Goal: Task Accomplishment & Management: Manage account settings

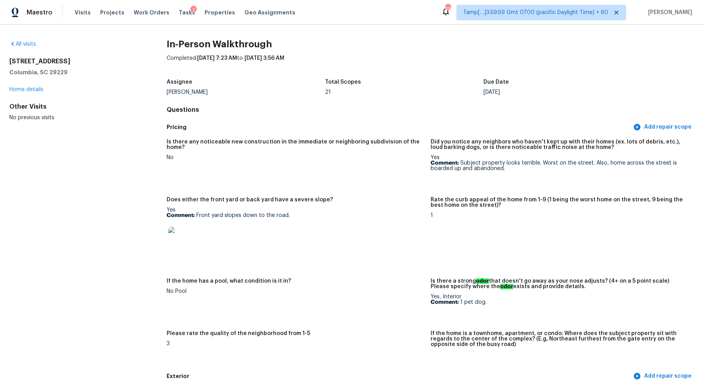
drag, startPoint x: 9, startPoint y: 60, endPoint x: 73, endPoint y: 61, distance: 64.1
click at [73, 61] on h2 "118 Durham Creek Ct" at bounding box center [75, 61] width 132 height 8
copy h2 "118 Durham Creek Ct"
click at [26, 43] on link "All visits" at bounding box center [22, 43] width 27 height 5
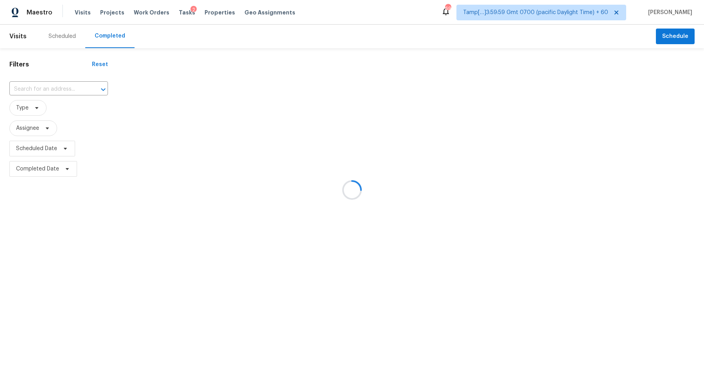
click at [63, 97] on div at bounding box center [352, 190] width 704 height 380
click at [70, 86] on div at bounding box center [352, 190] width 704 height 380
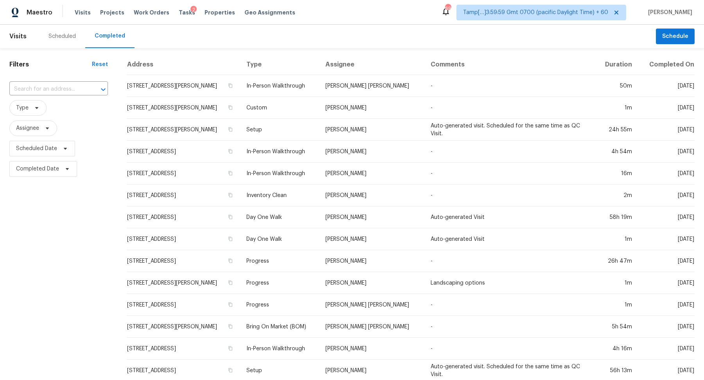
click at [70, 86] on input "text" at bounding box center [47, 89] width 77 height 12
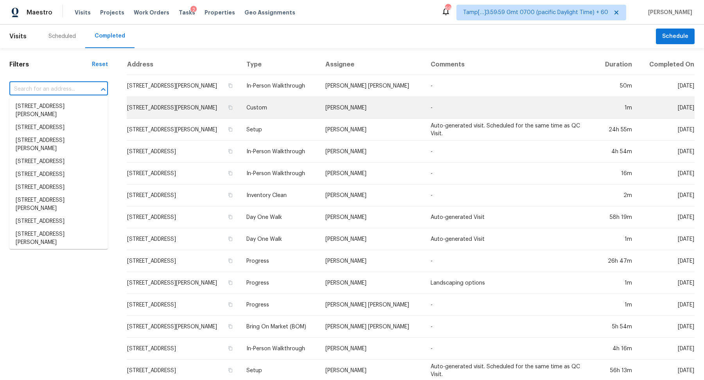
paste input "118 Durham Creek Ct"
type input "118 Durham Creek Ct"
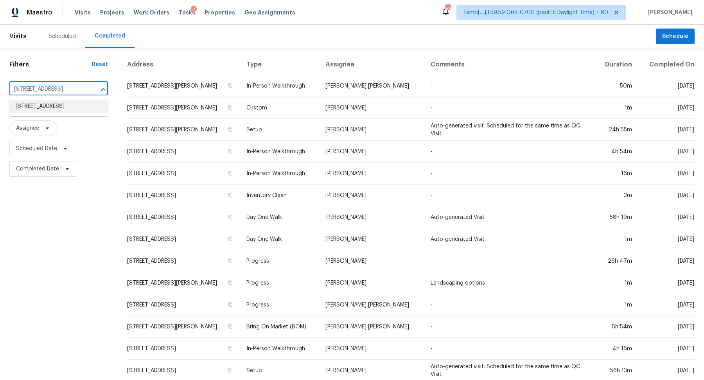
click at [79, 107] on li "118 Durham Creek Ct, Columbia, SC 29229" at bounding box center [58, 106] width 99 height 13
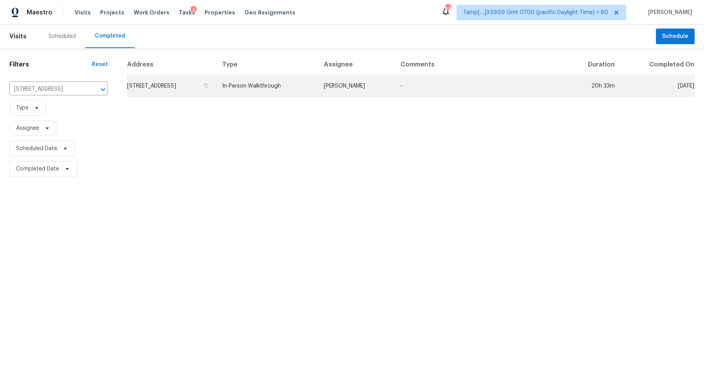
click at [200, 91] on td "118 Durham Creek Ct, Columbia, SC 29229" at bounding box center [171, 86] width 89 height 22
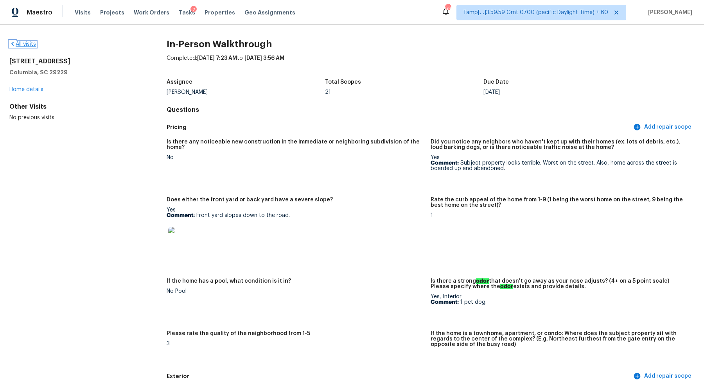
click at [25, 45] on link "All visits" at bounding box center [22, 43] width 27 height 5
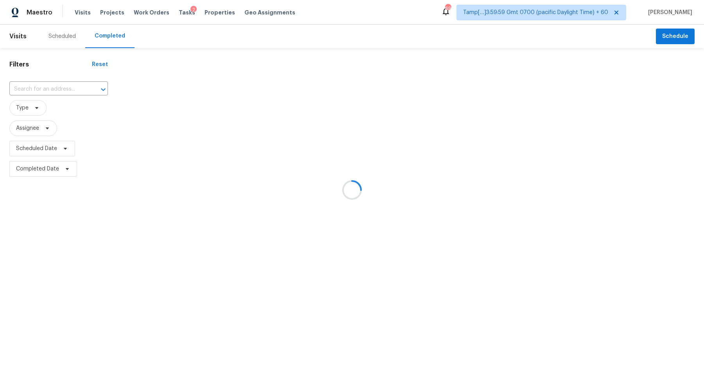
click at [50, 90] on div at bounding box center [352, 190] width 704 height 380
click at [59, 88] on div at bounding box center [352, 190] width 704 height 380
click at [61, 88] on div at bounding box center [352, 190] width 704 height 380
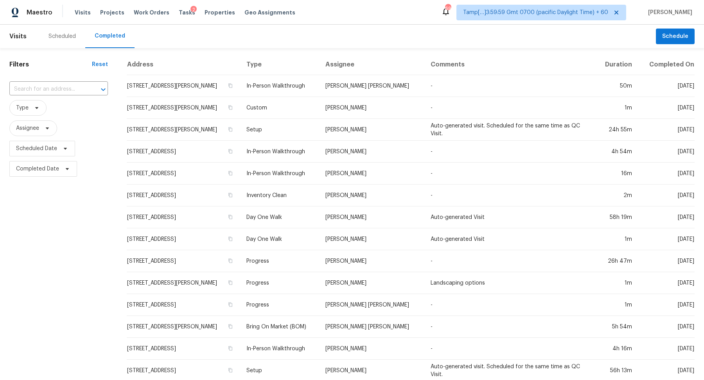
click at [61, 88] on input "text" at bounding box center [47, 89] width 77 height 12
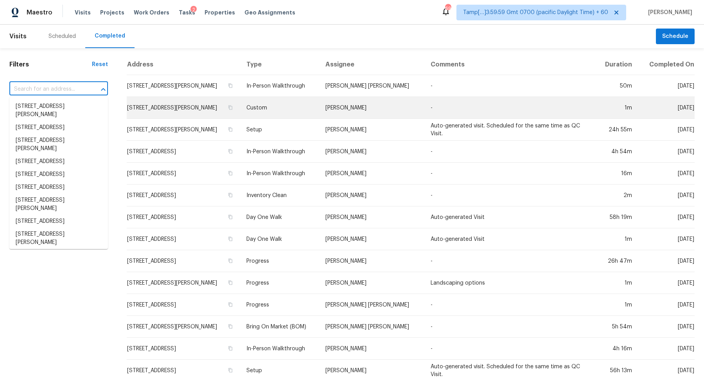
paste input "2201 E 33rd St, Cleveland, OH 44115"
type input "2201 E 33rd St, Cleveland, OH 44115"
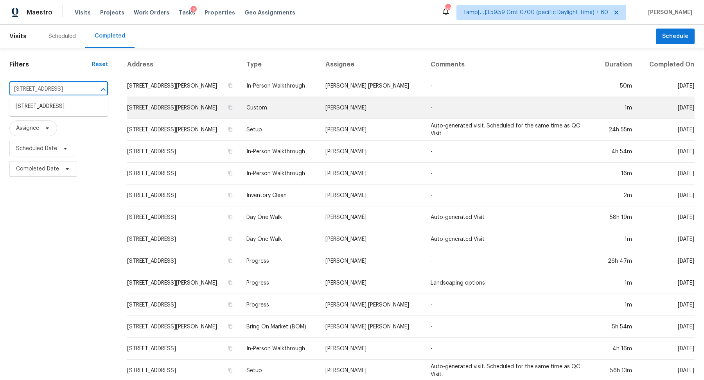
scroll to position [0, 20]
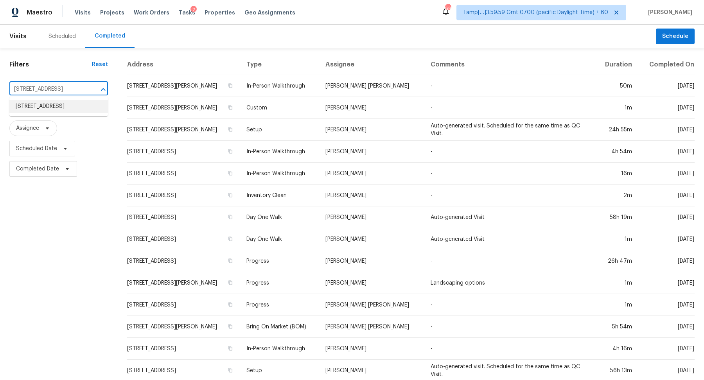
click at [92, 113] on li "2201 E 33rd St, Cleveland, OH 44115" at bounding box center [58, 106] width 99 height 13
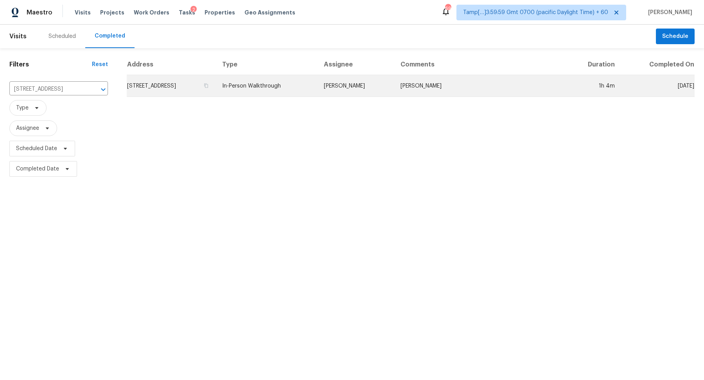
click at [186, 87] on td "2201 E 33rd St, Cleveland, OH 44115" at bounding box center [171, 86] width 89 height 22
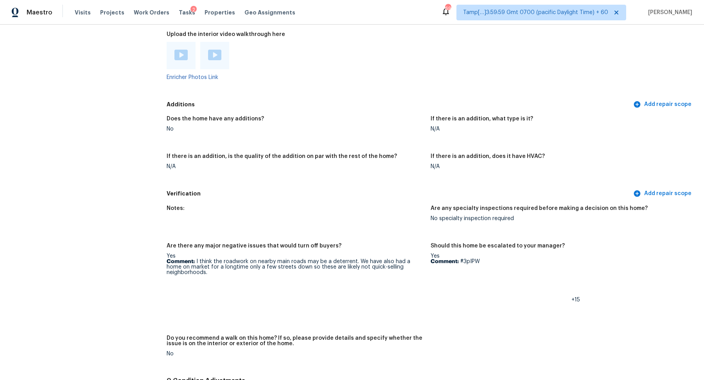
scroll to position [1496, 0]
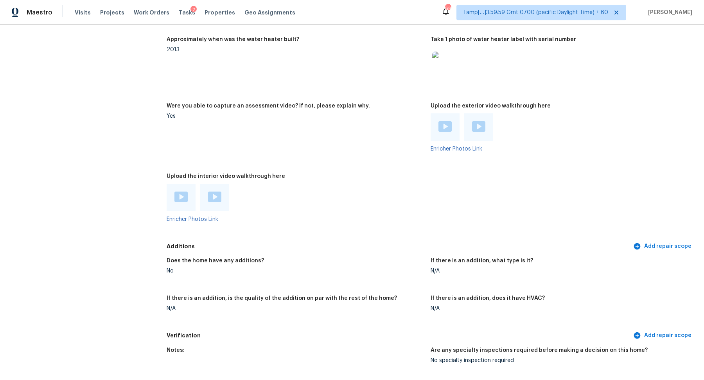
click at [185, 192] on img at bounding box center [180, 197] width 13 height 11
click at [215, 193] on img at bounding box center [214, 197] width 13 height 11
click at [442, 123] on img at bounding box center [444, 126] width 13 height 11
click at [481, 125] on img at bounding box center [478, 126] width 13 height 11
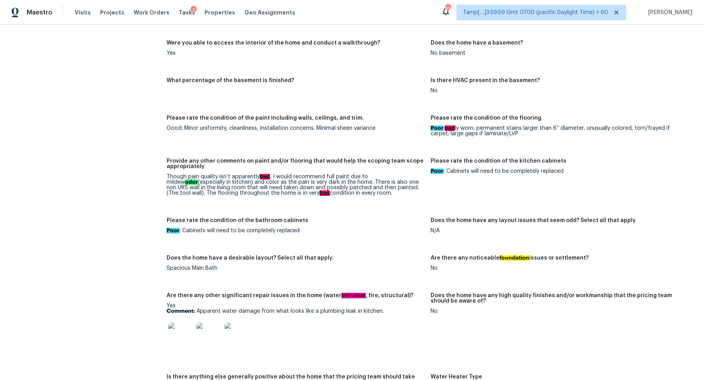
scroll to position [1161, 0]
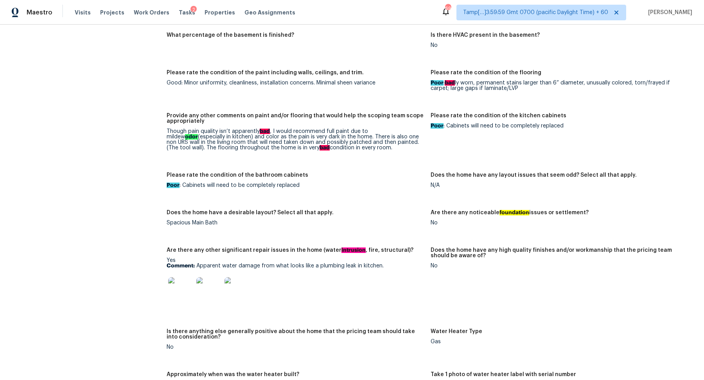
click at [182, 285] on img at bounding box center [180, 289] width 25 height 25
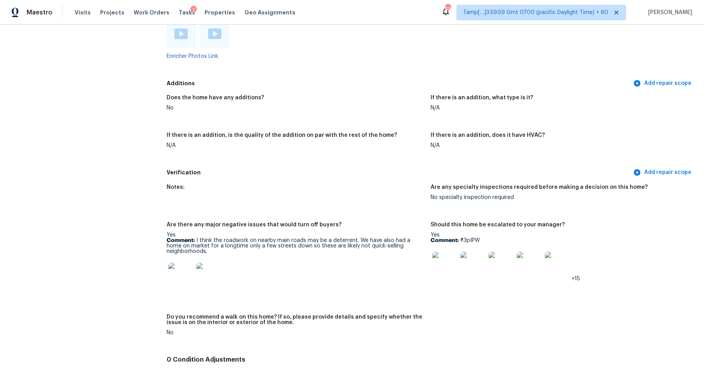
scroll to position [1660, 0]
click at [451, 259] on img at bounding box center [444, 263] width 25 height 25
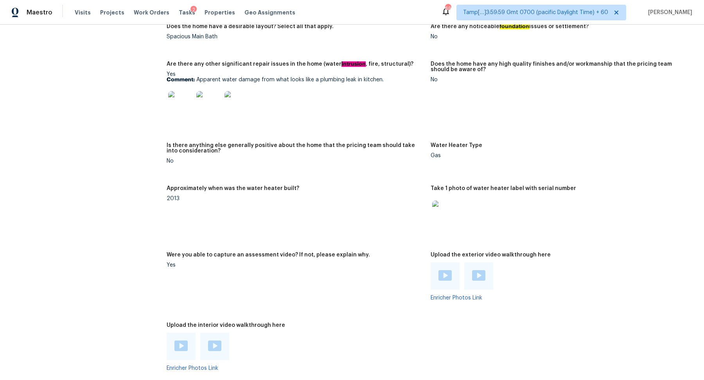
scroll to position [1264, 0]
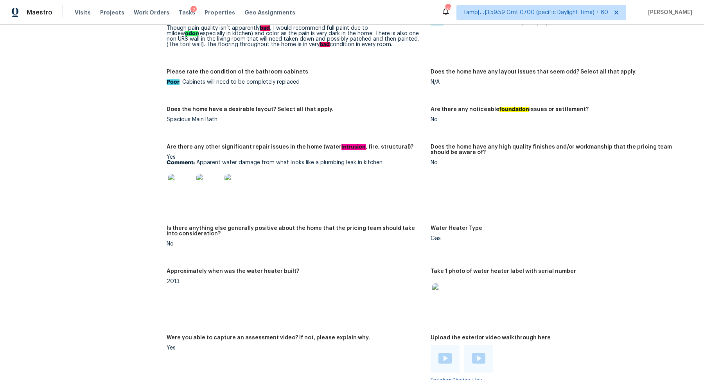
click at [179, 181] on img at bounding box center [180, 186] width 25 height 25
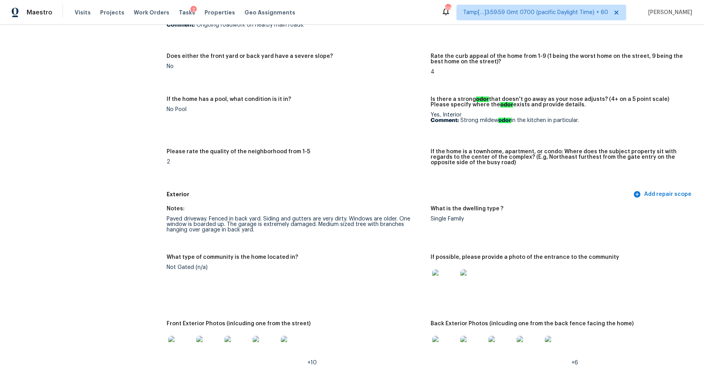
scroll to position [0, 0]
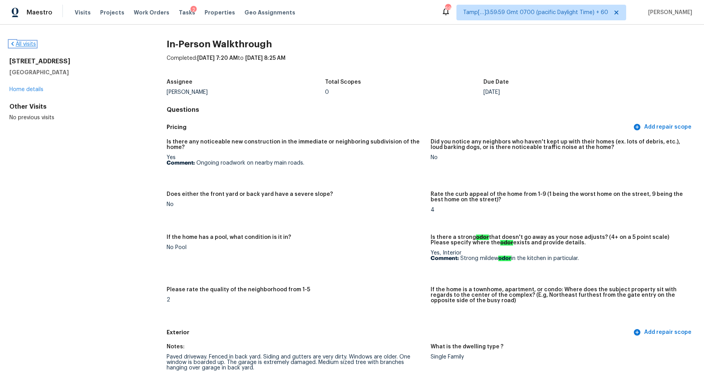
click at [15, 45] on icon at bounding box center [12, 44] width 6 height 6
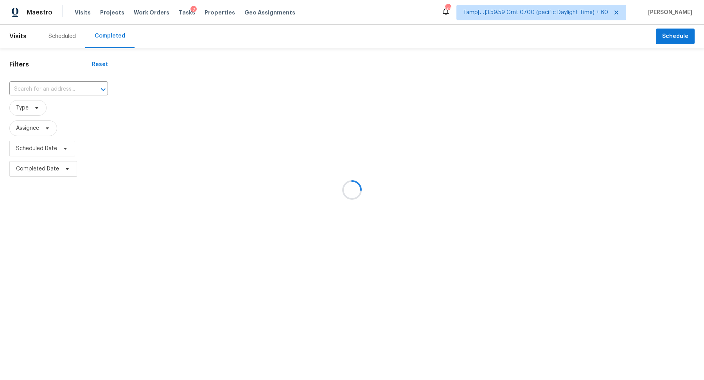
click at [48, 87] on div at bounding box center [352, 190] width 704 height 380
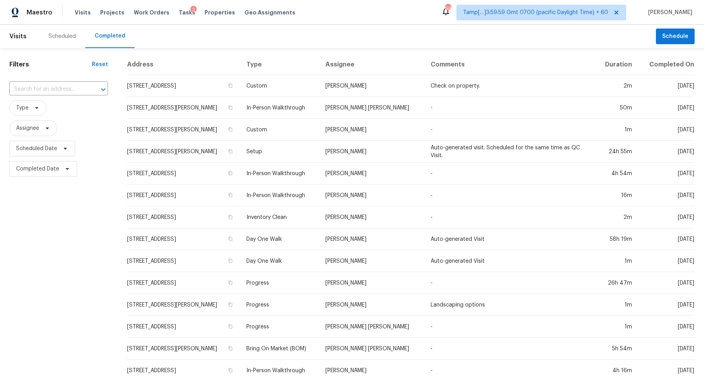
click at [48, 87] on input "text" at bounding box center [47, 89] width 77 height 12
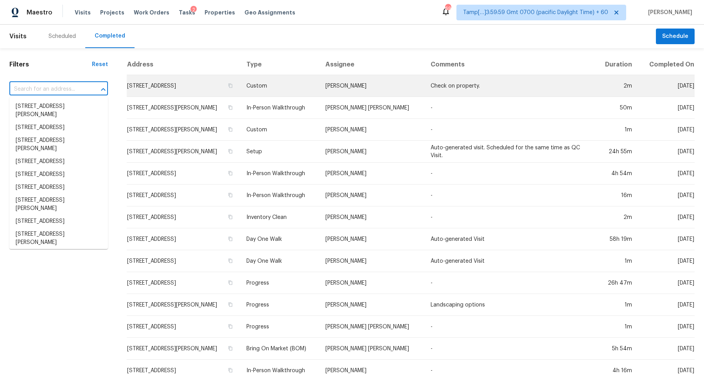
paste input "274 Novel, Irvine, CA 92618"
type input "274 Novel, Irvine, CA 92618"
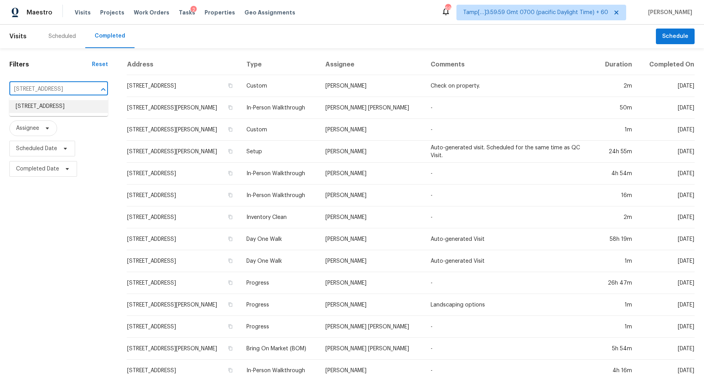
click at [81, 110] on li "274 Novel, Irvine, CA 92618" at bounding box center [58, 106] width 99 height 13
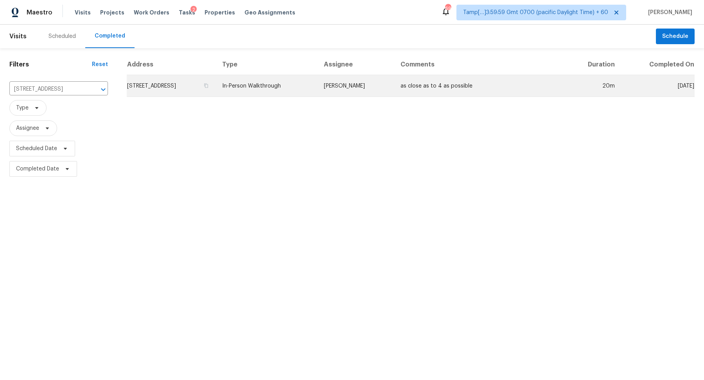
click at [191, 88] on td "274 Novel, Irvine, CA 92618" at bounding box center [171, 86] width 89 height 22
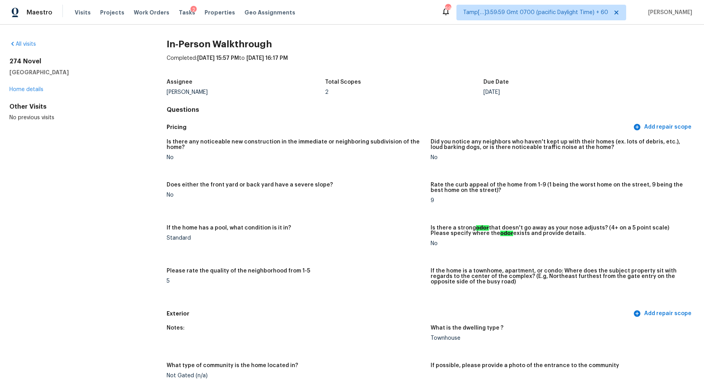
click at [387, 271] on div "Please rate the quality of the neighborhood from 1-5" at bounding box center [296, 273] width 258 height 10
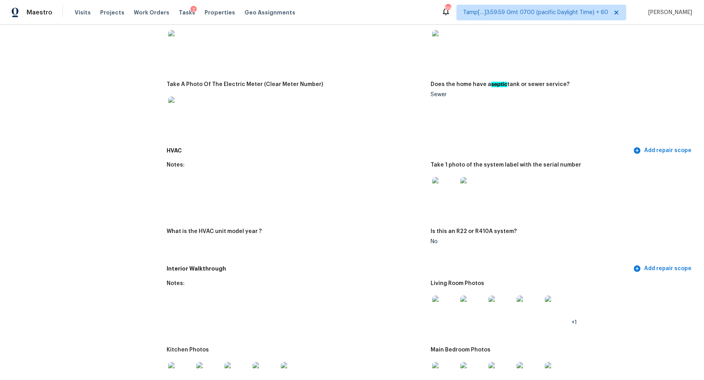
scroll to position [635, 0]
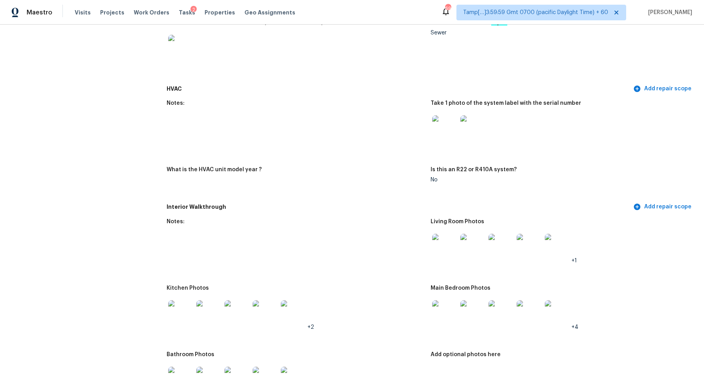
click at [439, 129] on img at bounding box center [444, 127] width 25 height 25
click at [445, 237] on img at bounding box center [444, 246] width 25 height 25
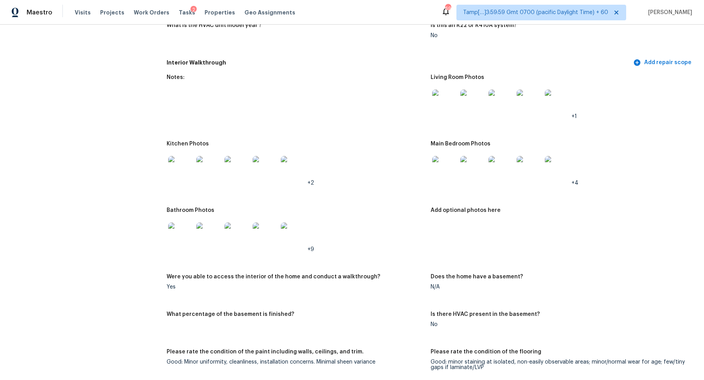
scroll to position [846, 0]
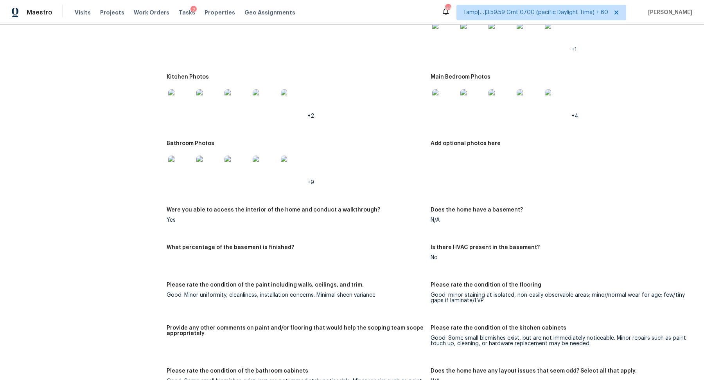
click at [454, 111] on img at bounding box center [444, 101] width 25 height 25
click at [182, 166] on img at bounding box center [180, 168] width 25 height 25
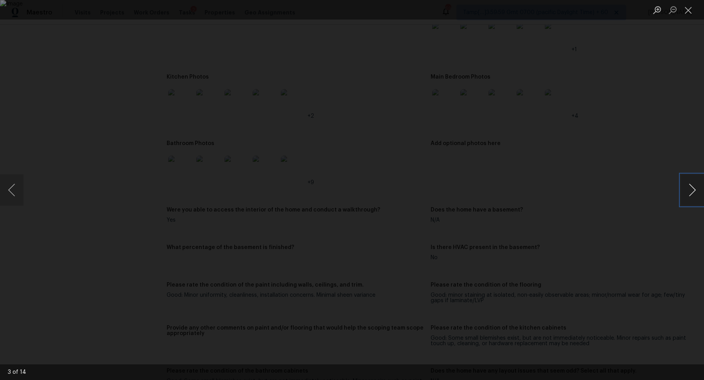
click at [694, 192] on button "Next image" at bounding box center [691, 189] width 23 height 31
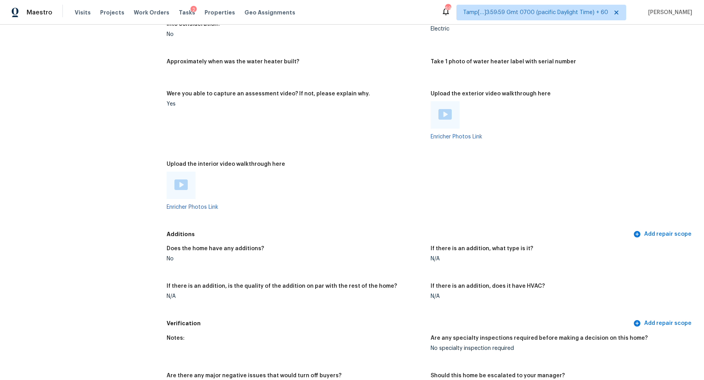
scroll to position [1535, 0]
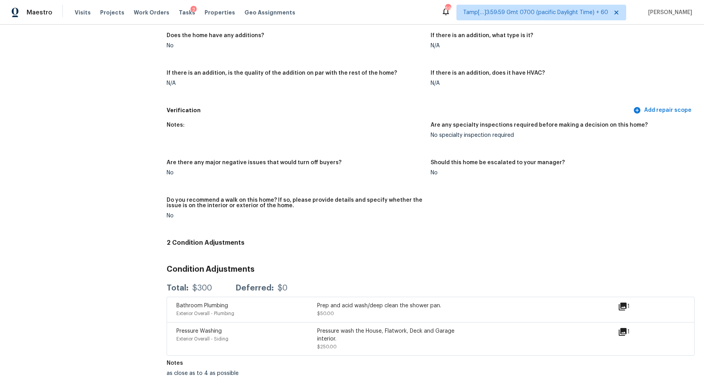
click at [626, 306] on icon at bounding box center [623, 307] width 8 height 8
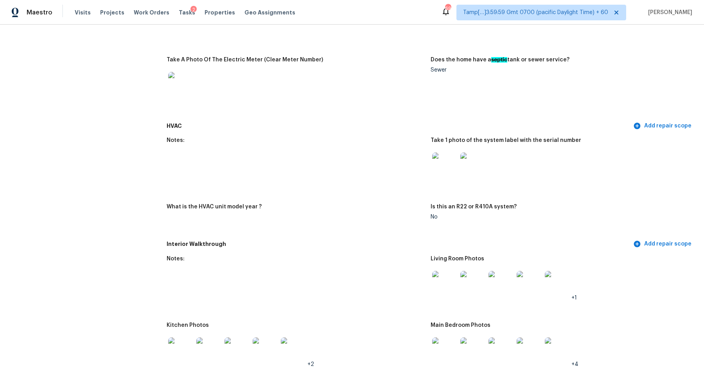
scroll to position [315, 0]
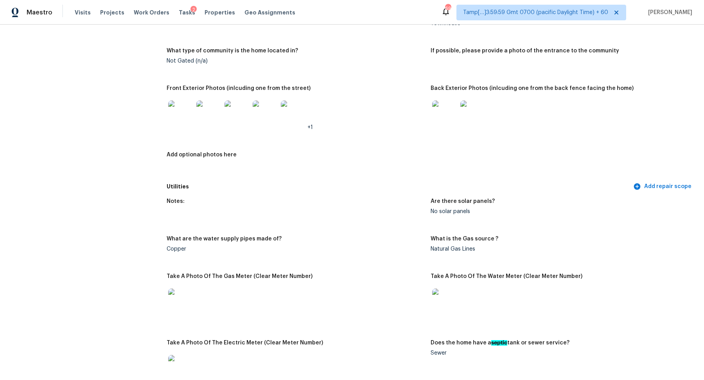
click at [182, 115] on img at bounding box center [180, 112] width 25 height 25
click at [451, 117] on img at bounding box center [444, 112] width 25 height 25
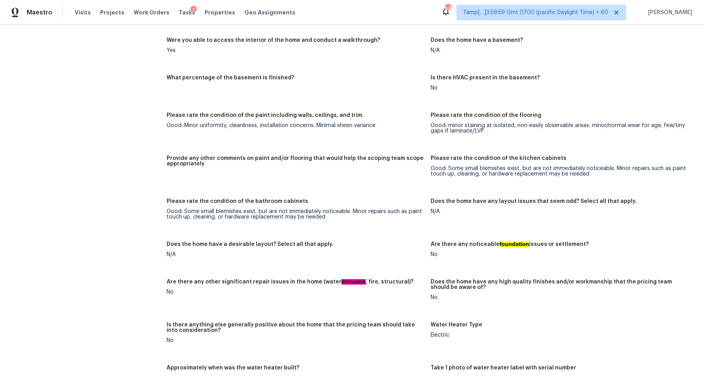
scroll to position [1053, 0]
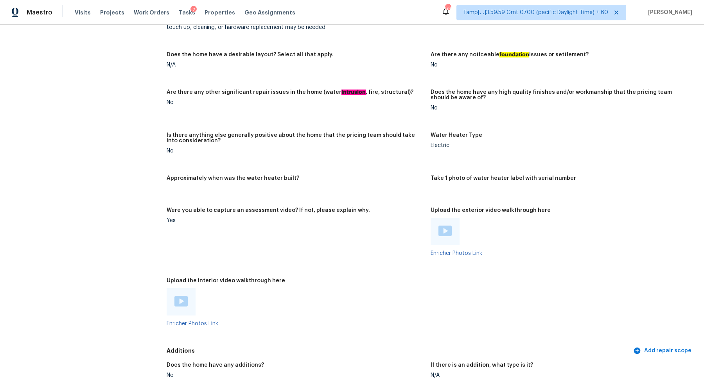
click at [346, 160] on figure "Is there anything else generally positive about the home that the pricing team …" at bounding box center [299, 150] width 264 height 34
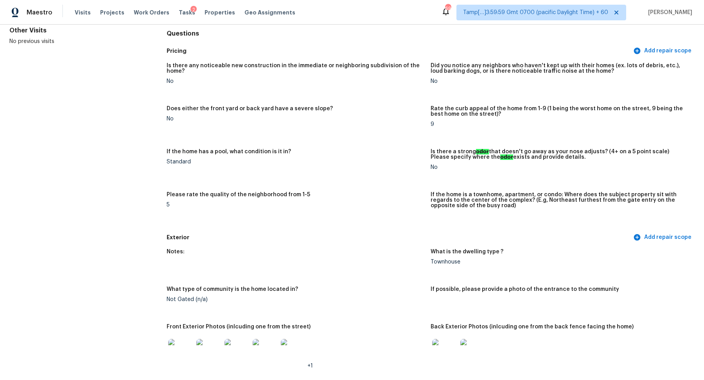
scroll to position [0, 0]
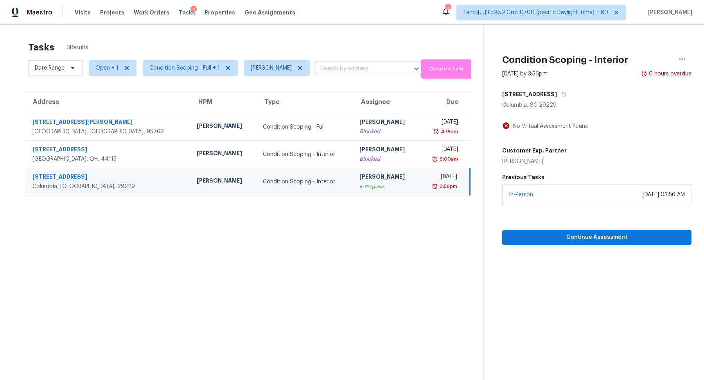
scroll to position [8, 0]
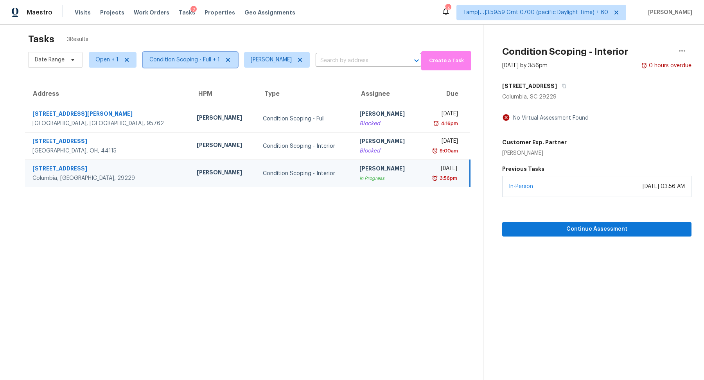
click at [191, 61] on span "Condition Scoping - Full + 1" at bounding box center [184, 60] width 70 height 8
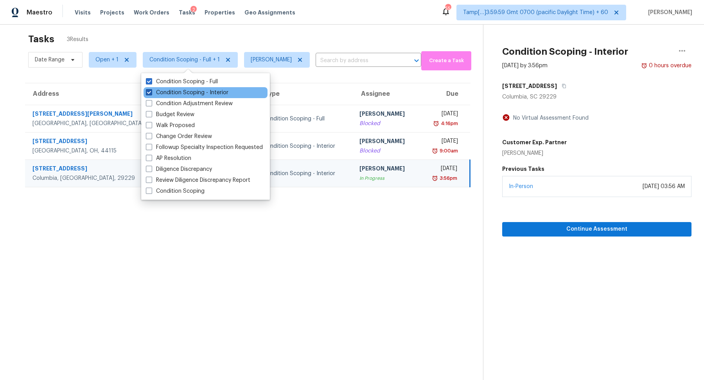
click at [193, 92] on label "Condition Scoping - Interior" at bounding box center [187, 93] width 83 height 8
click at [151, 92] on input "Condition Scoping - Interior" at bounding box center [148, 91] width 5 height 5
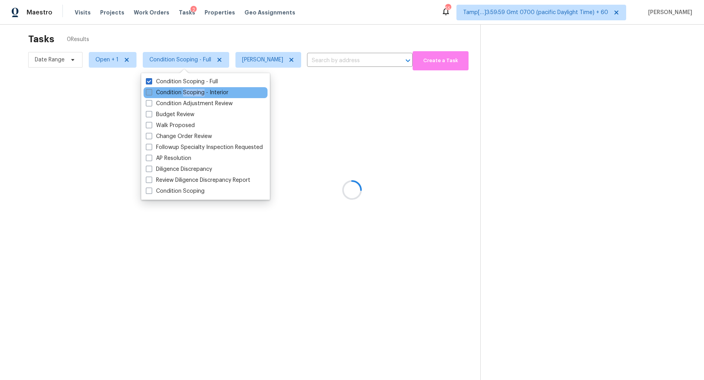
click at [193, 92] on label "Condition Scoping - Interior" at bounding box center [187, 93] width 83 height 8
click at [151, 92] on input "Condition Scoping - Interior" at bounding box center [148, 91] width 5 height 5
checkbox input "true"
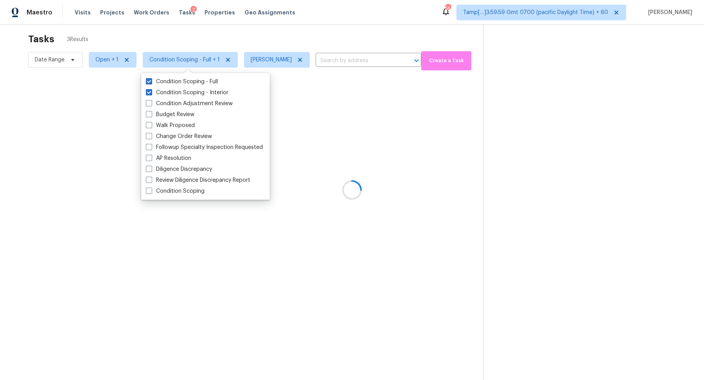
click at [280, 42] on div at bounding box center [352, 190] width 704 height 380
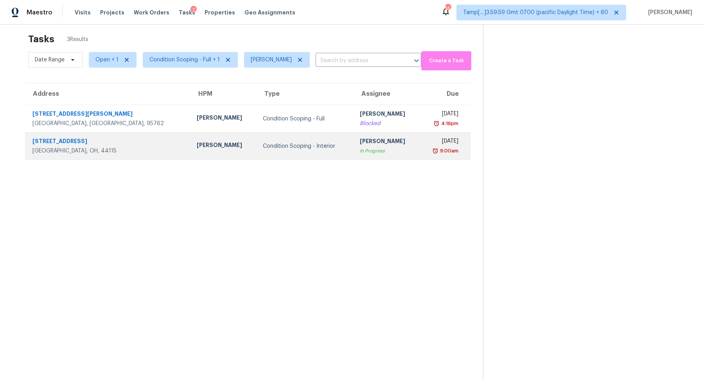
click at [296, 155] on td "Condition Scoping - Interior" at bounding box center [305, 146] width 97 height 27
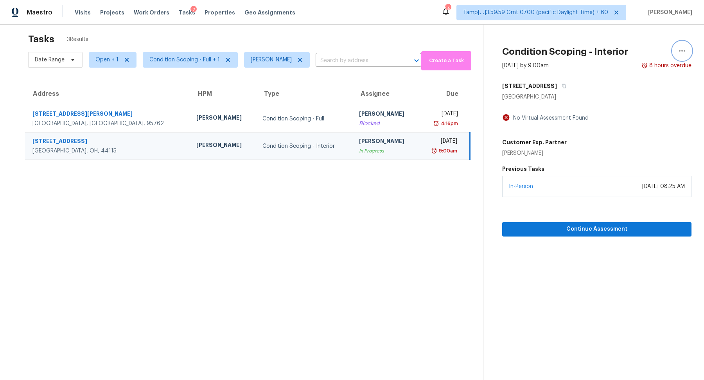
click at [681, 45] on button "button" at bounding box center [682, 50] width 19 height 19
click at [613, 57] on div "Mark as Blocked" at bounding box center [637, 58] width 61 height 8
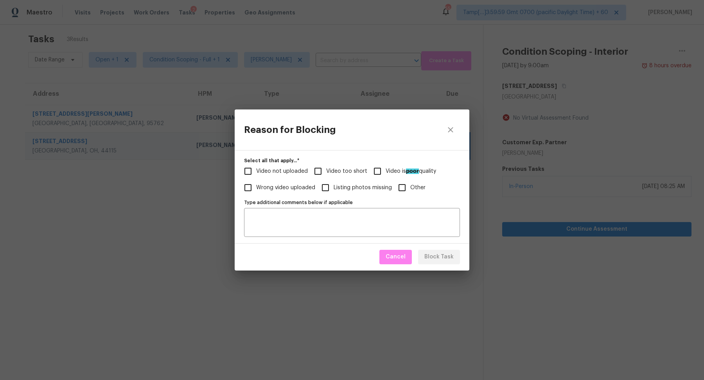
click at [332, 174] on span "Video too short" at bounding box center [346, 171] width 41 height 8
click at [326, 174] on input "Video too short" at bounding box center [318, 171] width 16 height 16
checkbox input "true"
click at [429, 251] on button "Block Task" at bounding box center [439, 257] width 42 height 14
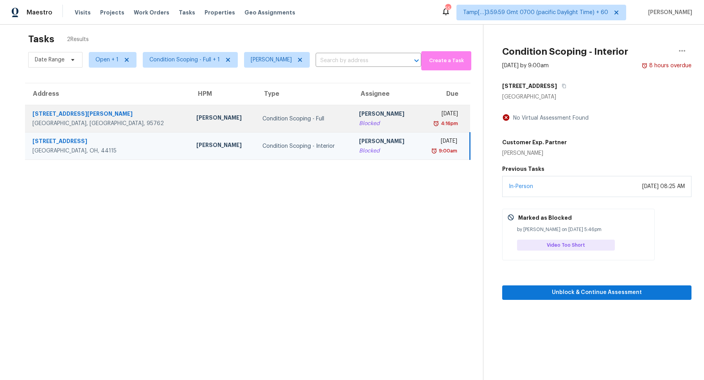
click at [312, 118] on td "Condition Scoping - Full" at bounding box center [304, 118] width 97 height 27
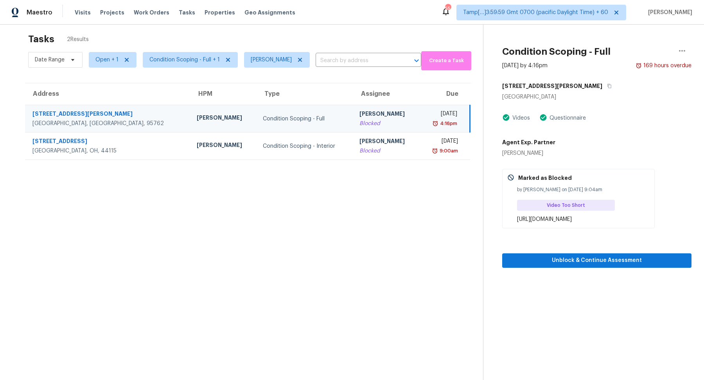
click at [359, 115] on div "[PERSON_NAME]" at bounding box center [386, 115] width 54 height 10
click at [602, 90] on button "button" at bounding box center [607, 86] width 11 height 14
click at [198, 65] on span "Condition Scoping - Full + 1" at bounding box center [190, 60] width 95 height 16
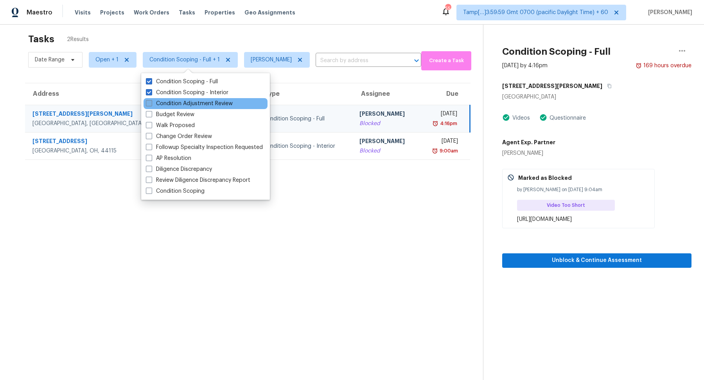
click at [208, 100] on label "Condition Adjustment Review" at bounding box center [189, 104] width 87 height 8
click at [151, 100] on input "Condition Adjustment Review" at bounding box center [148, 102] width 5 height 5
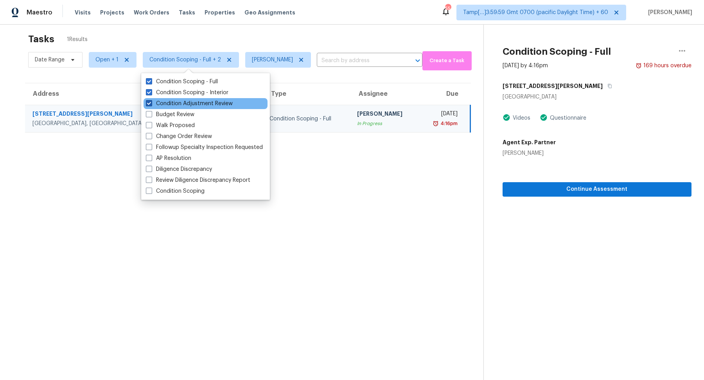
click at [209, 100] on label "Condition Adjustment Review" at bounding box center [189, 104] width 87 height 8
click at [151, 100] on input "Condition Adjustment Review" at bounding box center [148, 102] width 5 height 5
checkbox input "false"
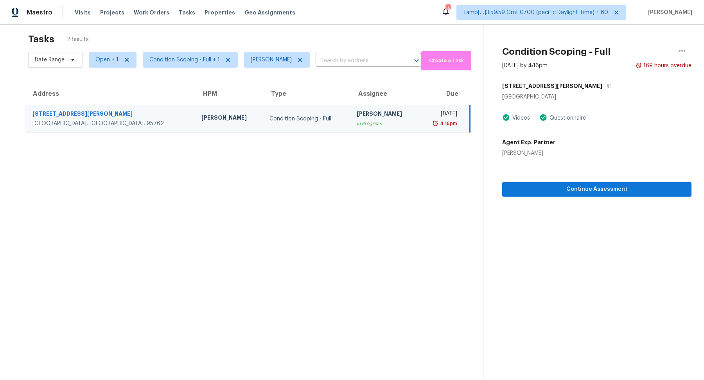
click at [361, 126] on div "In Progress" at bounding box center [385, 124] width 56 height 8
click at [683, 52] on icon "button" at bounding box center [681, 50] width 9 height 9
click at [612, 56] on div "Mark as Blocked" at bounding box center [637, 58] width 61 height 8
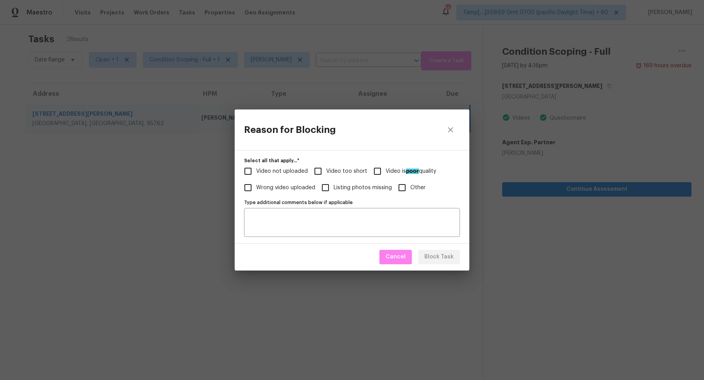
click at [287, 174] on span "Video not uploaded" at bounding box center [282, 171] width 52 height 8
click at [256, 174] on input "Video not uploaded" at bounding box center [248, 171] width 16 height 16
checkbox input "true"
click at [319, 172] on input "Video too short" at bounding box center [318, 171] width 16 height 16
checkbox input "true"
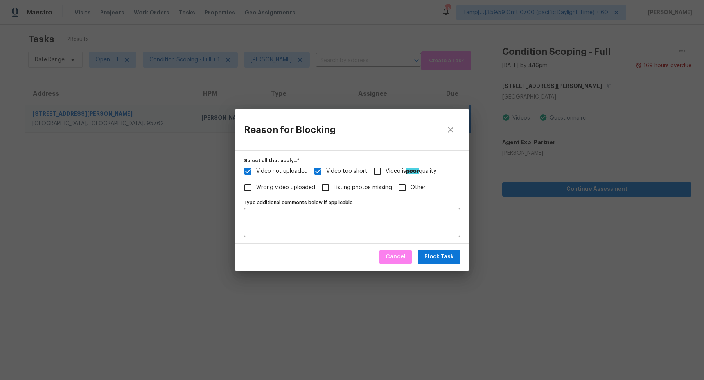
click at [288, 172] on span "Video not uploaded" at bounding box center [282, 171] width 52 height 8
click at [256, 172] on input "Video not uploaded" at bounding box center [248, 171] width 16 height 16
checkbox input "false"
click at [427, 256] on span "Block Task" at bounding box center [438, 257] width 29 height 10
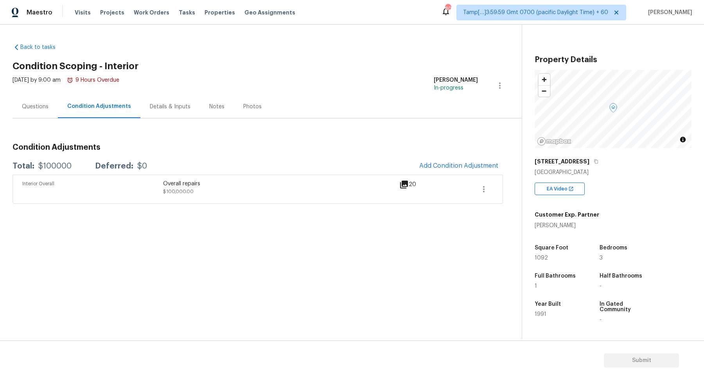
click at [54, 166] on div "$100000" at bounding box center [54, 166] width 33 height 8
click at [57, 165] on div "$100000" at bounding box center [54, 166] width 33 height 8
drag, startPoint x: 55, startPoint y: 165, endPoint x: 108, endPoint y: 165, distance: 53.2
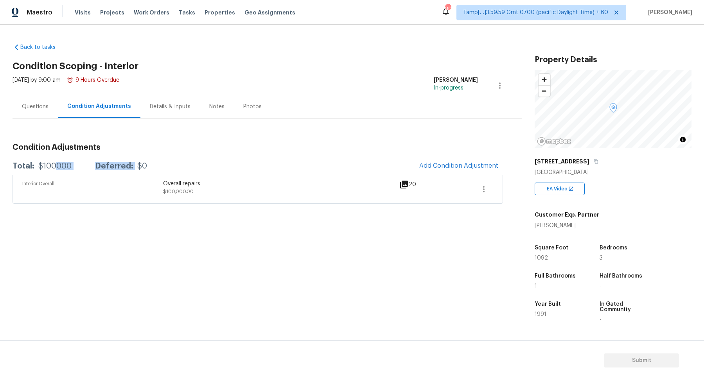
click at [108, 165] on div "Total: $100000 Deferred: $0" at bounding box center [80, 166] width 135 height 8
click at [76, 172] on div "Total: $100000 Deferred: $0 Add Condition Adjustment" at bounding box center [258, 166] width 490 height 17
click at [52, 169] on div "$100000" at bounding box center [54, 166] width 33 height 8
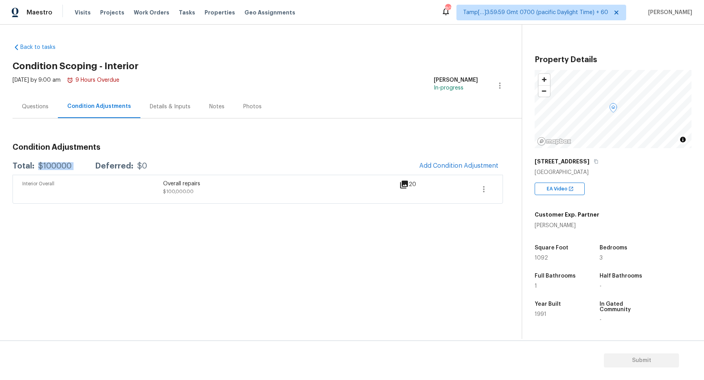
copy div "$100000"
click at [56, 106] on div "Questions" at bounding box center [35, 106] width 45 height 23
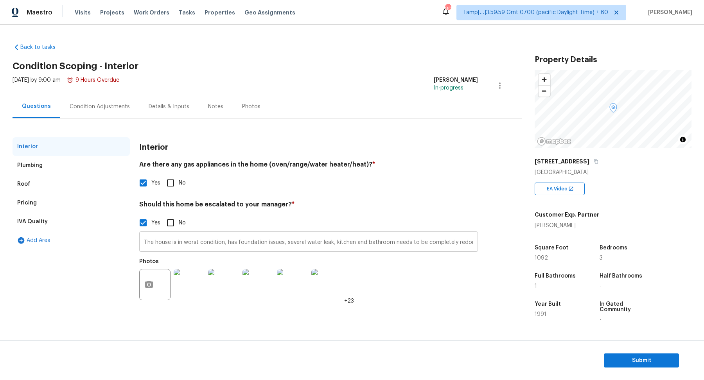
click at [162, 243] on input "The house is in worst condition, has foundation issues, several water leak, kit…" at bounding box center [308, 242] width 339 height 18
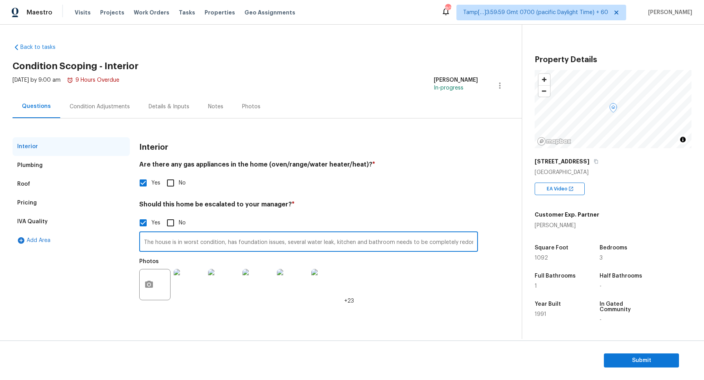
click at [162, 243] on input "The house is in worst condition, has foundation issues, several water leak, kit…" at bounding box center [308, 242] width 339 height 18
click at [63, 194] on div "Pricing" at bounding box center [71, 203] width 117 height 19
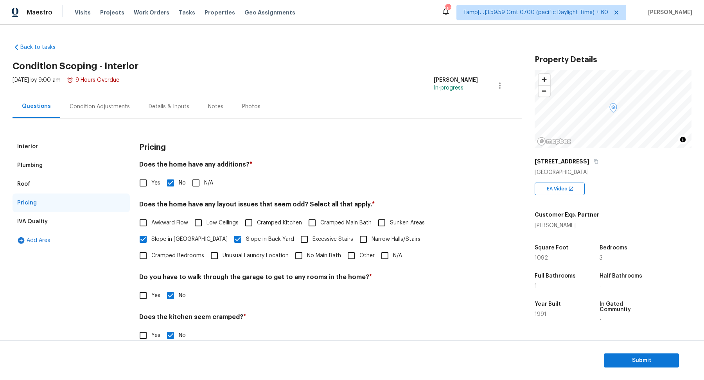
scroll to position [76, 0]
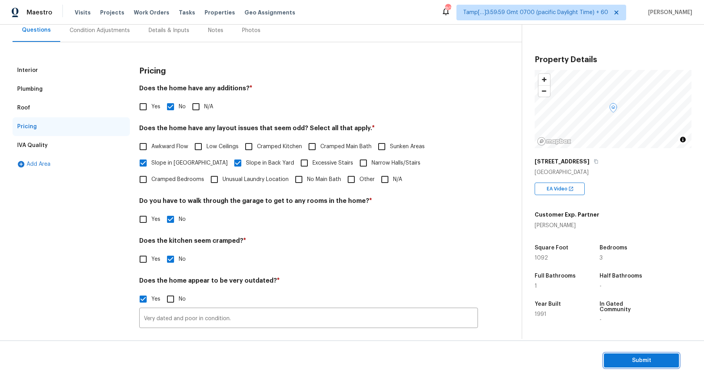
click at [628, 359] on span "Submit" at bounding box center [641, 361] width 63 height 10
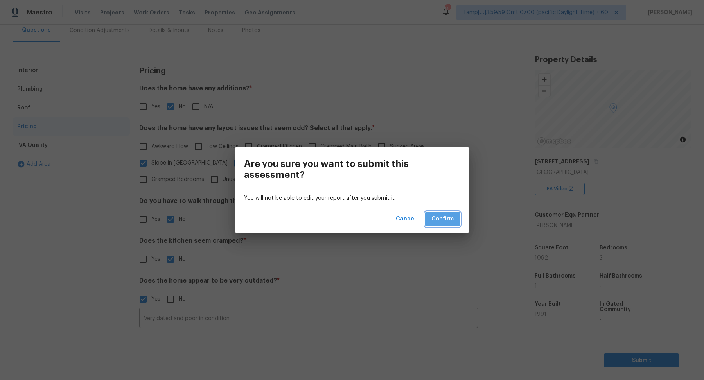
click at [457, 219] on button "Confirm" at bounding box center [442, 219] width 35 height 14
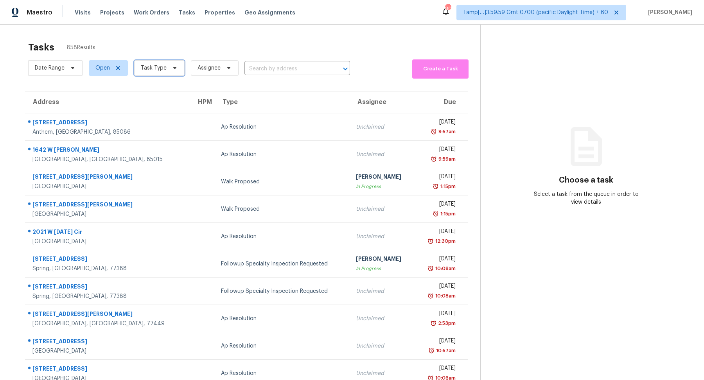
click at [169, 70] on span at bounding box center [173, 68] width 9 height 6
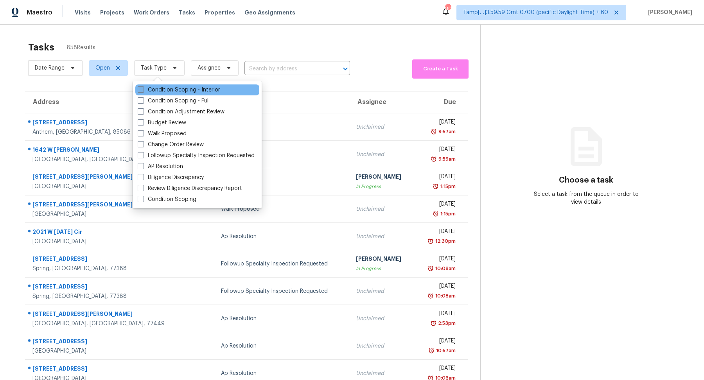
click at [168, 88] on label "Condition Scoping - Interior" at bounding box center [179, 90] width 83 height 8
click at [143, 88] on input "Condition Scoping - Interior" at bounding box center [140, 88] width 5 height 5
checkbox input "true"
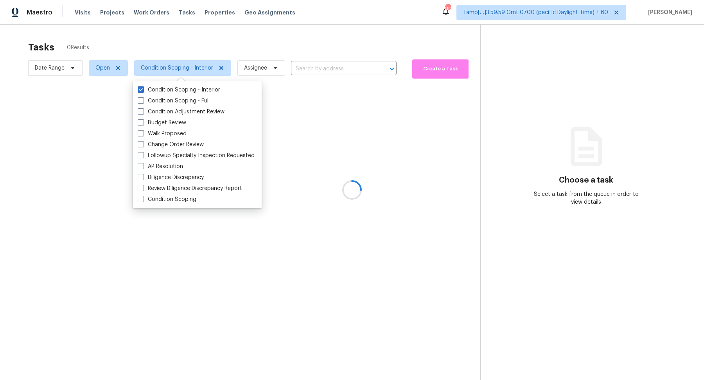
click at [228, 57] on div at bounding box center [352, 190] width 704 height 380
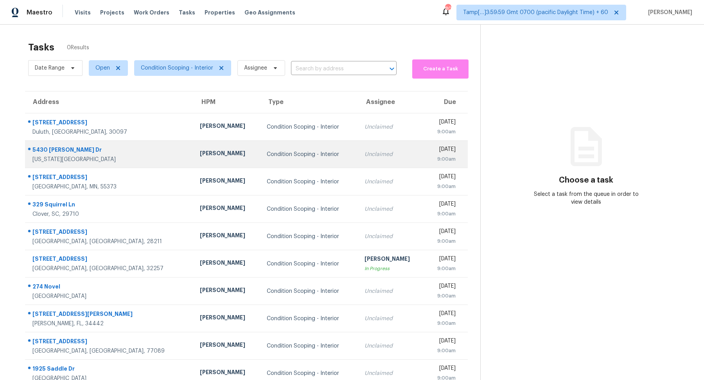
scroll to position [24, 0]
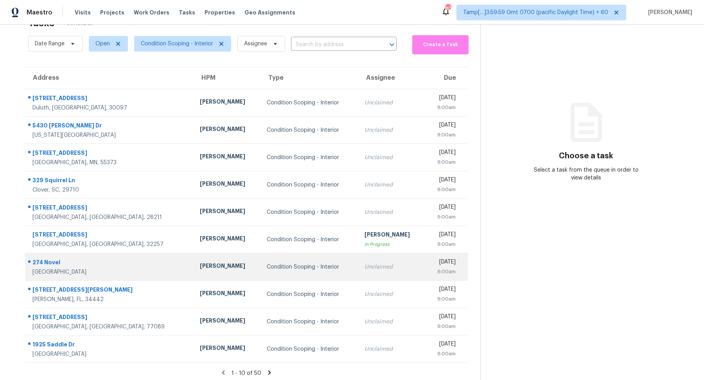
click at [282, 278] on td "Condition Scoping - Interior" at bounding box center [309, 266] width 98 height 27
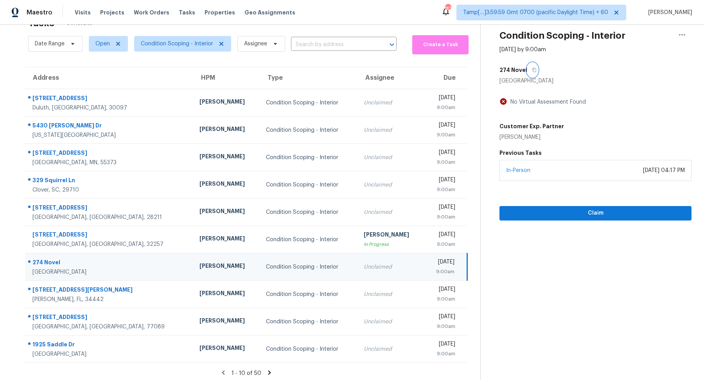
click at [532, 70] on icon "button" at bounding box center [534, 70] width 4 height 4
click at [544, 206] on button "Claim" at bounding box center [595, 213] width 192 height 14
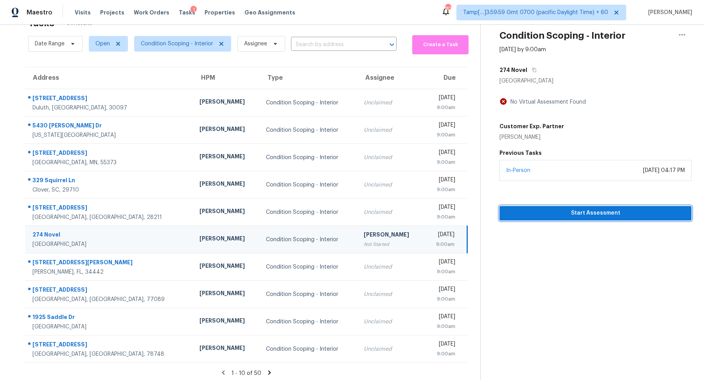
click at [527, 210] on span "Start Assessment" at bounding box center [595, 213] width 179 height 10
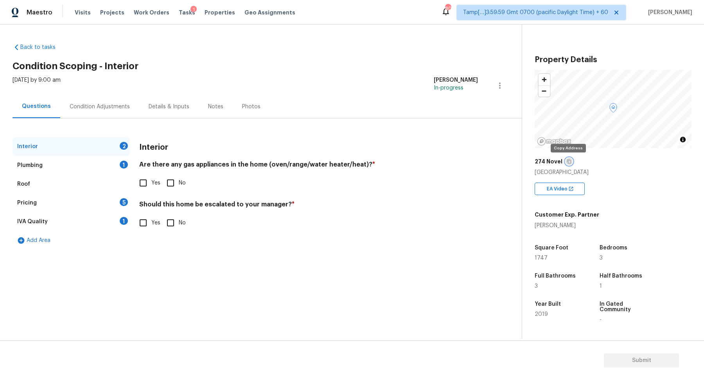
click at [568, 163] on icon "button" at bounding box center [569, 161] width 5 height 5
click at [176, 187] on input "No" at bounding box center [170, 183] width 16 height 16
checkbox input "true"
click at [149, 216] on input "Yes" at bounding box center [143, 223] width 16 height 16
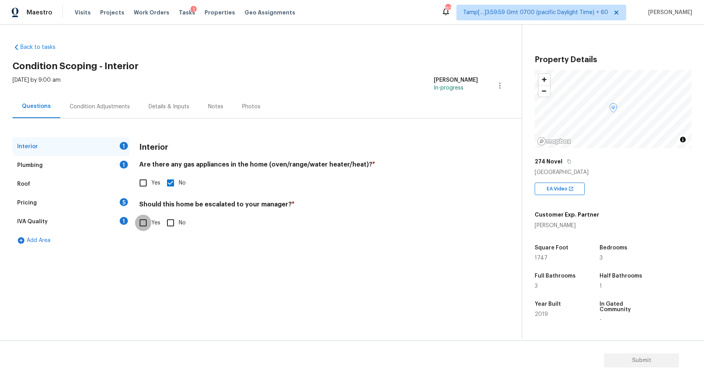
checkbox input "true"
click at [177, 231] on div "​ Photos" at bounding box center [308, 268] width 339 height 74
click at [173, 227] on input "No" at bounding box center [170, 223] width 16 height 16
checkbox input "true"
checkbox input "false"
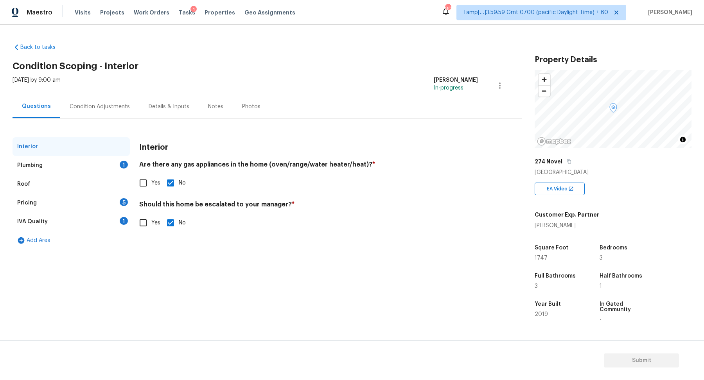
click at [123, 165] on div "1" at bounding box center [124, 165] width 8 height 8
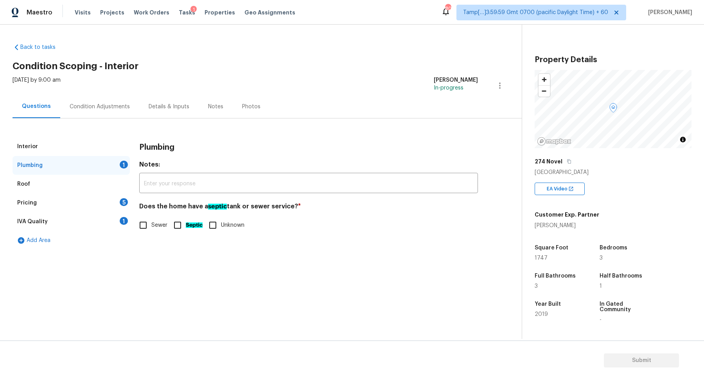
click at [156, 230] on label "Sewer" at bounding box center [151, 225] width 32 height 16
click at [151, 230] on input "Sewer" at bounding box center [143, 225] width 16 height 16
checkbox input "true"
click at [109, 202] on div "Pricing 5" at bounding box center [71, 203] width 117 height 19
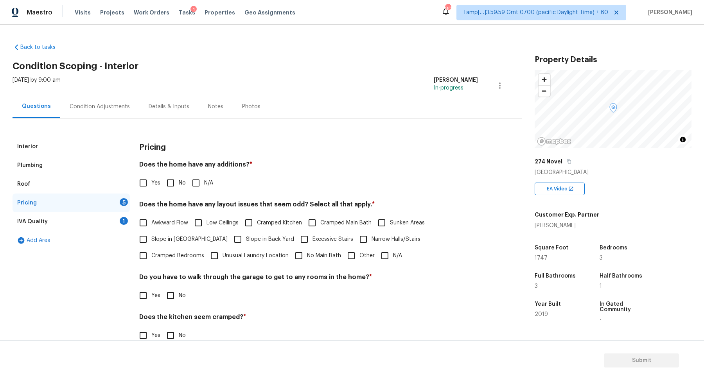
click at [176, 183] on input "No" at bounding box center [170, 183] width 16 height 16
checkbox input "true"
click at [176, 236] on span "Slope in [GEOGRAPHIC_DATA]" at bounding box center [189, 240] width 76 height 8
click at [151, 236] on input "Slope in [GEOGRAPHIC_DATA]" at bounding box center [143, 240] width 16 height 16
checkbox input "true"
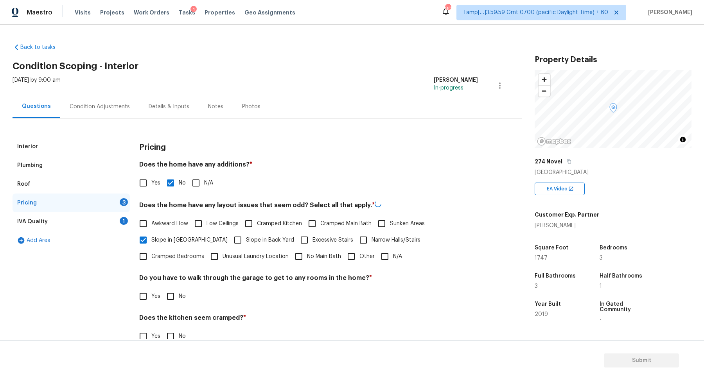
click at [246, 237] on span "Slope in Back Yard" at bounding box center [270, 240] width 48 height 8
click at [230, 237] on input "Slope in Back Yard" at bounding box center [238, 240] width 16 height 16
checkbox input "true"
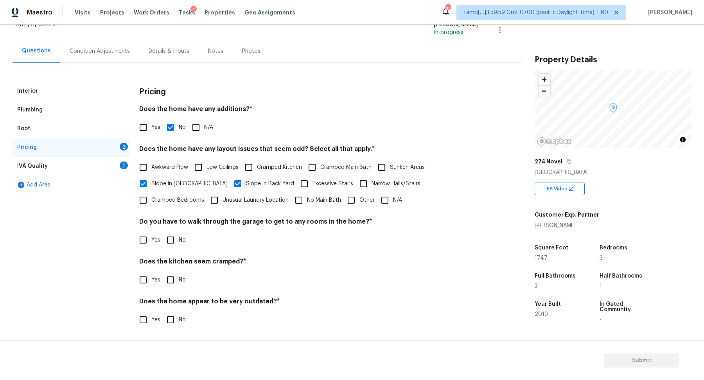
click at [142, 180] on input "Slope in [GEOGRAPHIC_DATA]" at bounding box center [143, 184] width 16 height 16
checkbox input "false"
click at [230, 180] on input "Slope in Back Yard" at bounding box center [238, 184] width 16 height 16
checkbox input "false"
click at [377, 203] on input "N/A" at bounding box center [385, 200] width 16 height 16
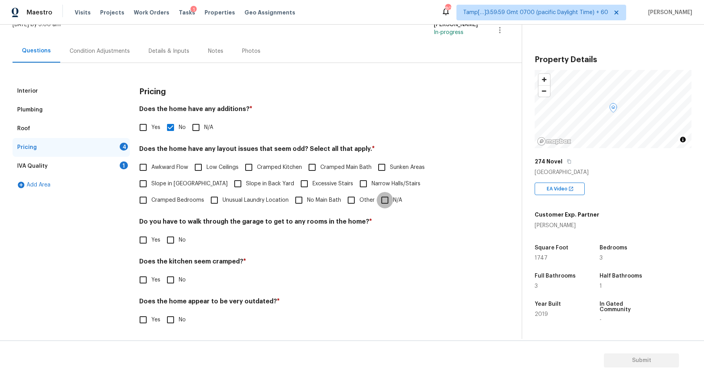
checkbox input "true"
click at [179, 237] on span "No" at bounding box center [182, 240] width 7 height 8
click at [179, 237] on input "No" at bounding box center [170, 240] width 16 height 16
checkbox input "true"
click at [162, 272] on input "No" at bounding box center [170, 280] width 16 height 16
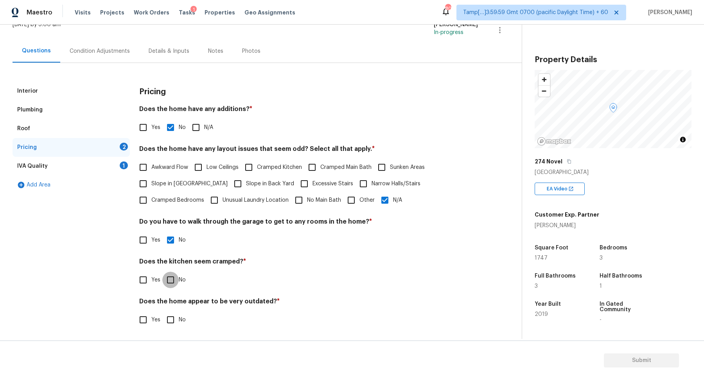
checkbox input "true"
click at [162, 312] on input "No" at bounding box center [170, 320] width 16 height 16
checkbox input "true"
click at [109, 172] on div "IVA Quality 1" at bounding box center [71, 166] width 117 height 19
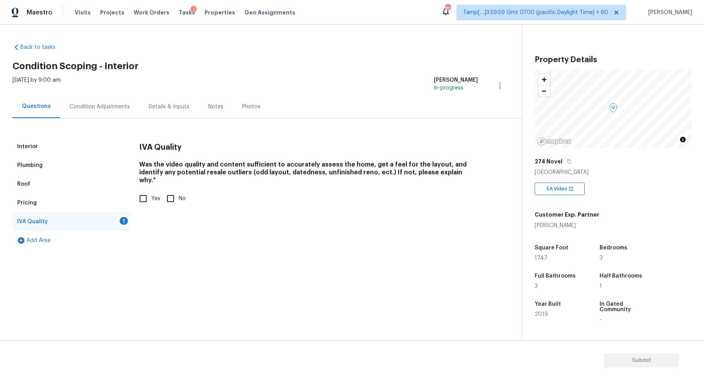
scroll to position [0, 0]
click at [139, 193] on input "Yes" at bounding box center [143, 198] width 16 height 16
checkbox input "true"
click at [100, 108] on div "Condition Adjustments" at bounding box center [100, 107] width 60 height 8
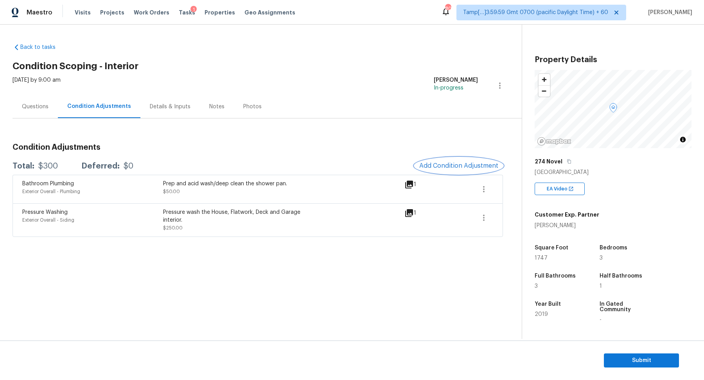
click at [467, 163] on span "Add Condition Adjustment" at bounding box center [458, 165] width 79 height 7
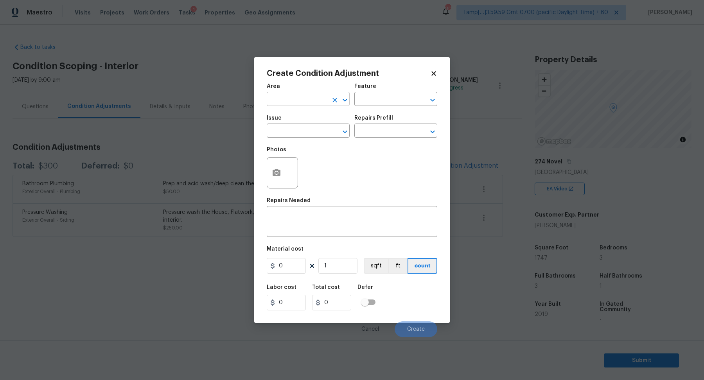
click at [293, 103] on input "text" at bounding box center [297, 100] width 61 height 12
click at [311, 128] on li "Interior Overall" at bounding box center [308, 130] width 83 height 13
type input "Interior Overall"
click at [311, 127] on input "text" at bounding box center [297, 132] width 61 height 12
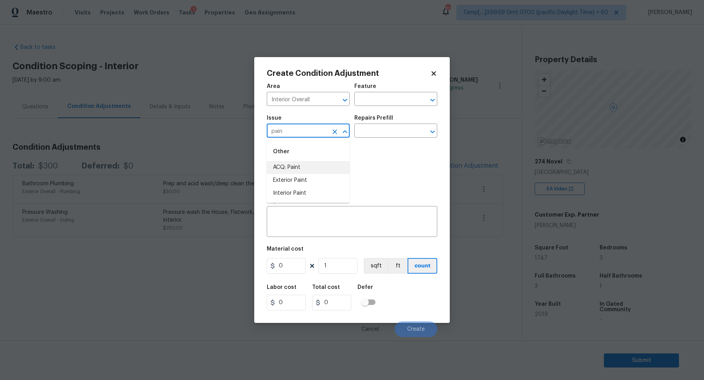
click at [316, 170] on li "ACQ: Paint" at bounding box center [308, 167] width 83 height 13
type input "ACQ: Paint"
click at [382, 135] on input "text" at bounding box center [384, 132] width 61 height 12
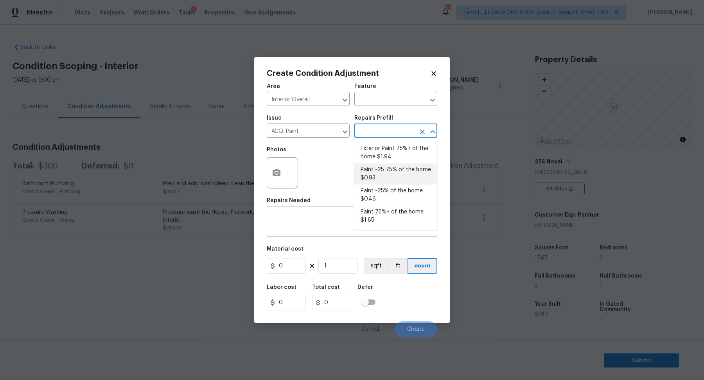
click at [387, 183] on li "Paint ~25-75% of the home $0.93" at bounding box center [395, 173] width 83 height 21
type input "Acquisition"
type textarea "Acquisition Scope: ~25 - 75% of the home needs interior paint"
type input "0.93"
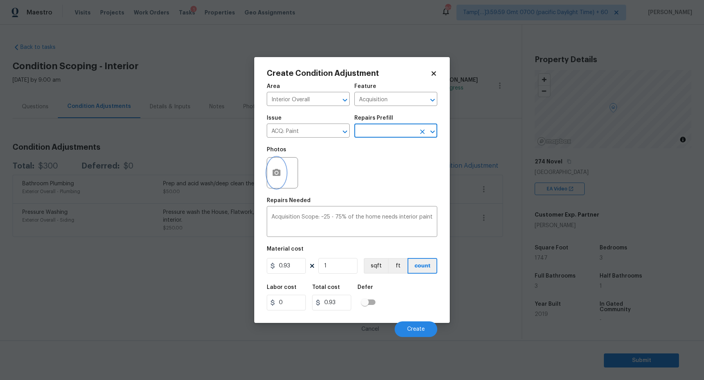
click at [277, 182] on button "button" at bounding box center [276, 173] width 19 height 30
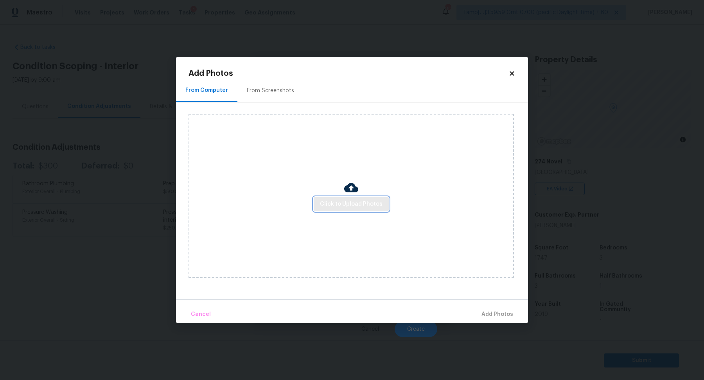
click at [326, 201] on span "Click to Upload Photos" at bounding box center [351, 204] width 63 height 10
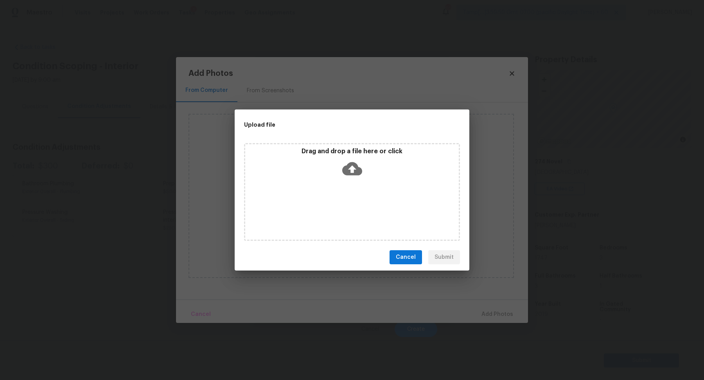
click at [350, 178] on icon at bounding box center [352, 169] width 20 height 20
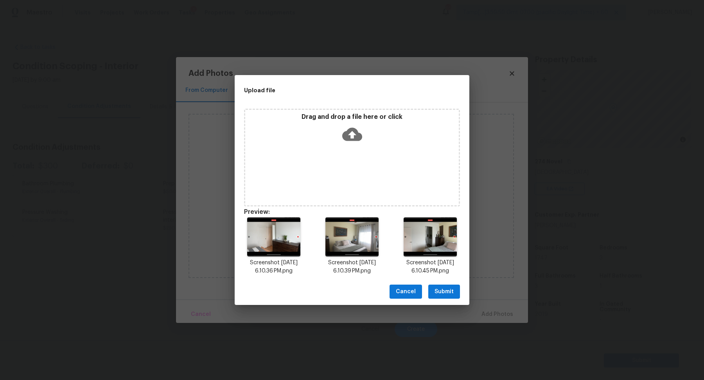
click at [454, 294] on button "Submit" at bounding box center [444, 292] width 32 height 14
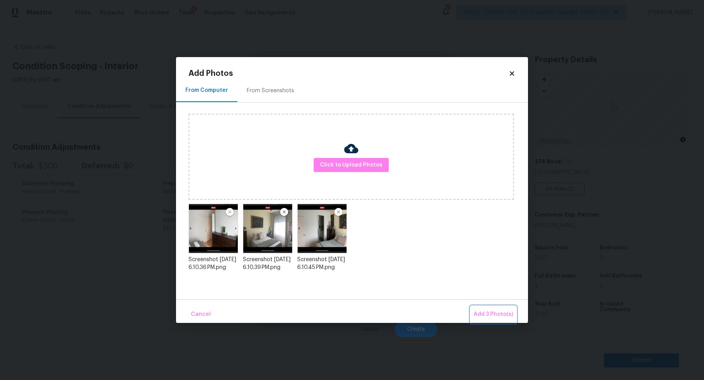
click at [491, 312] on span "Add 3 Photo(s)" at bounding box center [493, 315] width 39 height 10
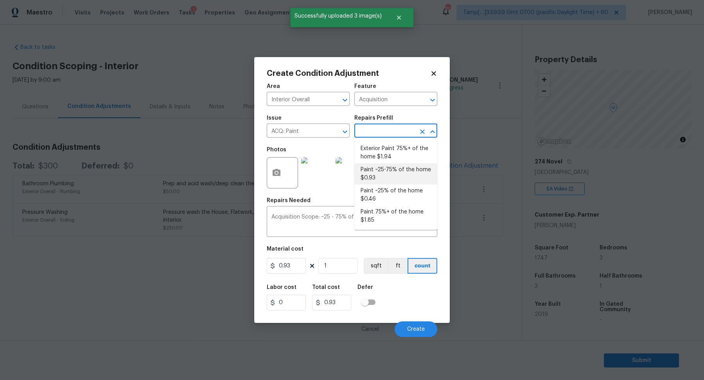
click at [398, 130] on input "text" at bounding box center [384, 132] width 61 height 12
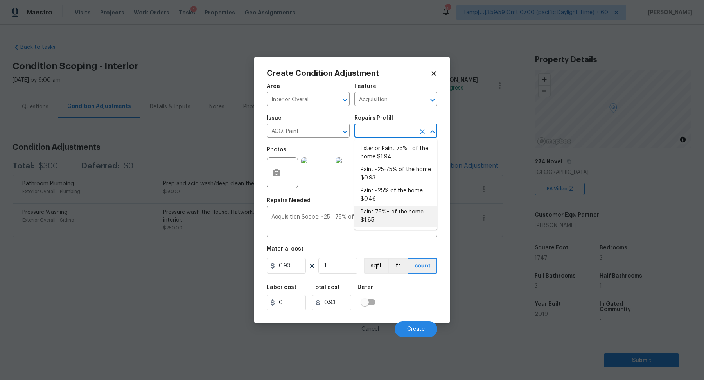
click at [294, 274] on figure "Material cost 0.93 1 sqft ft count" at bounding box center [352, 260] width 170 height 29
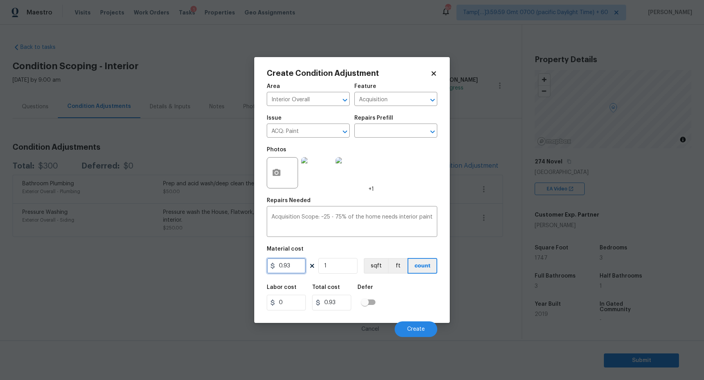
click at [296, 268] on input "0.93" at bounding box center [286, 266] width 39 height 16
type input "1.9"
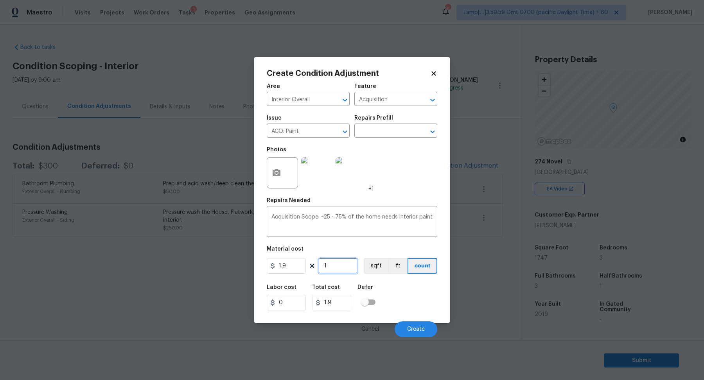
click at [349, 271] on input "1" at bounding box center [337, 266] width 39 height 16
type input "10"
type input "19"
type input "100"
type input "190"
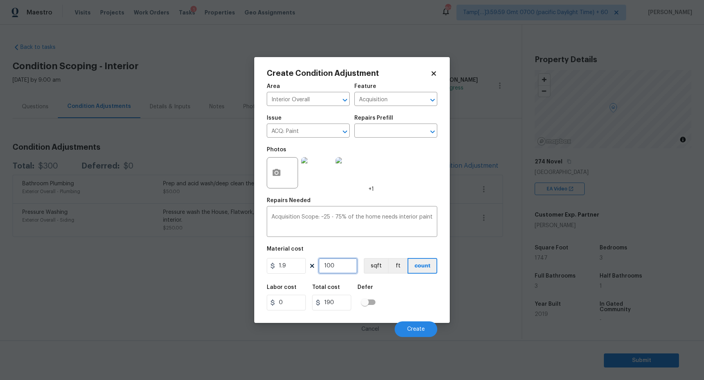
type input "1000"
type input "1900"
type input "1000"
click at [383, 288] on div "Labor cost 0 Total cost 1900 Defer" at bounding box center [352, 297] width 170 height 35
click at [410, 324] on button "Create" at bounding box center [416, 329] width 43 height 16
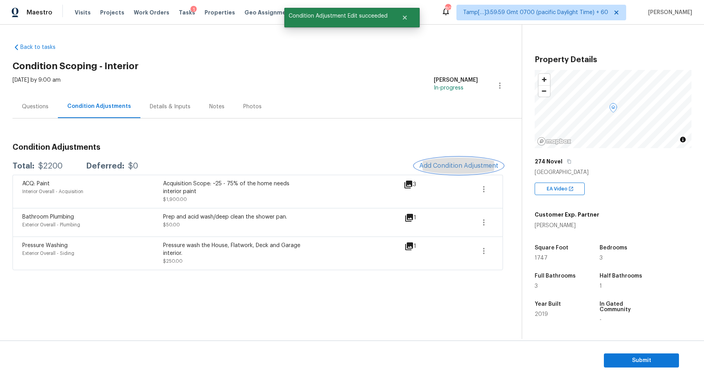
click at [470, 161] on button "Add Condition Adjustment" at bounding box center [458, 166] width 88 height 16
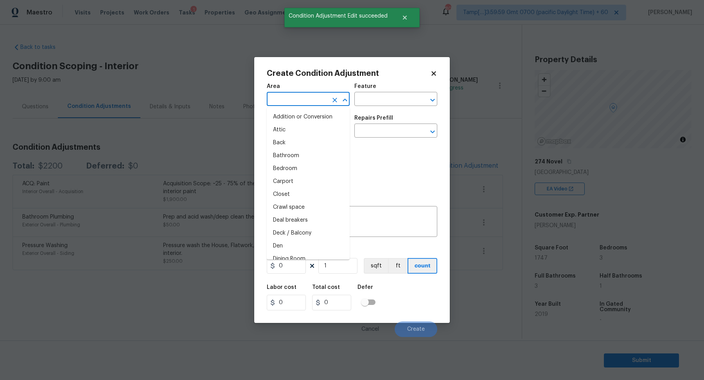
click at [305, 103] on input "text" at bounding box center [297, 100] width 61 height 12
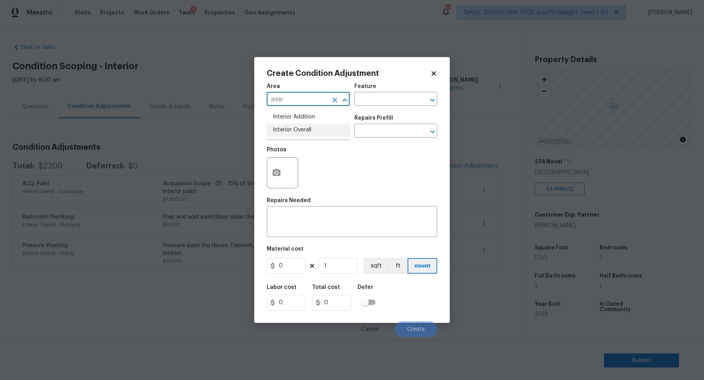
click at [312, 130] on li "Interior Overall" at bounding box center [308, 130] width 83 height 13
type input "Interior Overall"
click at [312, 130] on input "text" at bounding box center [297, 132] width 61 height 12
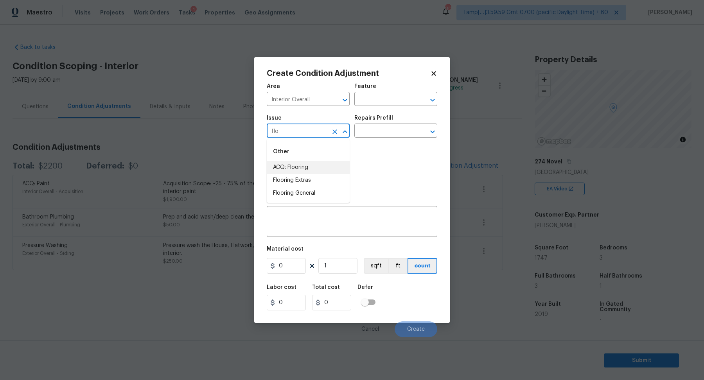
click at [320, 166] on li "ACQ: Flooring" at bounding box center [308, 167] width 83 height 13
type input "ACQ: Flooring"
click at [379, 138] on div "Issue ACQ: Flooring ​ Repairs Prefill ​" at bounding box center [352, 127] width 170 height 32
click at [390, 133] on input "text" at bounding box center [384, 132] width 61 height 12
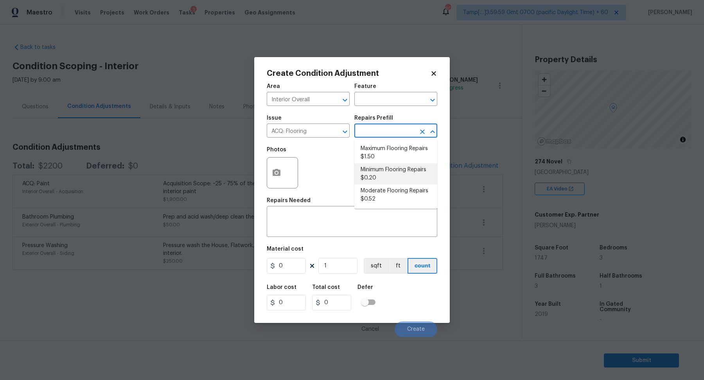
click at [389, 179] on li "Minimum Flooring Repairs $0.20" at bounding box center [395, 173] width 83 height 21
type input "Acquisition"
type textarea "Acquisition Scope: Minimum flooring repairs"
type input "0.2"
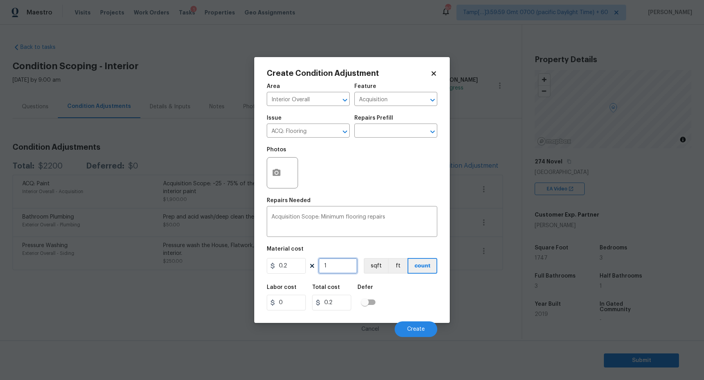
click at [344, 272] on input "1" at bounding box center [337, 266] width 39 height 16
type input "17"
type input "3.4"
type input "174"
type input "34.8"
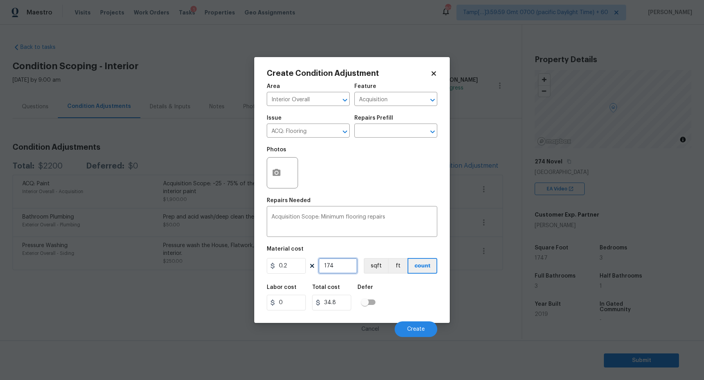
type input "1747"
type input "349.4"
type input "1747"
click at [425, 322] on button "Create" at bounding box center [416, 329] width 43 height 16
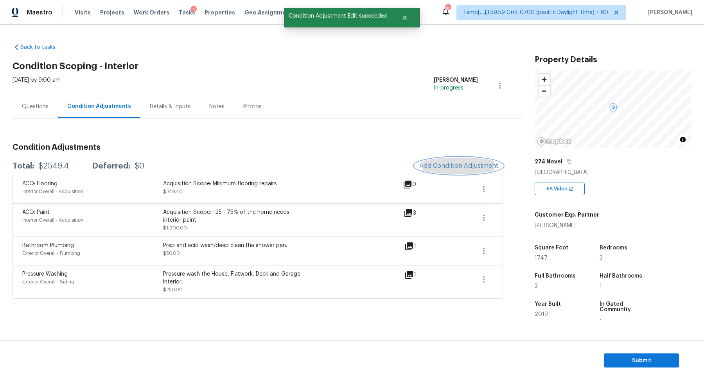
click at [463, 167] on span "Add Condition Adjustment" at bounding box center [458, 165] width 79 height 7
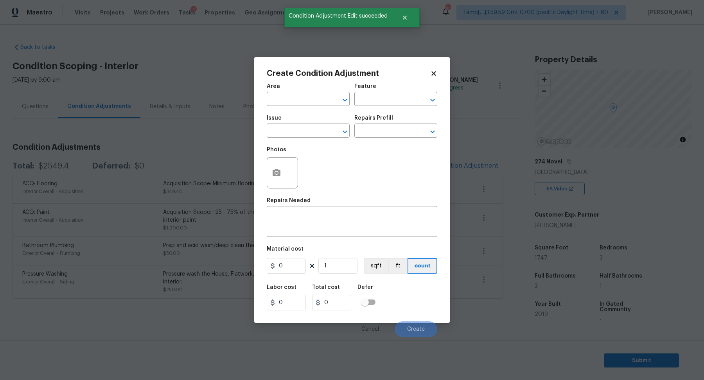
click at [305, 107] on span "Area ​" at bounding box center [308, 95] width 83 height 32
click at [305, 102] on input "text" at bounding box center [297, 100] width 61 height 12
click at [329, 111] on li "Interior Addition" at bounding box center [308, 117] width 83 height 13
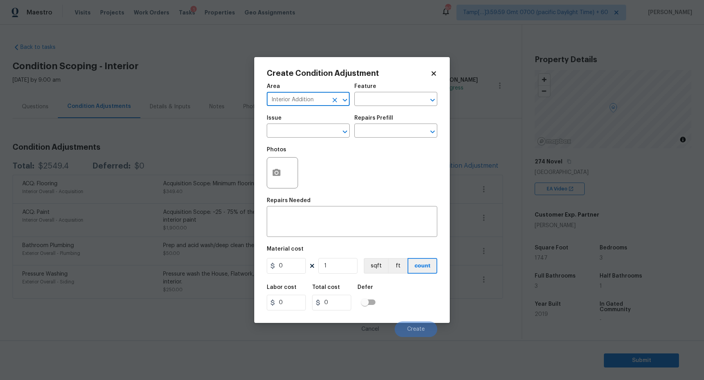
click at [301, 100] on input "Interior Addition" at bounding box center [297, 100] width 61 height 12
click at [320, 127] on li "Interior Overall" at bounding box center [308, 130] width 83 height 13
type input "Interior Overall"
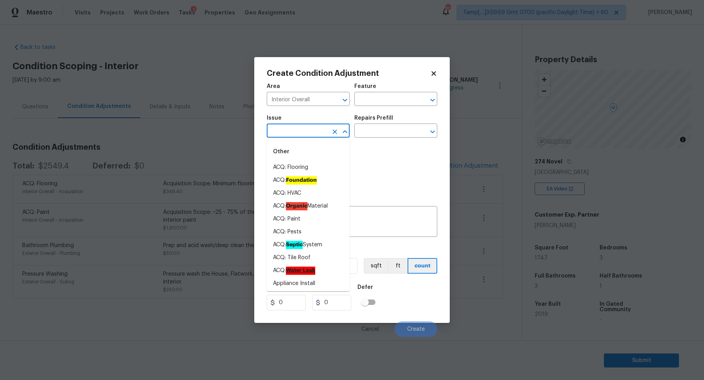
click at [311, 127] on input "text" at bounding box center [297, 132] width 61 height 12
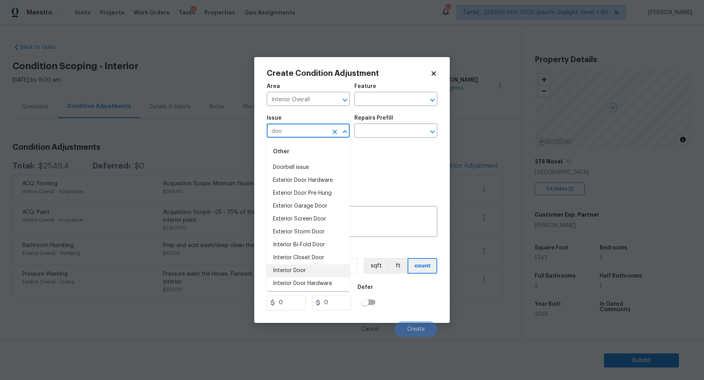
click at [313, 267] on li "Interior Door" at bounding box center [308, 270] width 83 height 13
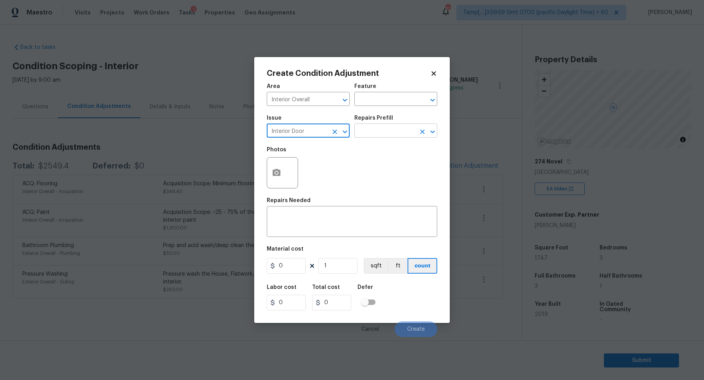
type input "Interior Door"
click at [380, 135] on input "text" at bounding box center [384, 132] width 61 height 12
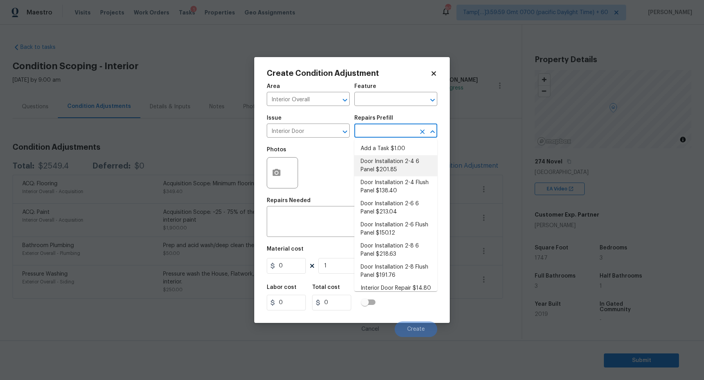
click at [395, 164] on li "Door Installation 2-4 6 Panel $201.85" at bounding box center [395, 165] width 83 height 21
type input "Interior Door"
type textarea "Remove the existing door (if present). Install a new pre-hung 2-4 6 panel inter…"
type input "201.85"
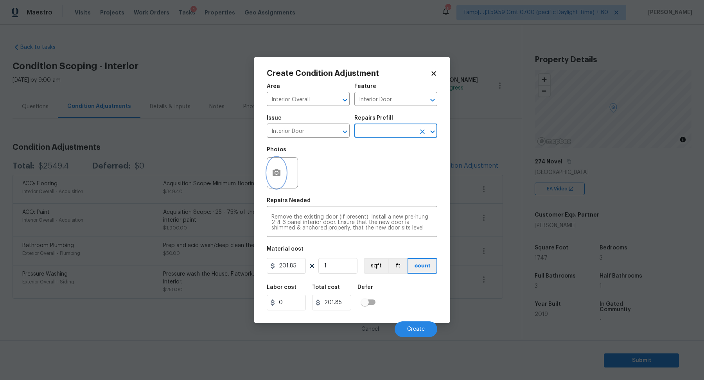
click at [277, 172] on circle "button" at bounding box center [276, 173] width 2 height 2
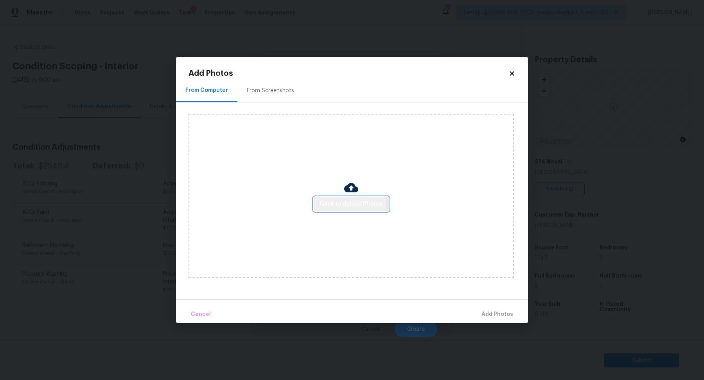
click at [323, 204] on span "Click to Upload Photos" at bounding box center [351, 204] width 63 height 10
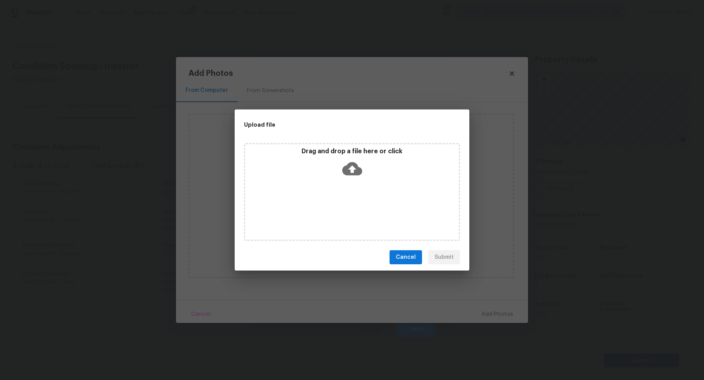
click at [381, 161] on div "Drag and drop a file here or click" at bounding box center [351, 164] width 213 height 34
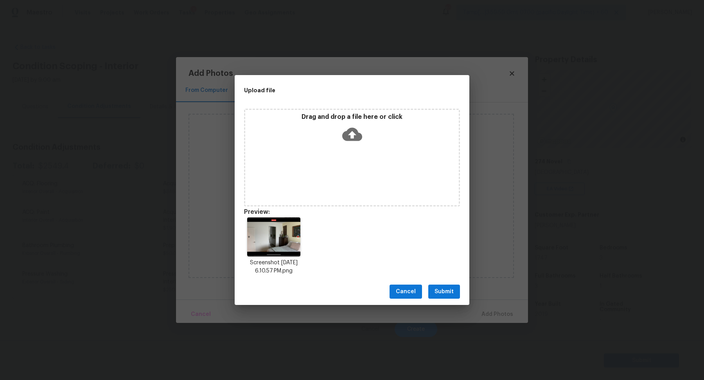
click at [458, 294] on button "Submit" at bounding box center [444, 292] width 32 height 14
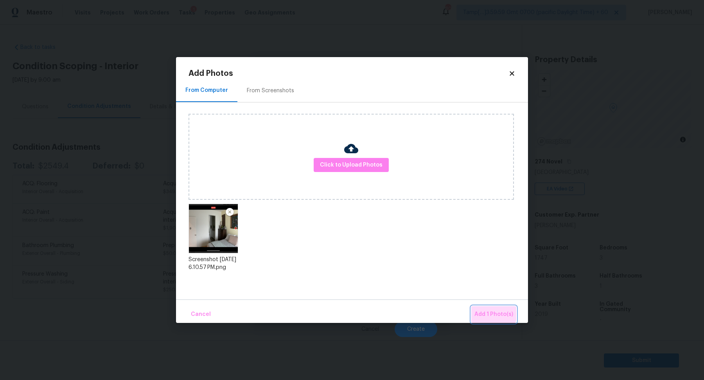
click at [493, 314] on span "Add 1 Photo(s)" at bounding box center [493, 315] width 39 height 10
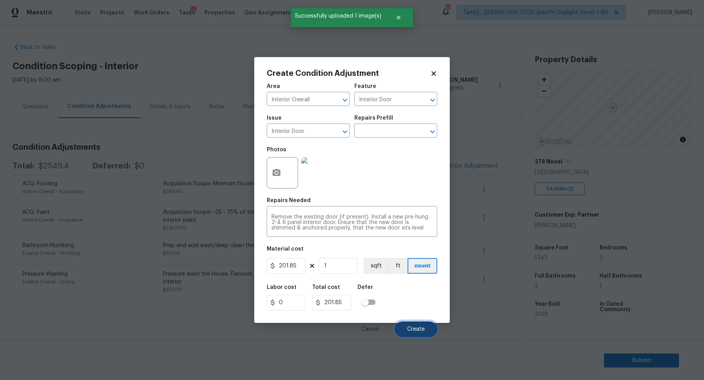
click at [407, 328] on button "Create" at bounding box center [416, 329] width 43 height 16
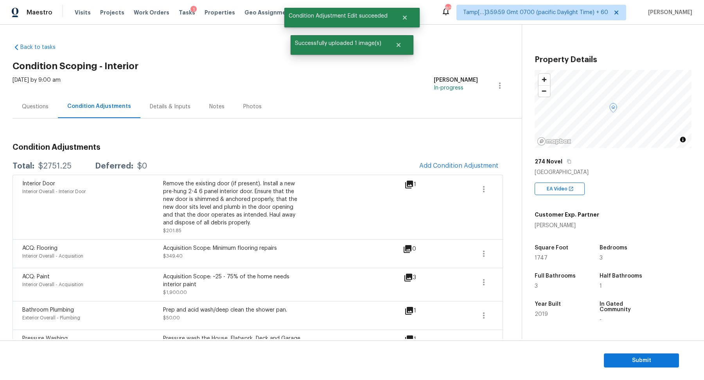
click at [56, 167] on div "$2751.25" at bounding box center [54, 166] width 33 height 8
copy div "$2751.25"
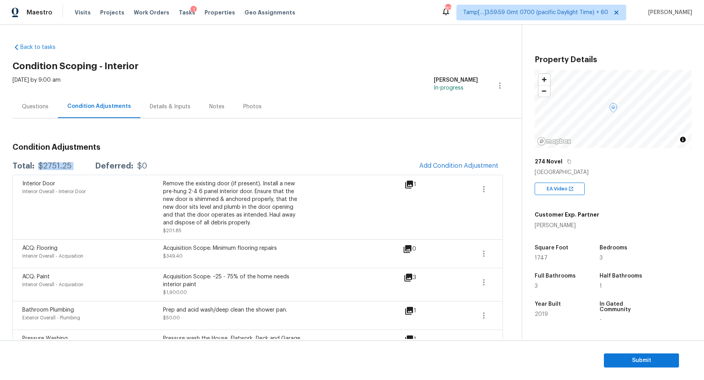
scroll to position [26, 0]
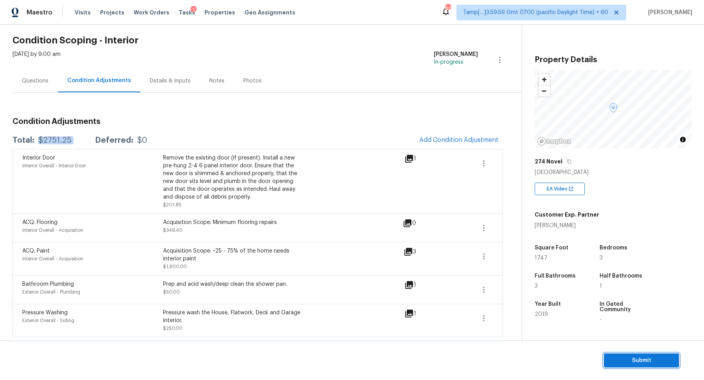
click at [617, 361] on span "Submit" at bounding box center [641, 361] width 63 height 10
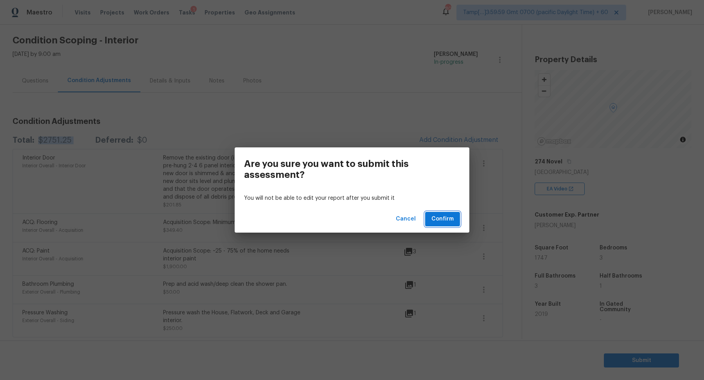
click at [429, 222] on button "Confirm" at bounding box center [442, 219] width 35 height 14
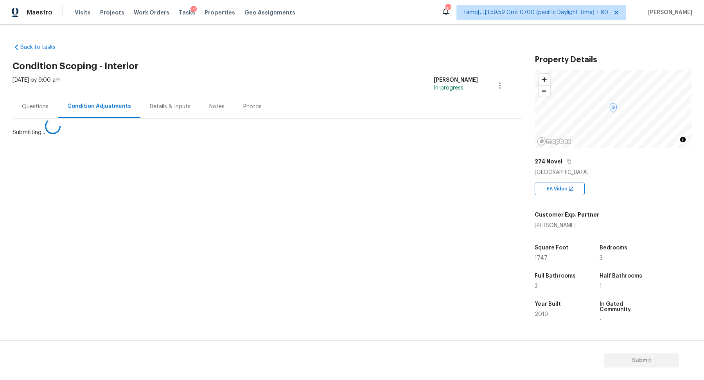
scroll to position [0, 0]
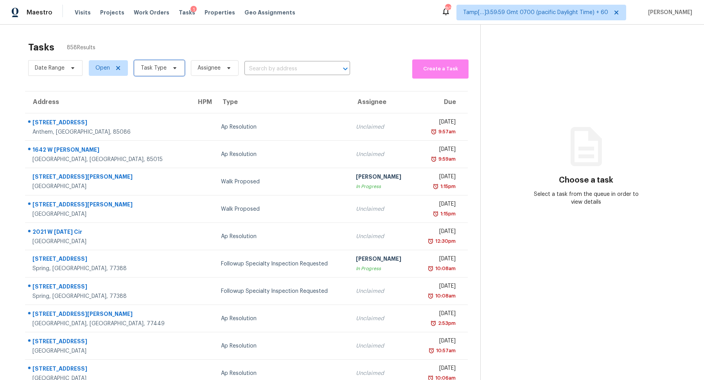
click at [162, 65] on span "Task Type" at bounding box center [154, 68] width 26 height 8
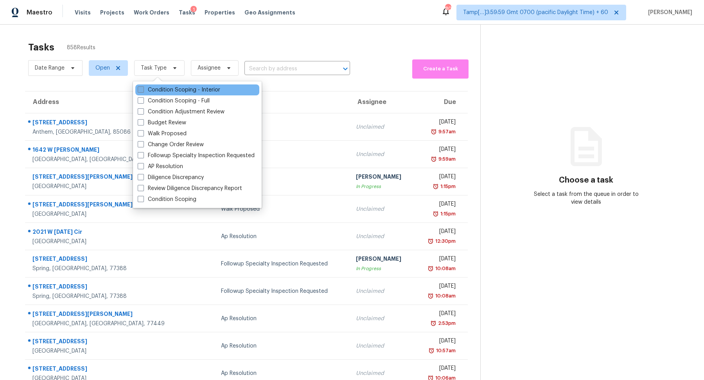
click at [168, 91] on label "Condition Scoping - Interior" at bounding box center [179, 90] width 83 height 8
click at [143, 91] on input "Condition Scoping - Interior" at bounding box center [140, 88] width 5 height 5
checkbox input "true"
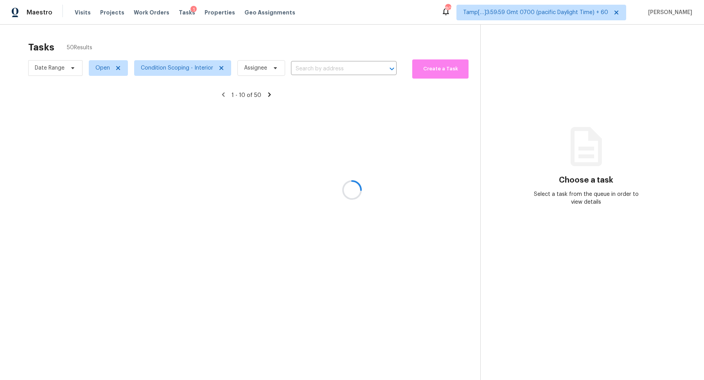
click at [256, 42] on div at bounding box center [352, 190] width 704 height 380
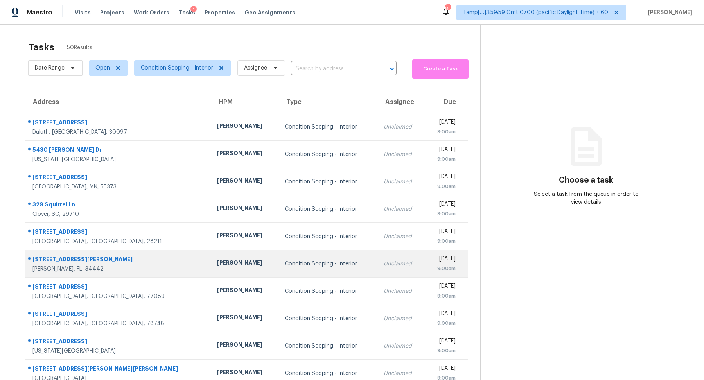
scroll to position [27, 0]
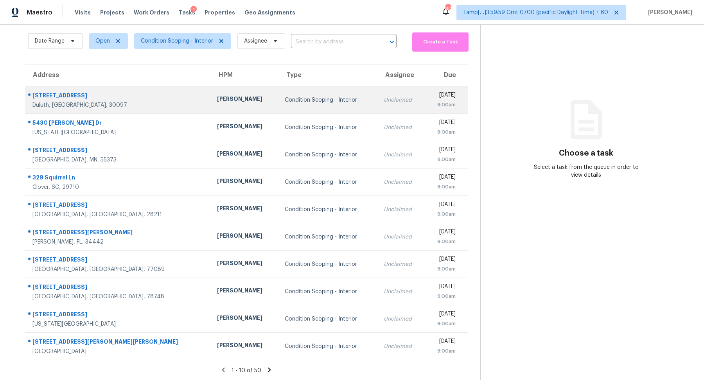
click at [323, 106] on td "Condition Scoping - Interior" at bounding box center [327, 99] width 99 height 27
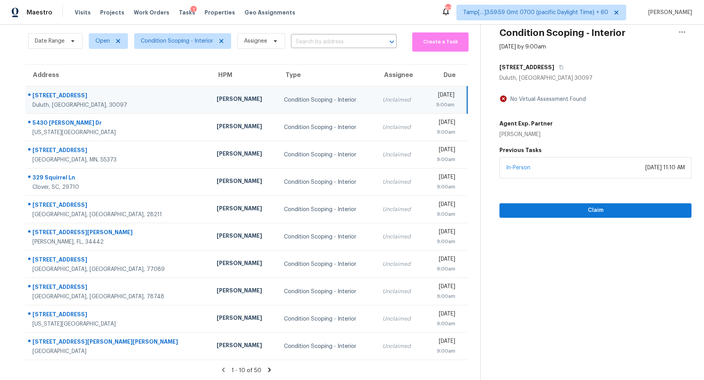
click at [574, 65] on div "4335 Abbotts Pointe Ct" at bounding box center [595, 67] width 192 height 14
click at [572, 65] on div "4335 Abbotts Pointe Ct" at bounding box center [595, 67] width 192 height 14
click at [565, 65] on button "button" at bounding box center [559, 67] width 11 height 14
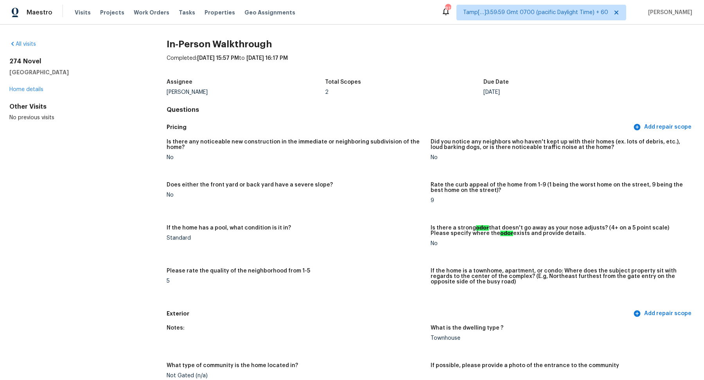
click at [35, 47] on div "All visits" at bounding box center [75, 44] width 132 height 8
click at [29, 46] on link "All visits" at bounding box center [22, 43] width 27 height 5
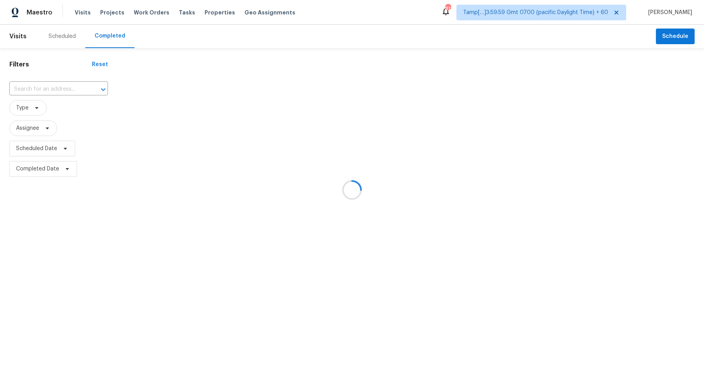
click at [53, 86] on div at bounding box center [352, 190] width 704 height 380
click at [46, 90] on div at bounding box center [352, 190] width 704 height 380
click at [59, 90] on div at bounding box center [352, 190] width 704 height 380
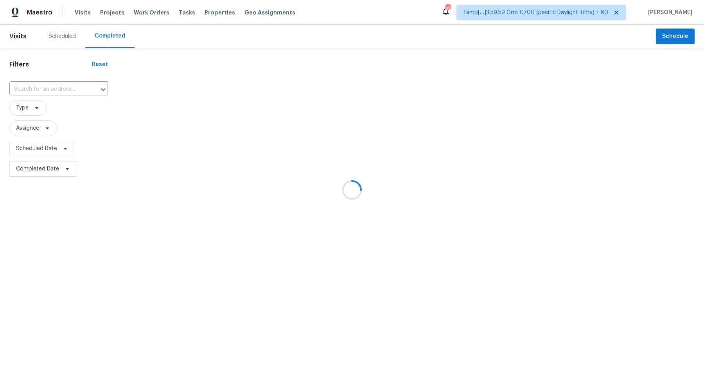
click at [59, 90] on div at bounding box center [352, 190] width 704 height 380
click at [69, 89] on div at bounding box center [352, 190] width 704 height 380
click at [48, 89] on div at bounding box center [352, 190] width 704 height 380
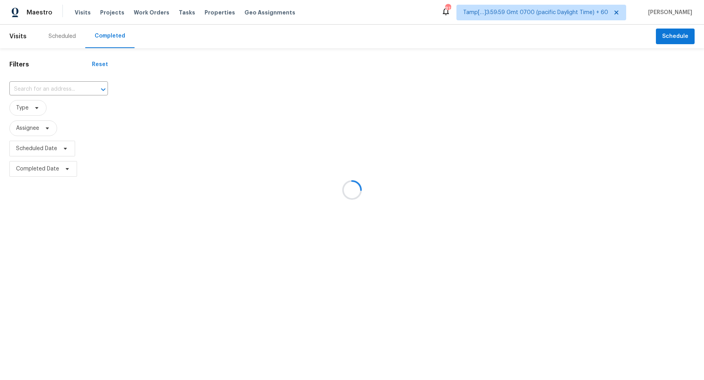
click at [60, 89] on div at bounding box center [352, 190] width 704 height 380
click at [66, 89] on div at bounding box center [352, 190] width 704 height 380
click at [54, 91] on div at bounding box center [352, 190] width 704 height 380
click at [51, 65] on div at bounding box center [352, 190] width 704 height 380
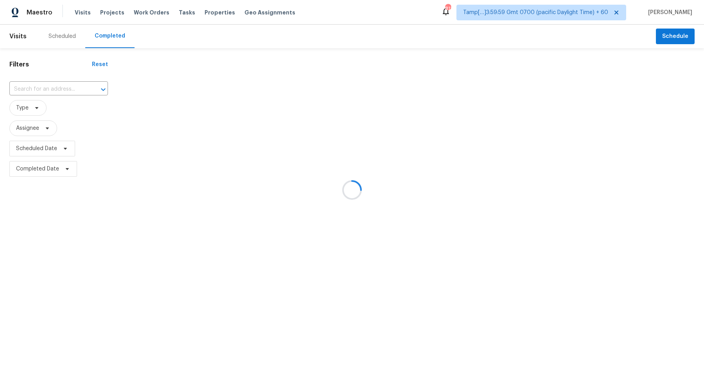
click at [51, 82] on div at bounding box center [352, 190] width 704 height 380
click at [51, 84] on div at bounding box center [352, 190] width 704 height 380
click at [64, 89] on div at bounding box center [352, 190] width 704 height 380
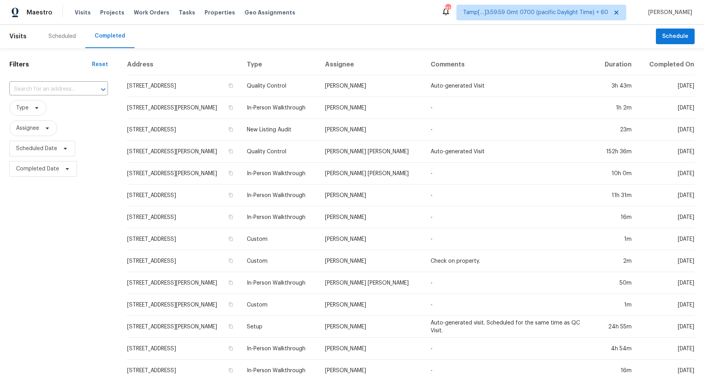
click at [64, 89] on input "text" at bounding box center [47, 89] width 77 height 12
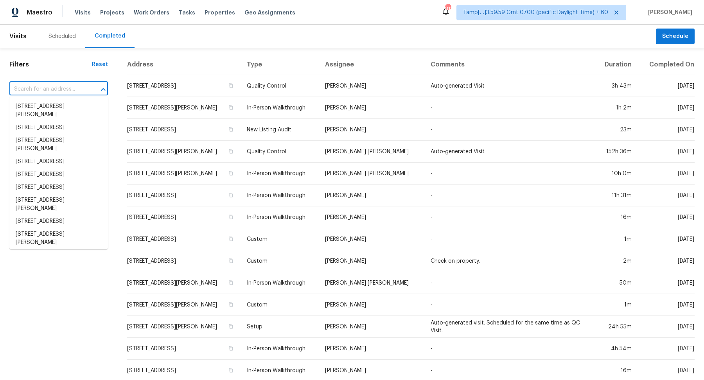
paste input "12107 Pompton Dr, Houston, TX 77089"
type input "12107 Pompton Dr, Houston, TX 77089"
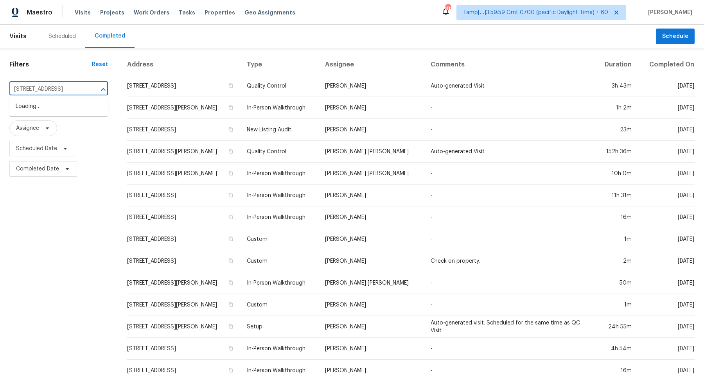
scroll to position [0, 25]
click at [77, 106] on li "12107 Pompton Dr, Houston, TX 77089" at bounding box center [58, 106] width 99 height 13
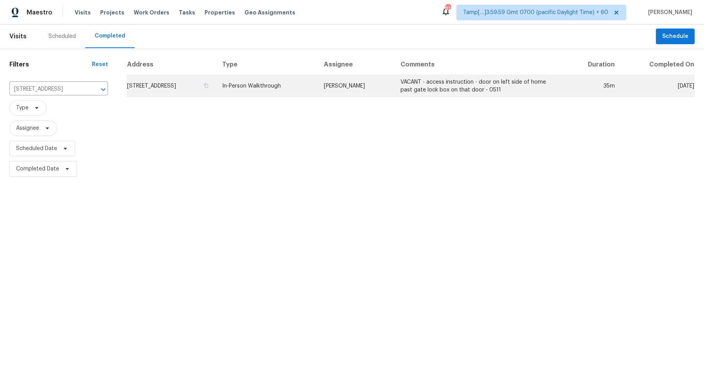
click at [192, 79] on td "12107 Pompton Dr, Houston, TX 77089" at bounding box center [171, 86] width 89 height 22
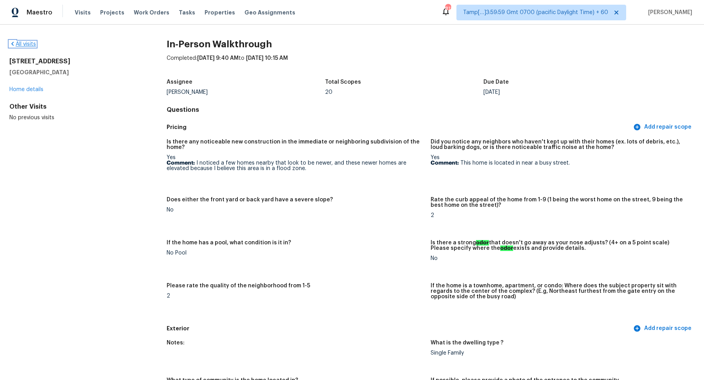
click at [25, 45] on link "All visits" at bounding box center [22, 43] width 27 height 5
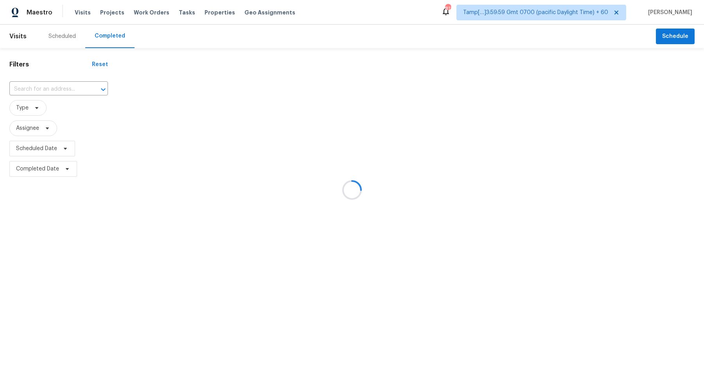
click at [59, 91] on div at bounding box center [352, 190] width 704 height 380
click at [63, 90] on div at bounding box center [352, 190] width 704 height 380
click at [51, 88] on div at bounding box center [352, 190] width 704 height 380
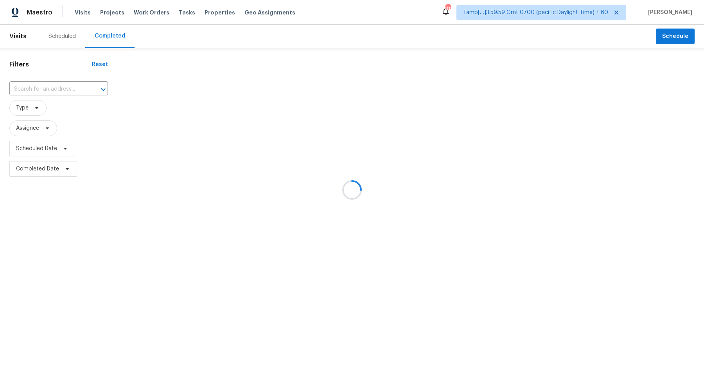
click at [51, 88] on div at bounding box center [352, 190] width 704 height 380
click at [33, 88] on div at bounding box center [352, 190] width 704 height 380
click at [54, 86] on div at bounding box center [352, 190] width 704 height 380
click at [59, 87] on div at bounding box center [352, 190] width 704 height 380
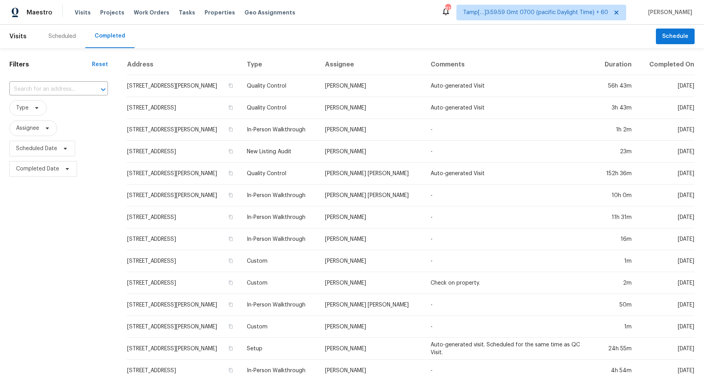
click at [59, 87] on input "text" at bounding box center [47, 89] width 77 height 12
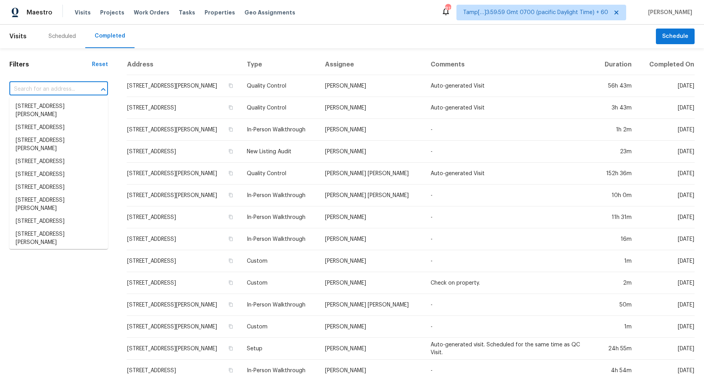
paste input "2210 Comburg Castle Way, Austin, TX 78748"
type input "2210 Comburg Castle Way, Austin, TX 78748"
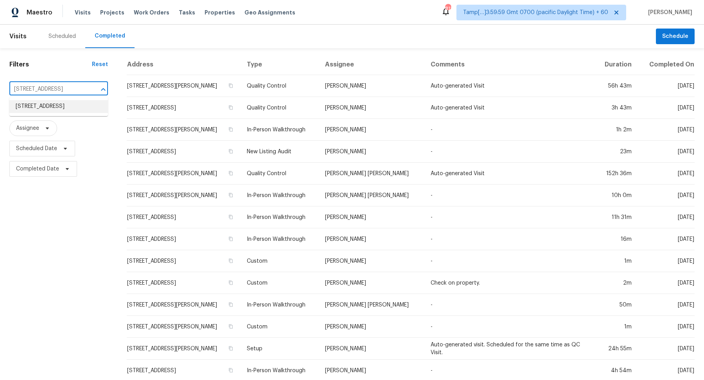
click at [61, 107] on li "2210 Comburg Castle Way, Austin, TX 78748" at bounding box center [58, 106] width 99 height 13
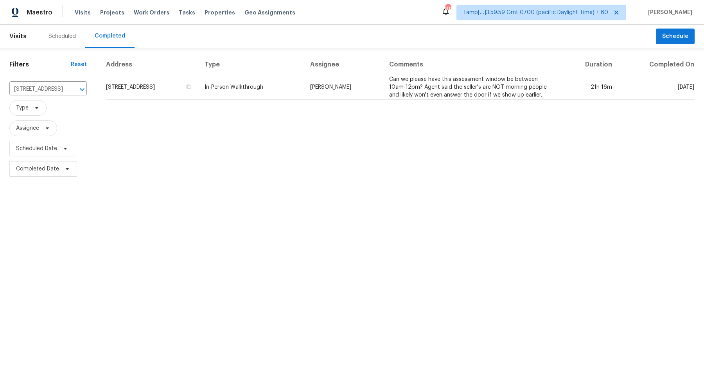
click at [198, 88] on td "2210 Comburg Castle Way, Austin, TX 78748" at bounding box center [152, 87] width 93 height 25
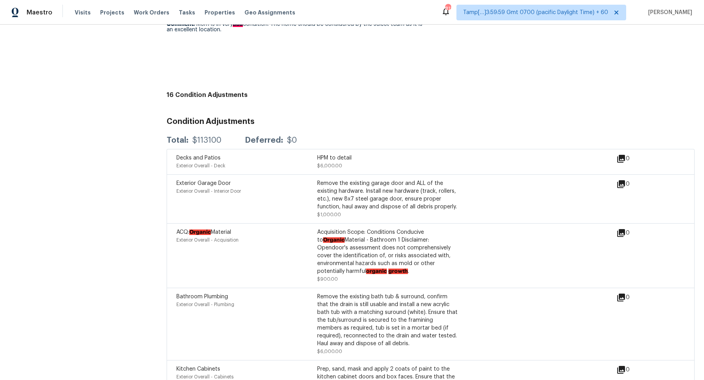
scroll to position [2048, 0]
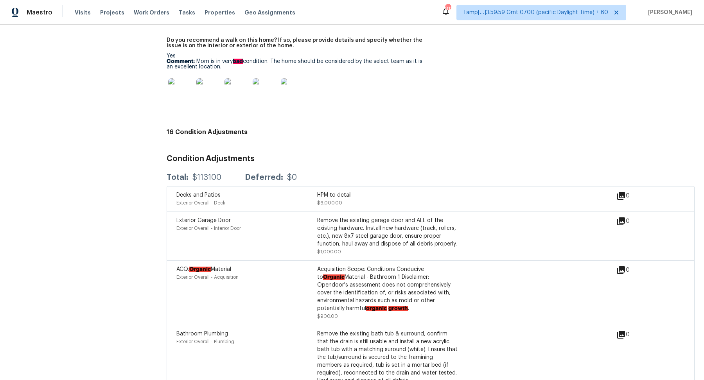
click at [207, 175] on div "$113100" at bounding box center [206, 178] width 29 height 8
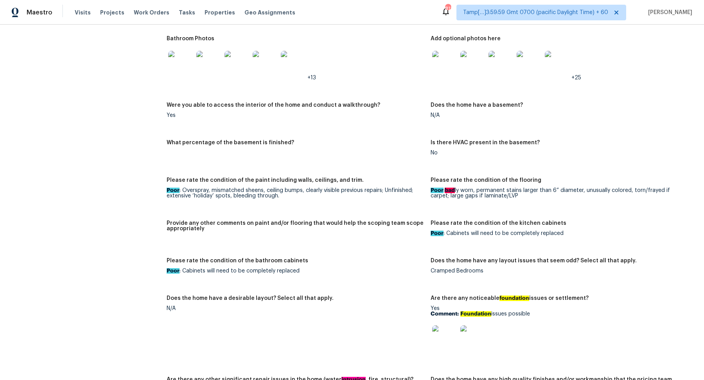
scroll to position [1182, 0]
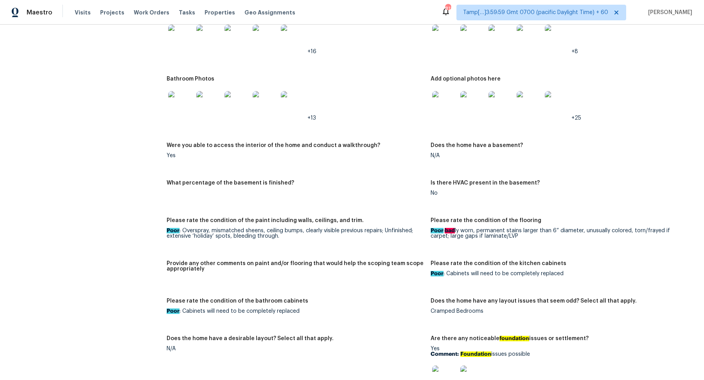
click at [185, 106] on img at bounding box center [180, 103] width 25 height 25
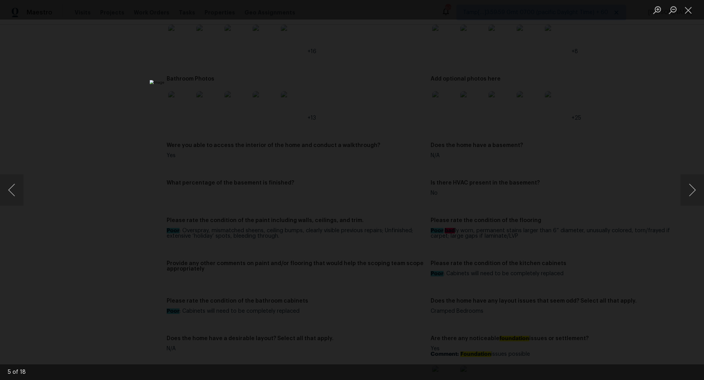
click at [549, 110] on div "Lightbox" at bounding box center [352, 190] width 704 height 380
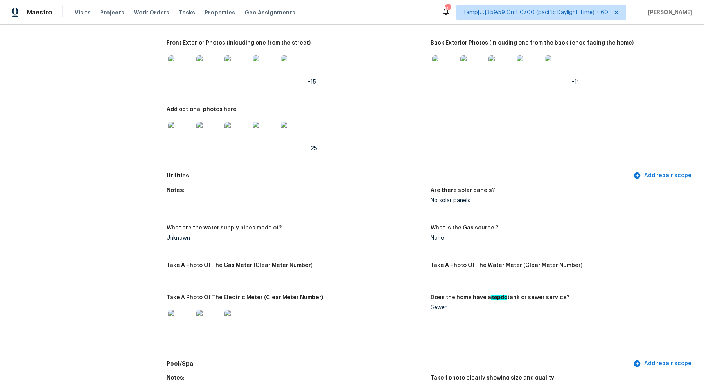
scroll to position [316, 0]
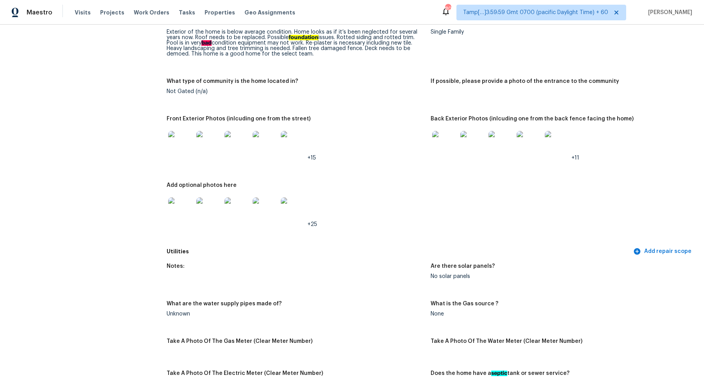
click at [312, 93] on div "Not Gated (n/a)" at bounding box center [296, 91] width 258 height 5
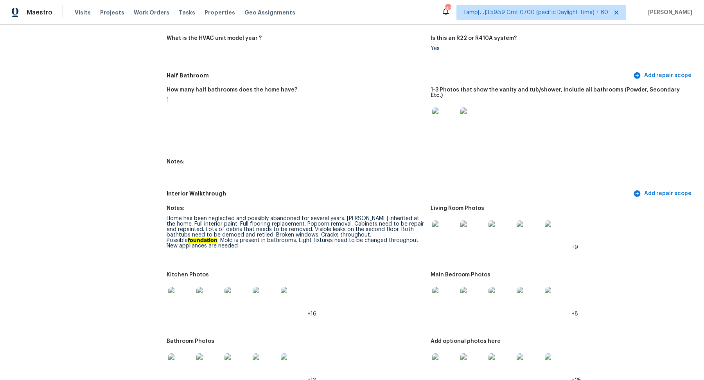
scroll to position [951, 0]
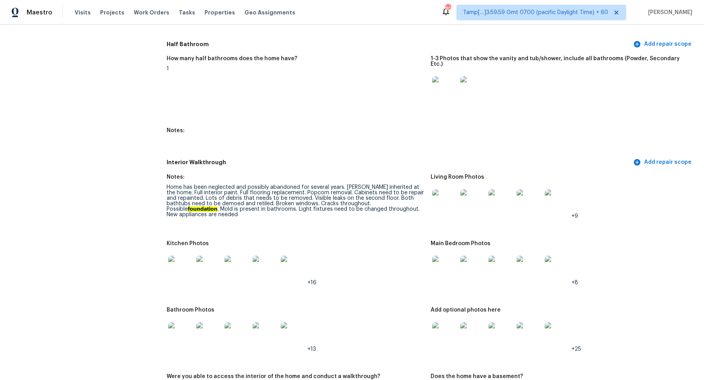
click at [440, 200] on img at bounding box center [444, 201] width 25 height 25
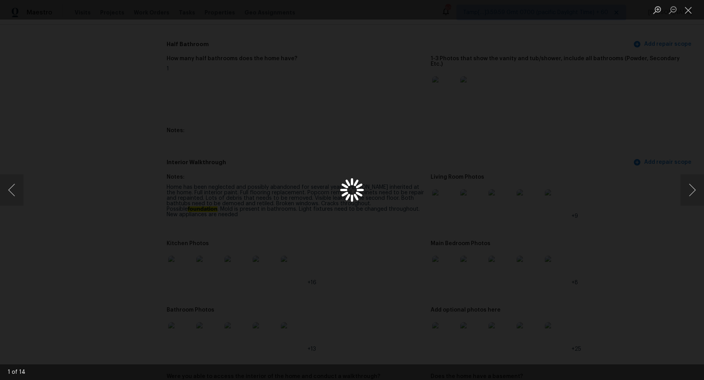
click at [440, 200] on div "Lightbox" at bounding box center [352, 190] width 704 height 380
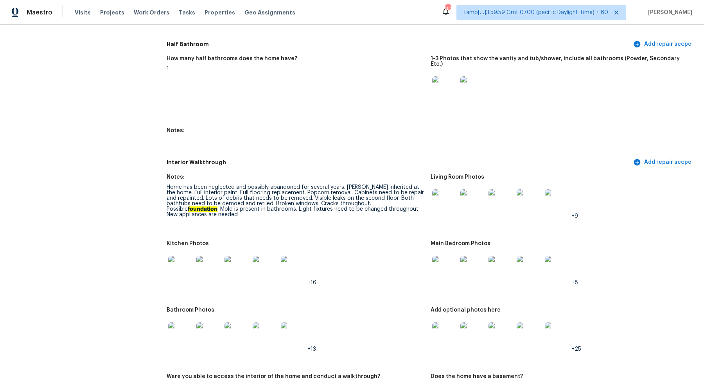
click at [446, 196] on img at bounding box center [444, 201] width 25 height 25
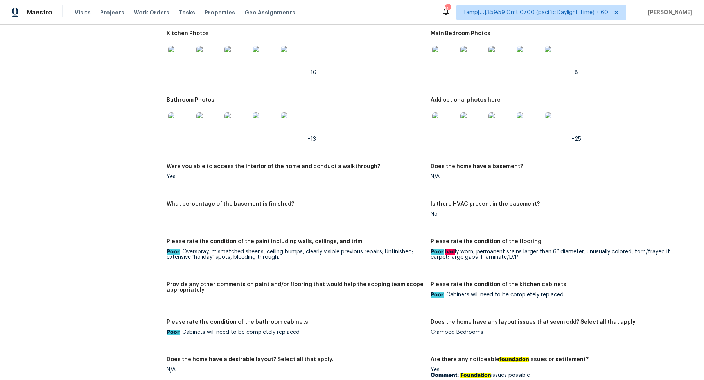
scroll to position [1295, 0]
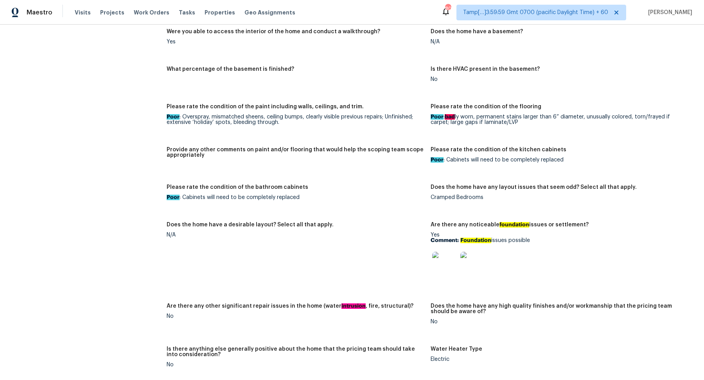
click at [432, 267] on img at bounding box center [444, 264] width 25 height 25
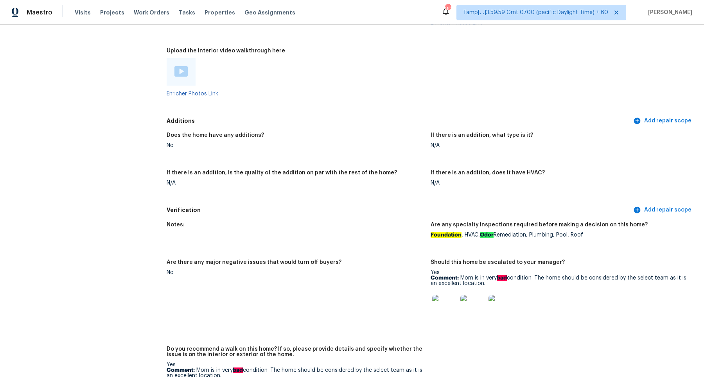
scroll to position [1748, 0]
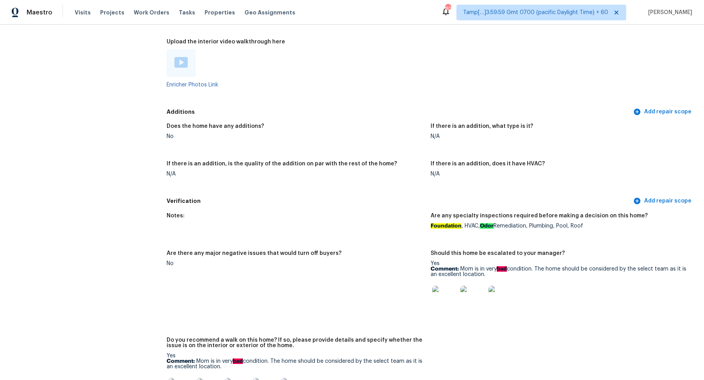
click at [447, 300] on img at bounding box center [444, 298] width 25 height 25
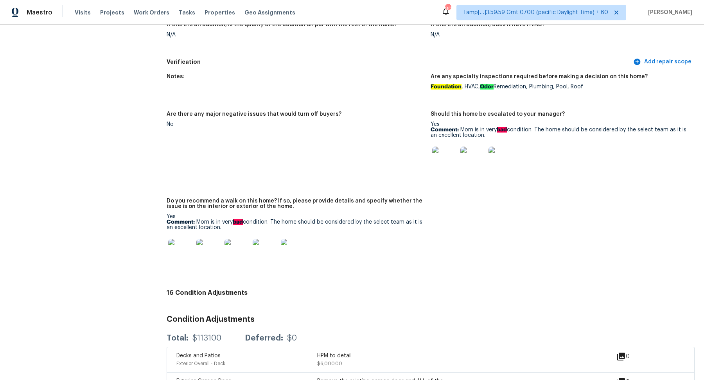
scroll to position [1901, 0]
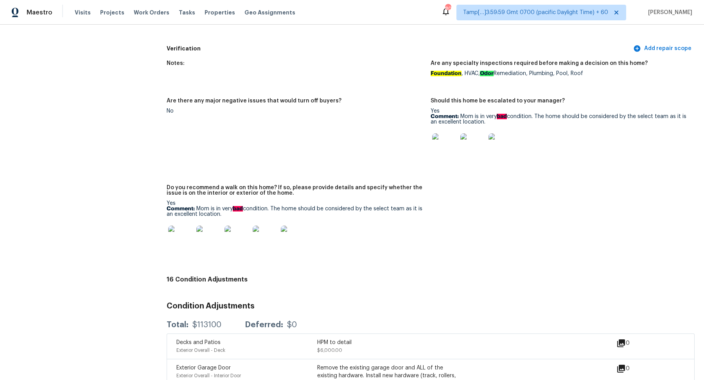
click at [191, 235] on img at bounding box center [180, 238] width 25 height 25
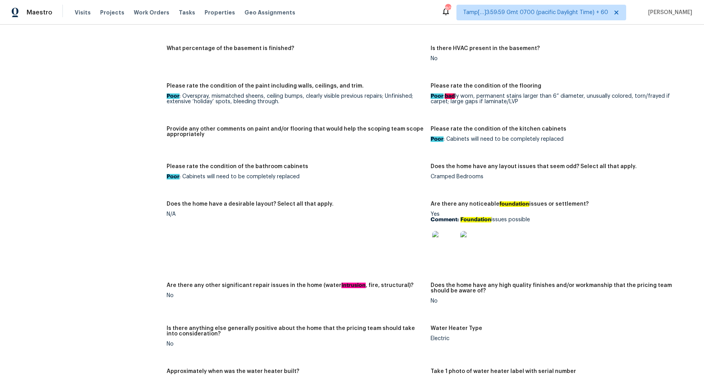
scroll to position [1179, 0]
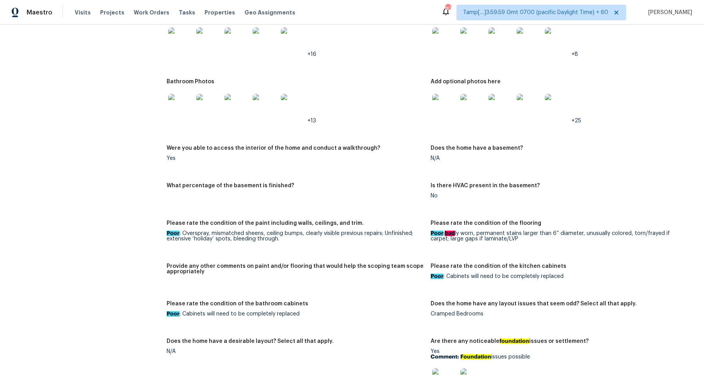
click at [187, 47] on div at bounding box center [181, 40] width 28 height 34
click at [185, 40] on img at bounding box center [180, 39] width 25 height 25
click at [459, 32] on div at bounding box center [473, 40] width 28 height 34
click at [456, 47] on div at bounding box center [445, 40] width 28 height 34
click at [444, 39] on img at bounding box center [444, 39] width 25 height 25
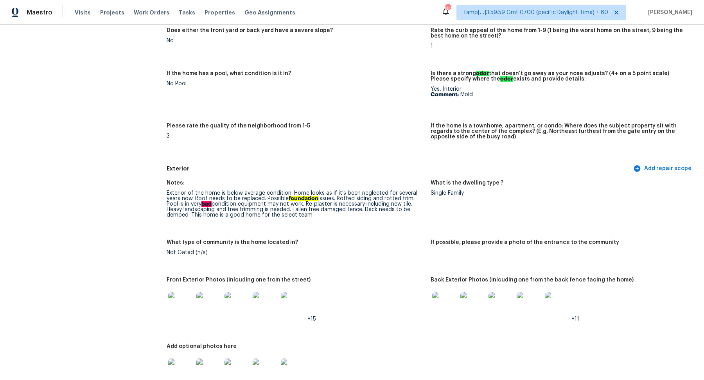
scroll to position [0, 0]
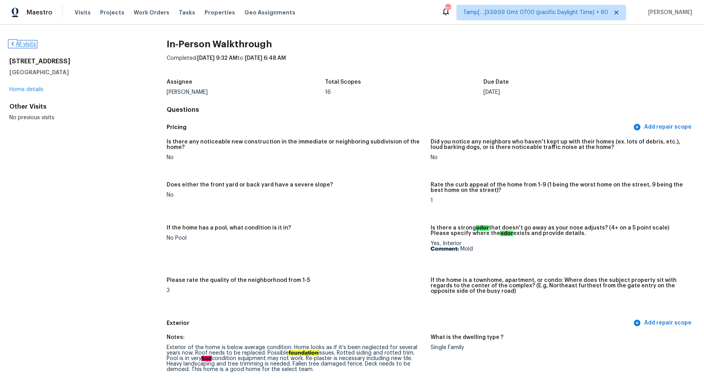
click at [31, 45] on link "All visits" at bounding box center [22, 43] width 27 height 5
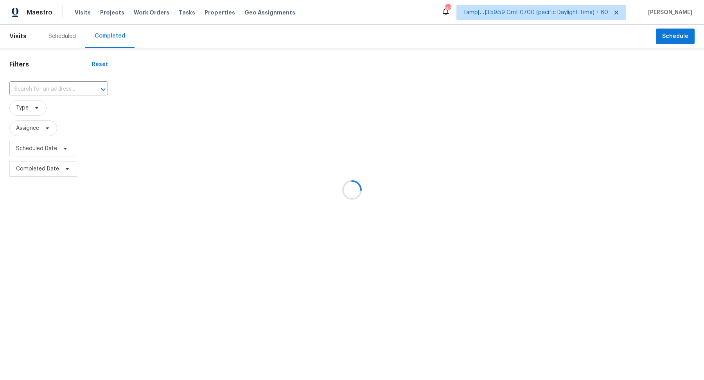
click at [55, 93] on div at bounding box center [352, 190] width 704 height 380
click at [65, 93] on div at bounding box center [352, 190] width 704 height 380
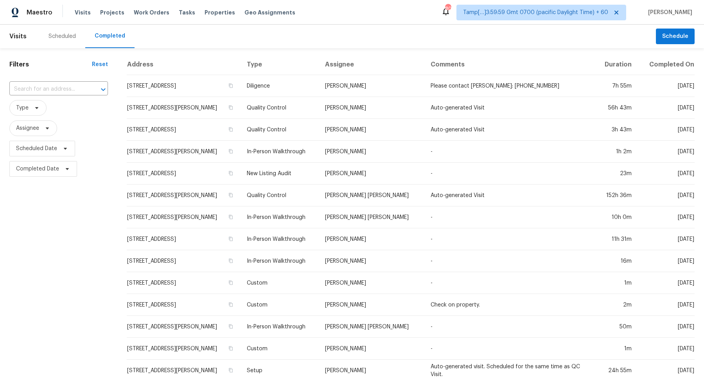
click at [65, 93] on input "text" at bounding box center [47, 89] width 77 height 12
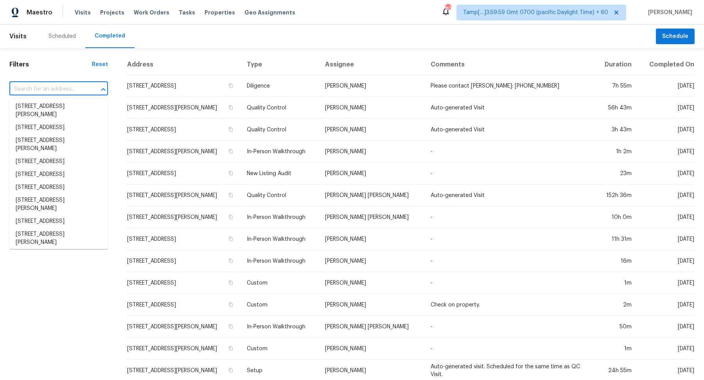
click at [65, 93] on input "text" at bounding box center [47, 89] width 77 height 12
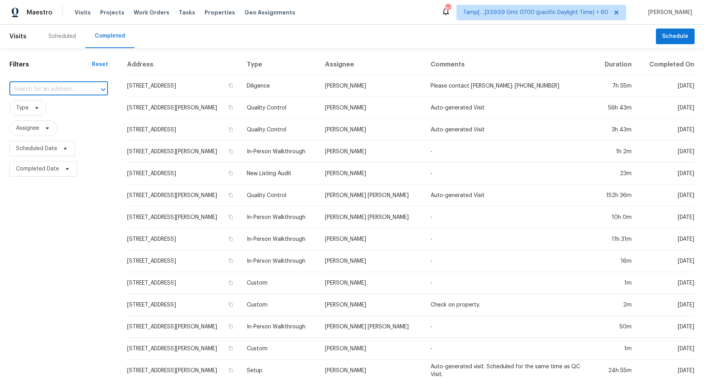
paste input "3711 Nathans Way, Greensboro, NC 27405"
type input "3711 Nathans Way, Greensboro, NC 27405"
click at [34, 111] on li "3711 Nathans Way, Greensboro, NC 27405" at bounding box center [58, 106] width 99 height 13
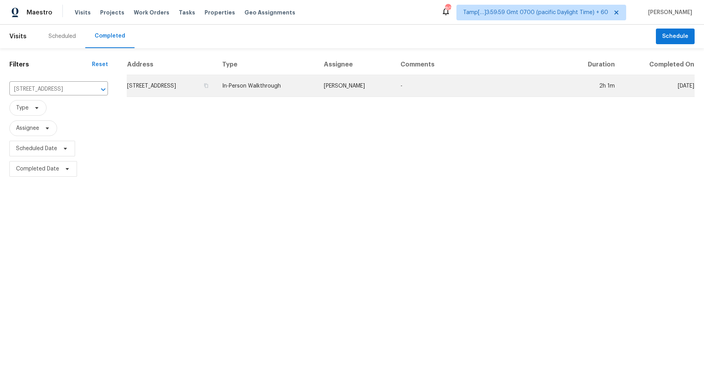
click at [207, 82] on td "3711 Nathans Way, Greensboro, NC 27405" at bounding box center [171, 86] width 89 height 22
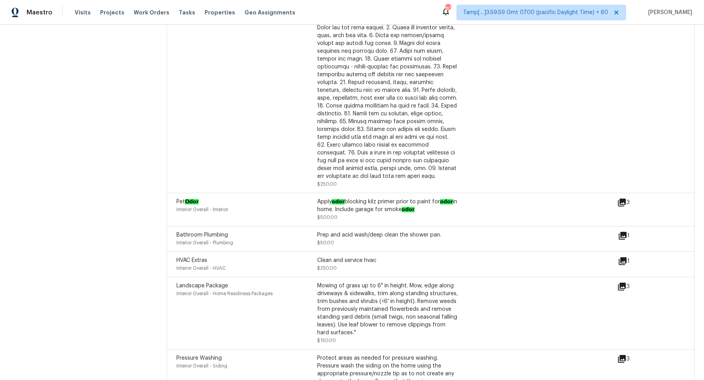
scroll to position [63, 0]
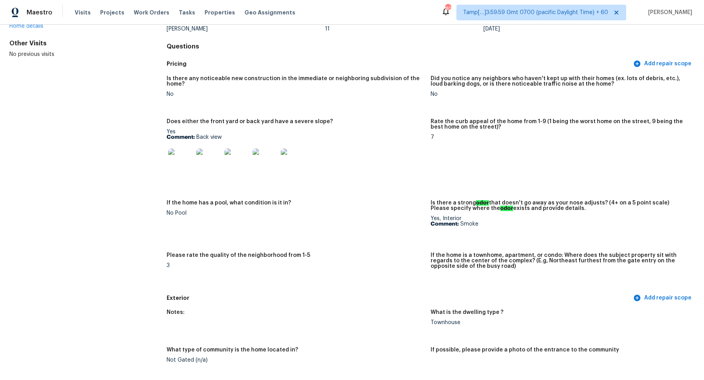
click at [187, 161] on img at bounding box center [180, 161] width 25 height 25
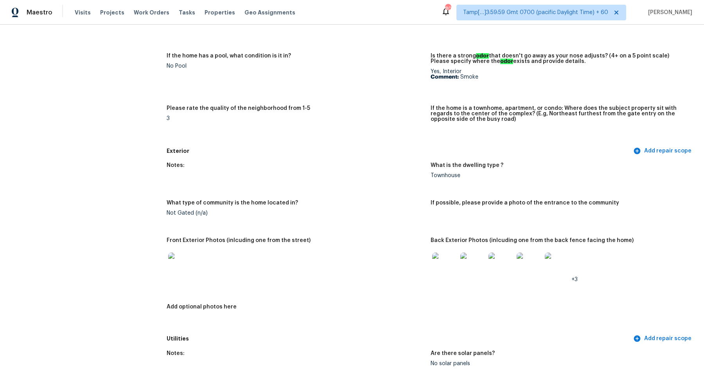
scroll to position [380, 0]
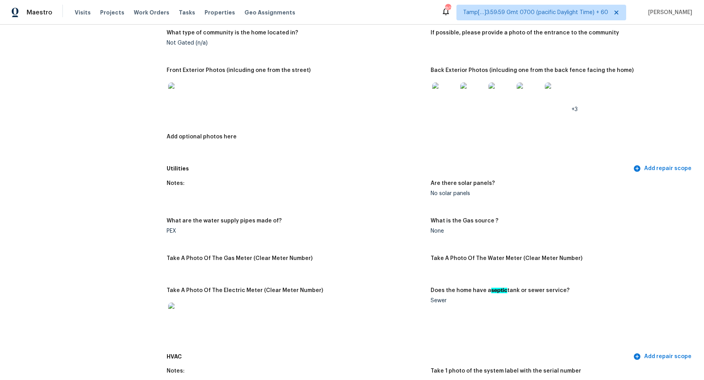
click at [450, 96] on img at bounding box center [444, 95] width 25 height 25
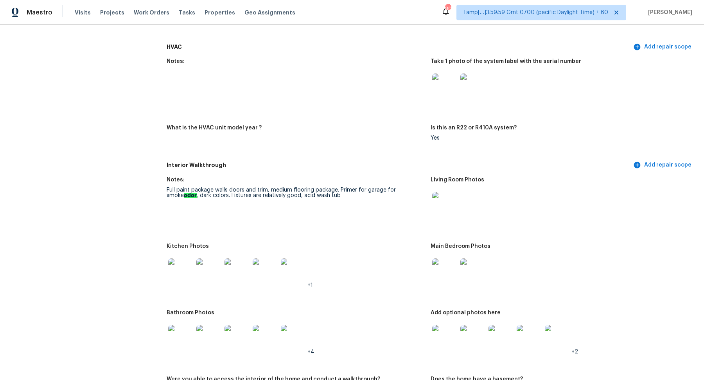
scroll to position [702, 0]
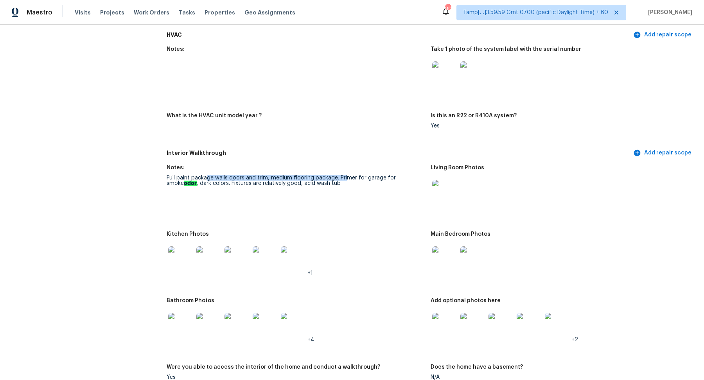
drag, startPoint x: 208, startPoint y: 177, endPoint x: 372, endPoint y: 180, distance: 163.9
click at [372, 180] on div "Full paint package walls doors and trim, medium flooring package. Primer for ga…" at bounding box center [296, 180] width 258 height 11
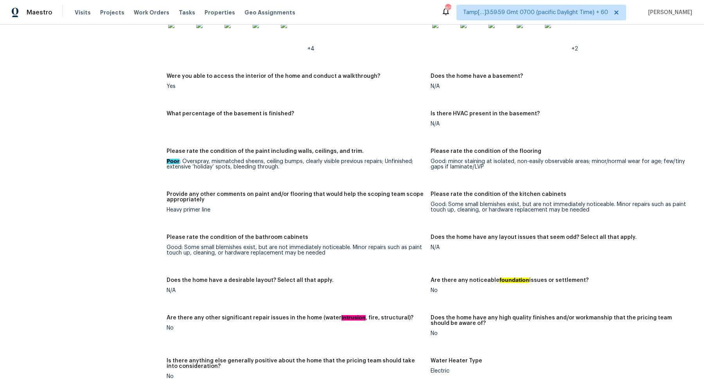
scroll to position [773, 0]
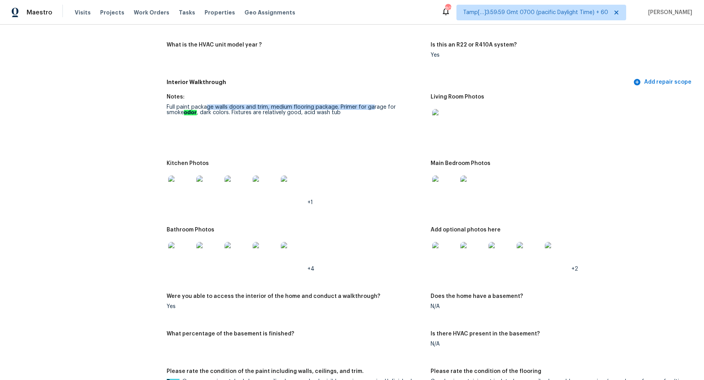
click at [179, 190] on img at bounding box center [180, 188] width 25 height 25
click at [441, 188] on img at bounding box center [444, 188] width 25 height 25
click at [281, 255] on img at bounding box center [293, 254] width 25 height 25
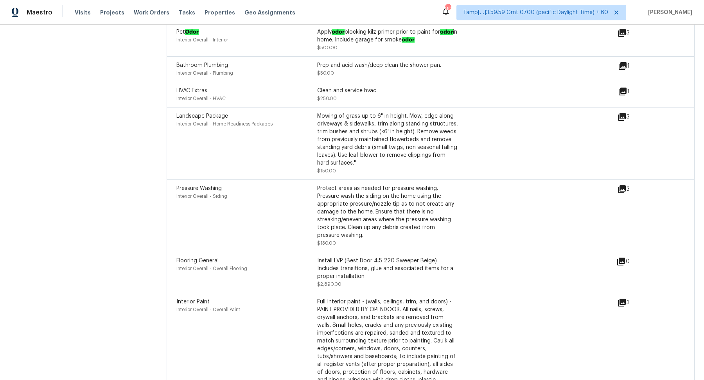
scroll to position [2120, 0]
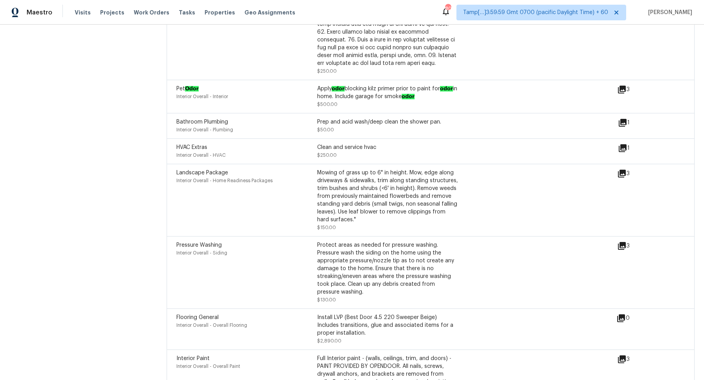
click at [622, 130] on div "1" at bounding box center [636, 126] width 37 height 16
click at [622, 125] on icon at bounding box center [623, 123] width 8 height 8
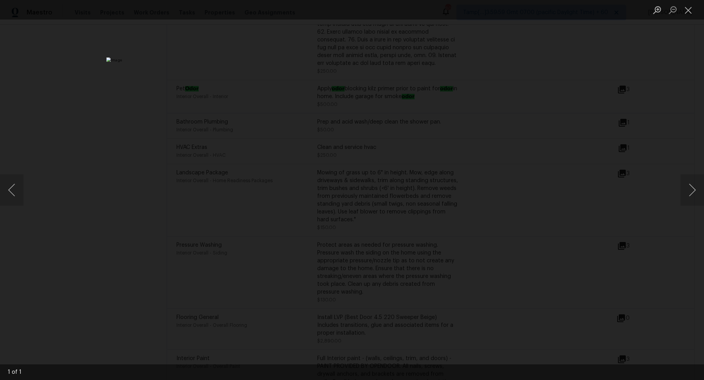
click at [622, 125] on div "Lightbox" at bounding box center [352, 190] width 704 height 380
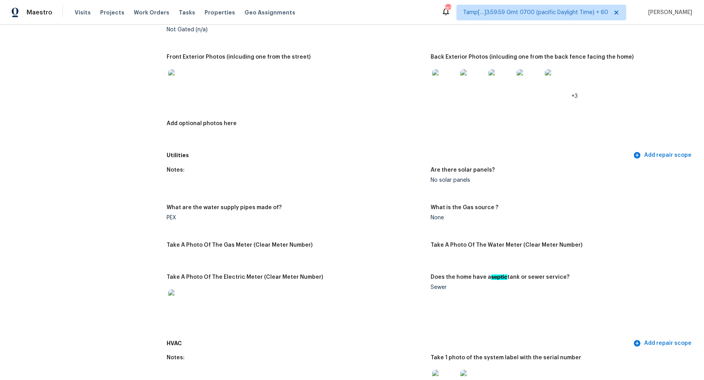
scroll to position [806, 0]
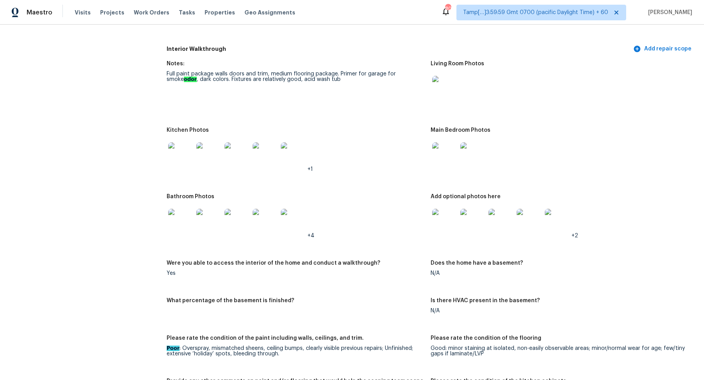
click at [188, 216] on img at bounding box center [180, 221] width 25 height 25
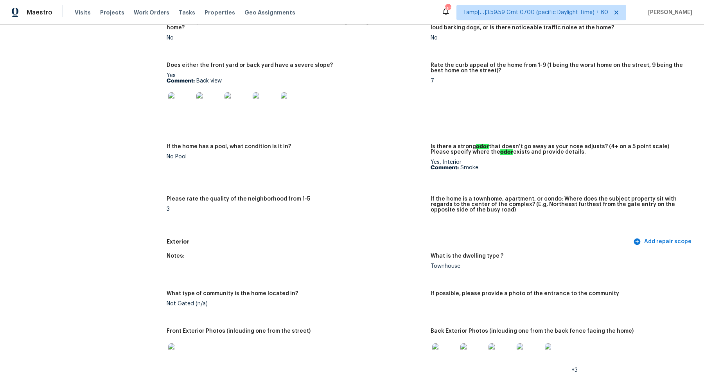
scroll to position [103, 0]
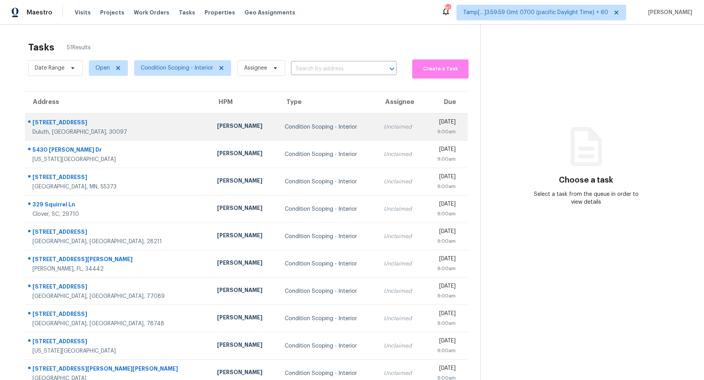
click at [278, 136] on td "Condition Scoping - Interior" at bounding box center [327, 126] width 99 height 27
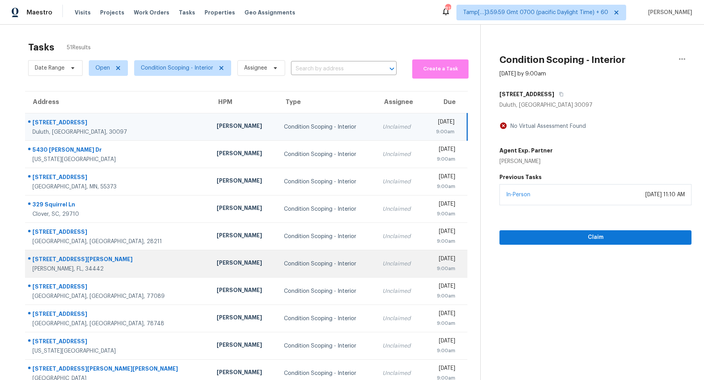
scroll to position [27, 0]
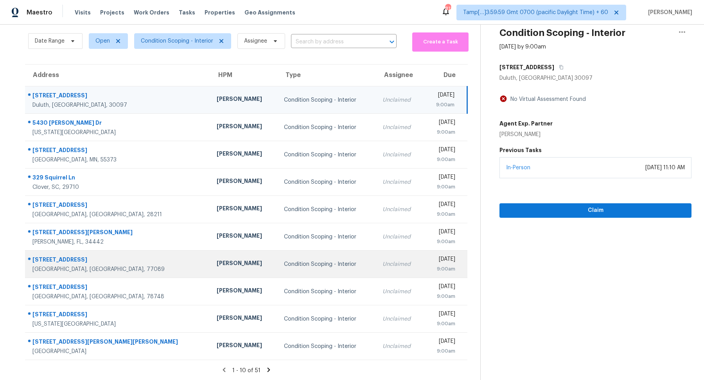
click at [284, 262] on div "Condition Scoping - Interior" at bounding box center [327, 264] width 86 height 8
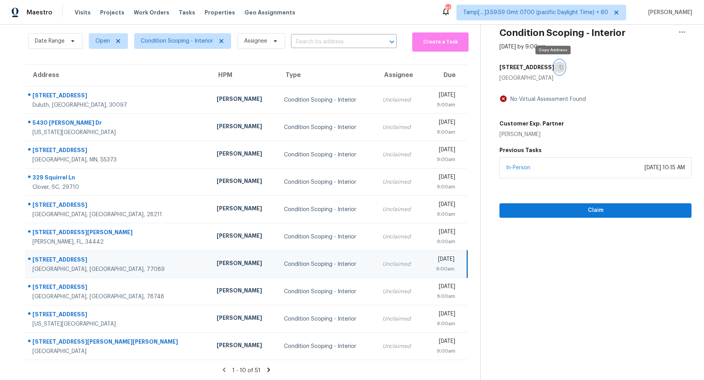
click at [346, 70] on button "button" at bounding box center [559, 67] width 11 height 14
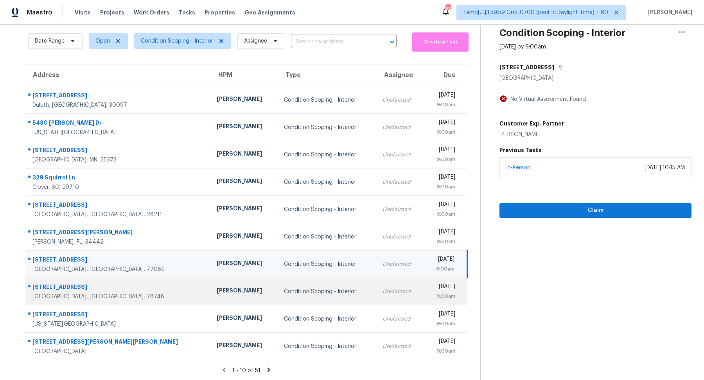
click at [289, 284] on td "Condition Scoping - Interior" at bounding box center [327, 291] width 99 height 27
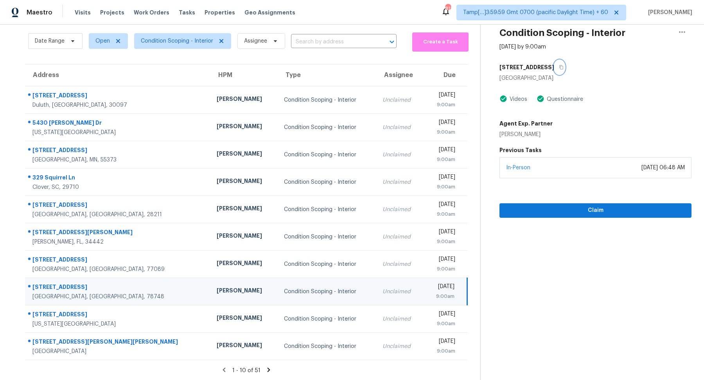
click at [346, 69] on icon "button" at bounding box center [561, 67] width 5 height 5
click at [346, 210] on span "Claim" at bounding box center [595, 211] width 179 height 10
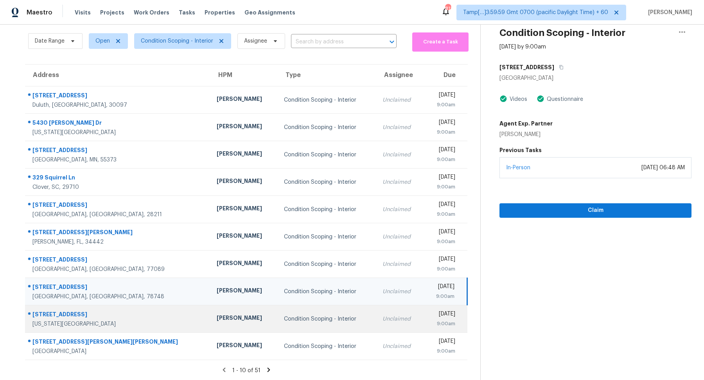
click at [346, 324] on td "Unclaimed" at bounding box center [399, 318] width 47 height 27
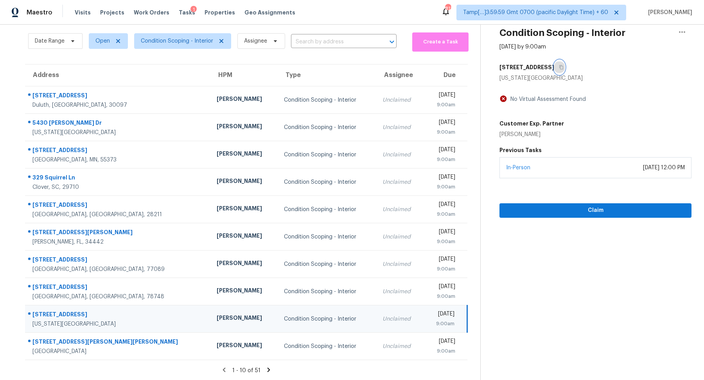
click at [346, 70] on button "button" at bounding box center [559, 67] width 11 height 14
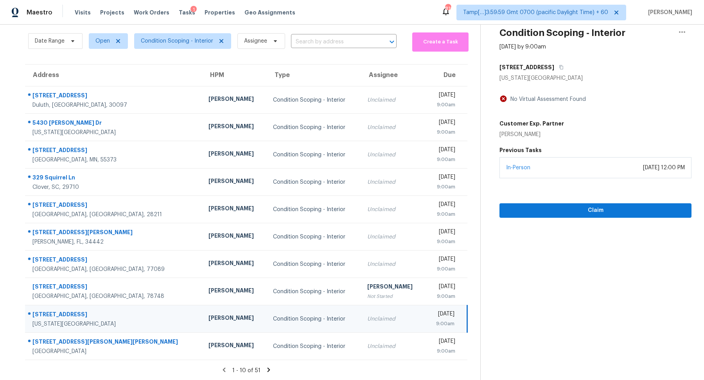
click at [333, 324] on section "Tasks 51 Results Date Range Open Condition Scoping - Interior Assignee ​ Create…" at bounding box center [247, 195] width 468 height 371
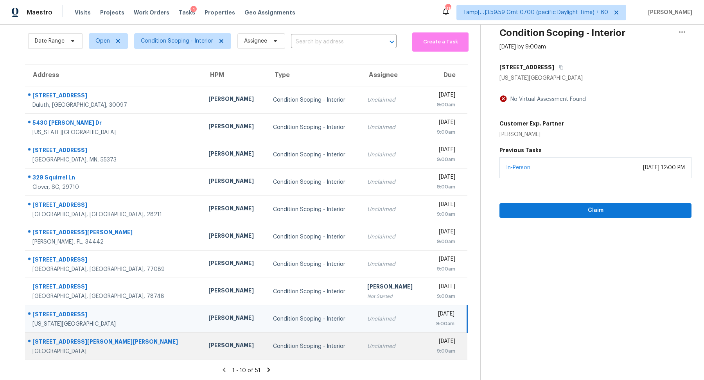
click at [346, 324] on td "Unclaimed" at bounding box center [393, 346] width 65 height 27
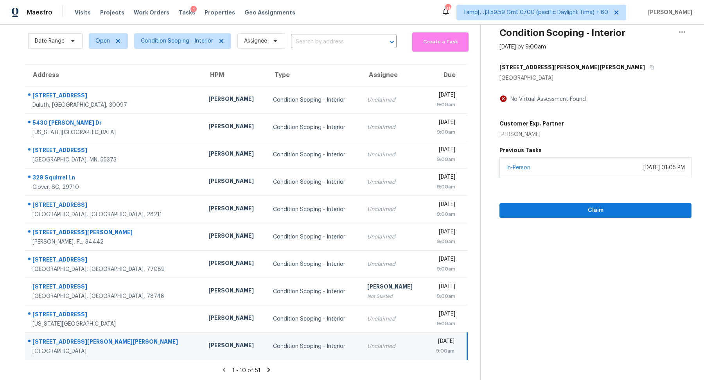
click at [346, 68] on h5 "[STREET_ADDRESS][PERSON_NAME][PERSON_NAME]" at bounding box center [571, 67] width 145 height 8
click at [346, 68] on button "button" at bounding box center [650, 67] width 11 height 14
click at [269, 324] on icon at bounding box center [268, 369] width 7 height 7
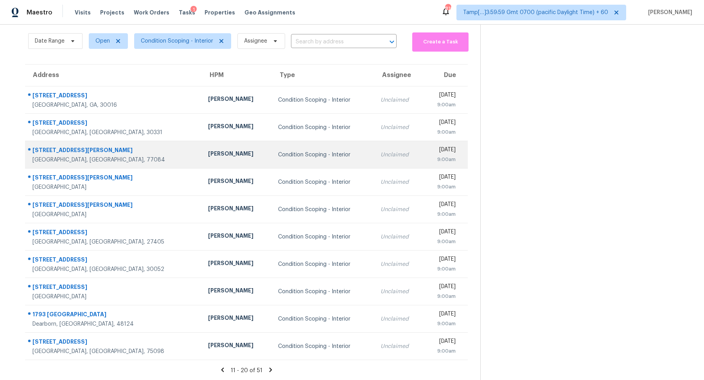
click at [325, 149] on td "Condition Scoping - Interior" at bounding box center [323, 154] width 102 height 27
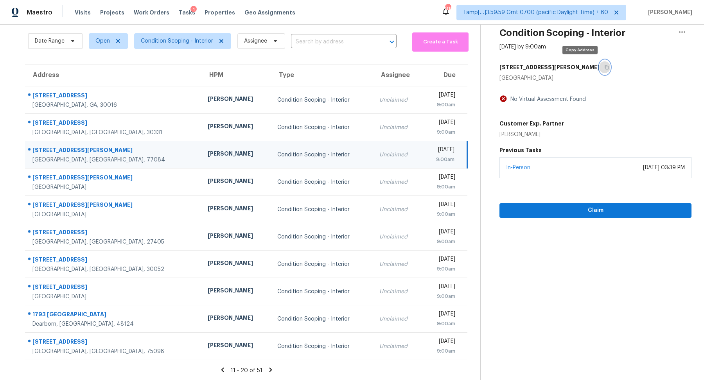
click at [346, 64] on button "button" at bounding box center [604, 67] width 11 height 14
click at [346, 65] on icon "button" at bounding box center [606, 67] width 5 height 5
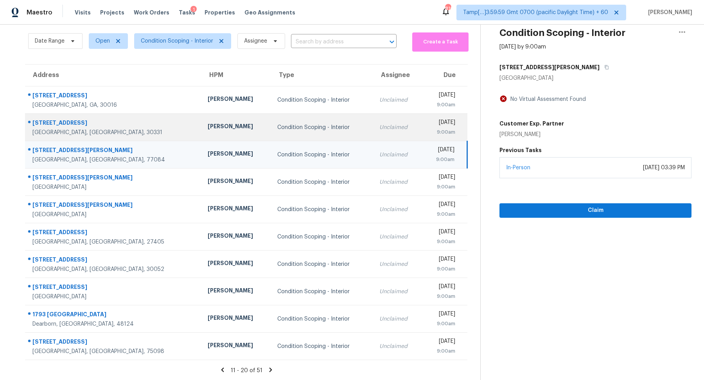
click at [301, 135] on td "Condition Scoping - Interior" at bounding box center [322, 127] width 102 height 27
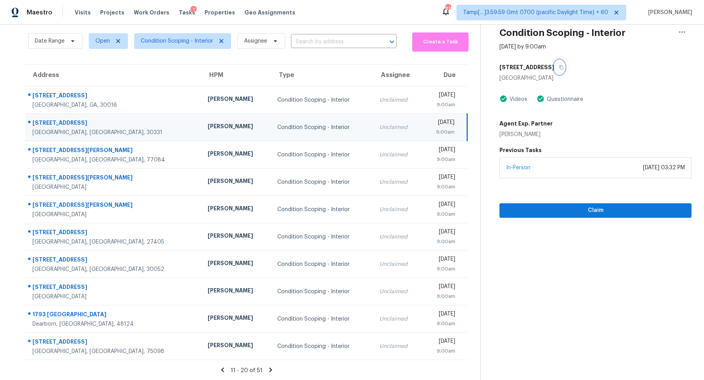
click at [346, 68] on icon "button" at bounding box center [561, 67] width 4 height 4
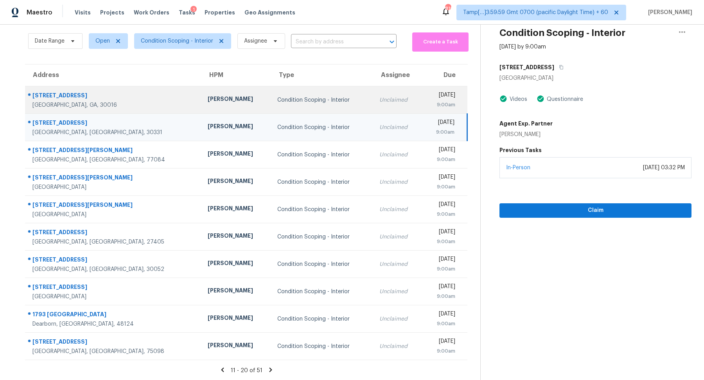
click at [346, 96] on div "Unclaimed" at bounding box center [397, 100] width 36 height 8
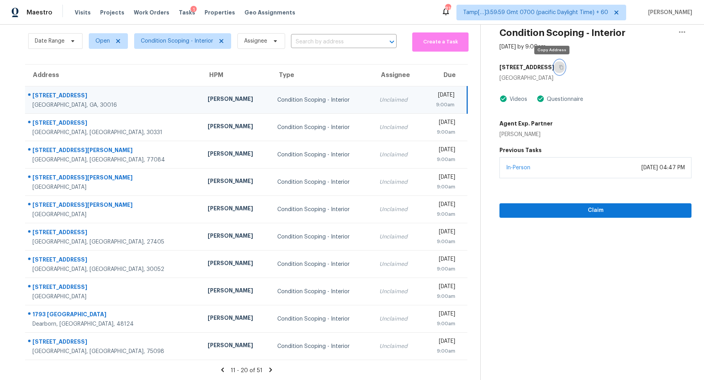
click at [346, 68] on icon "button" at bounding box center [561, 67] width 5 height 5
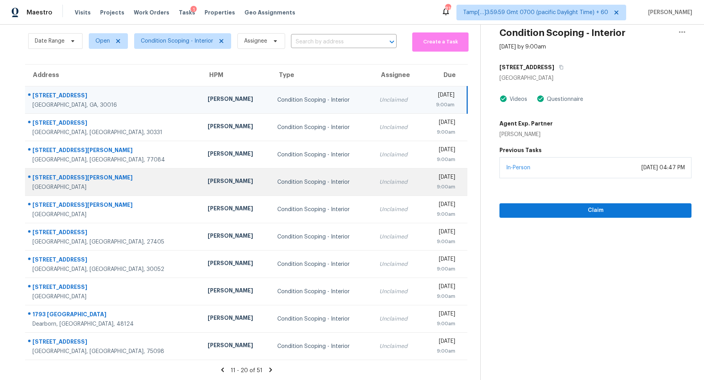
click at [271, 190] on td "Condition Scoping - Interior" at bounding box center [322, 182] width 102 height 27
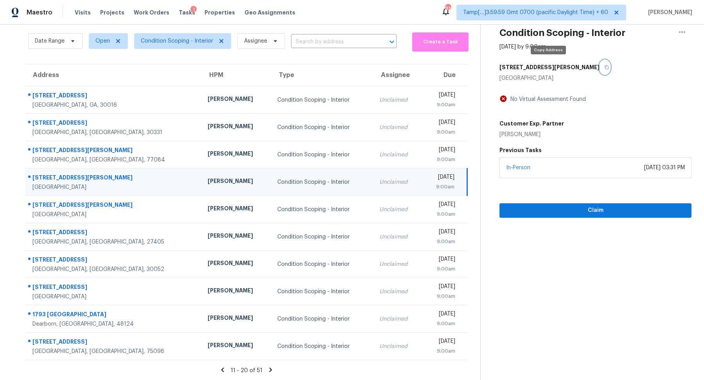
click at [346, 63] on button "button" at bounding box center [604, 67] width 11 height 14
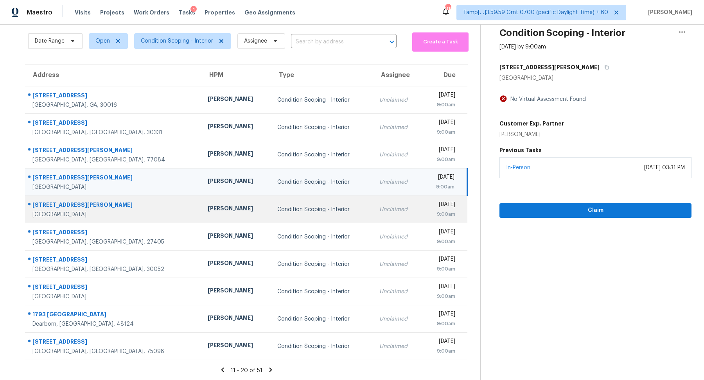
click at [346, 221] on td "Unclaimed" at bounding box center [397, 209] width 49 height 27
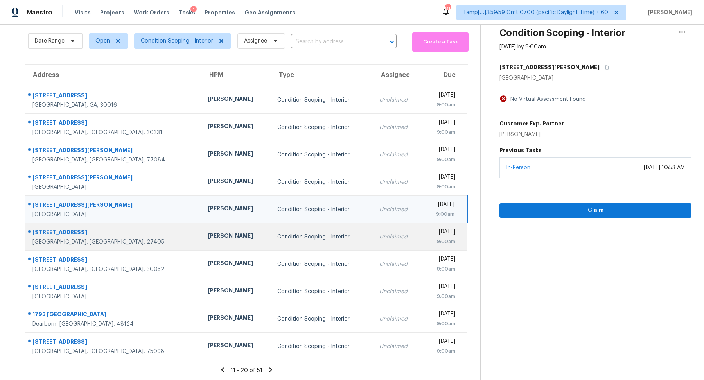
click at [346, 226] on td "Unclaimed" at bounding box center [397, 236] width 49 height 27
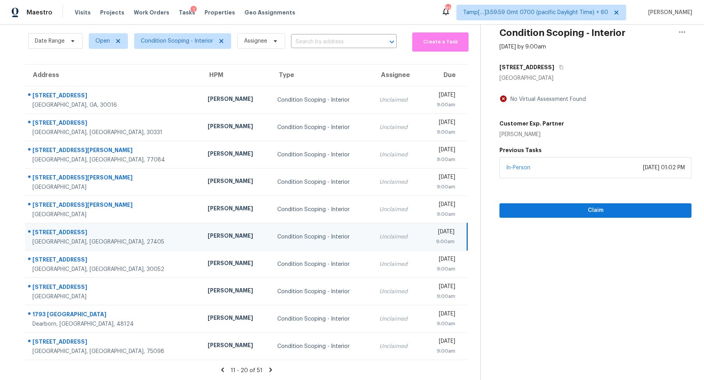
click at [346, 63] on div "[STREET_ADDRESS]" at bounding box center [595, 67] width 192 height 14
click at [346, 63] on button "button" at bounding box center [559, 67] width 11 height 14
click at [346, 208] on span "Claim" at bounding box center [595, 211] width 179 height 10
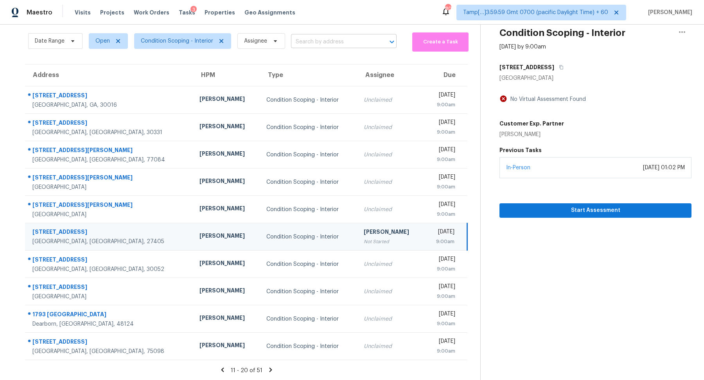
click at [301, 38] on input "text" at bounding box center [333, 42] width 84 height 12
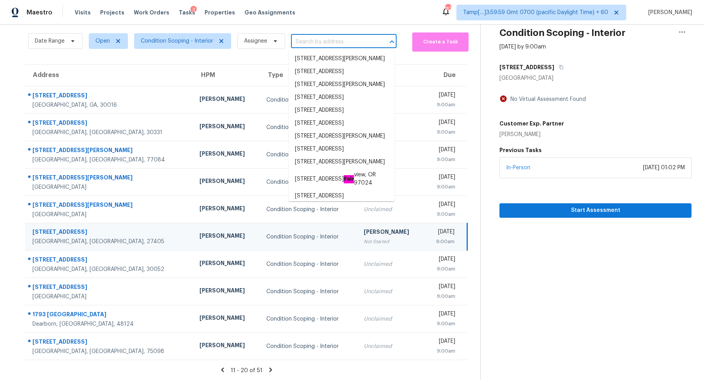
paste input "2210 Comburg Castle Way, Austin, TX 78748"
type input "2210 Comburg Castle Way, Austin, TX 78748"
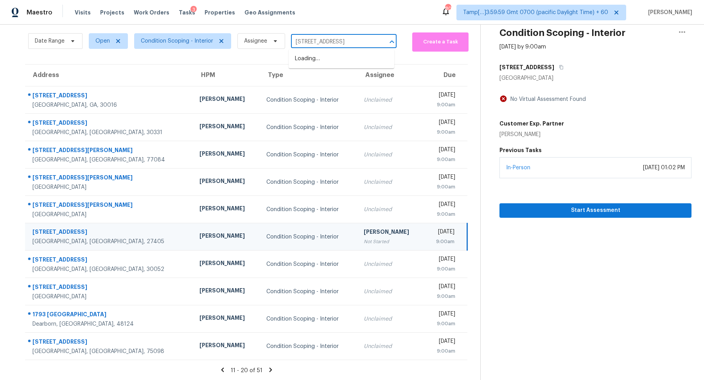
scroll to position [0, 33]
click at [341, 61] on li "2210 Comburg Castle Way, Austin, TX 78748" at bounding box center [342, 58] width 106 height 13
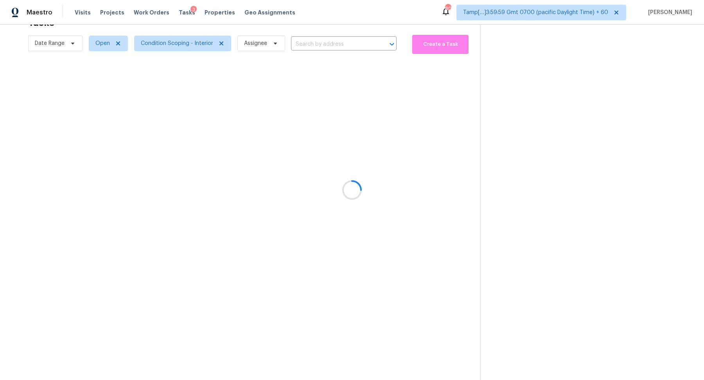
type input "2210 Comburg Castle Way, Austin, TX 78748"
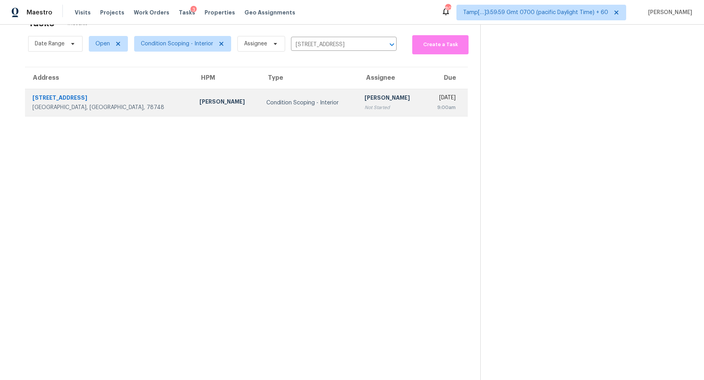
click at [313, 95] on td "Condition Scoping - Interior" at bounding box center [309, 102] width 98 height 27
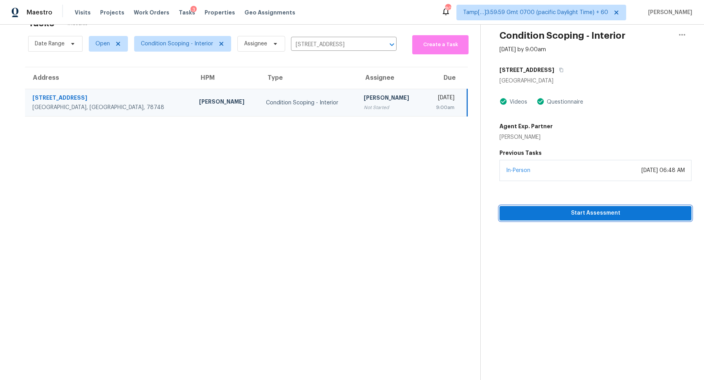
click at [346, 210] on span "Start Assessment" at bounding box center [595, 213] width 179 height 10
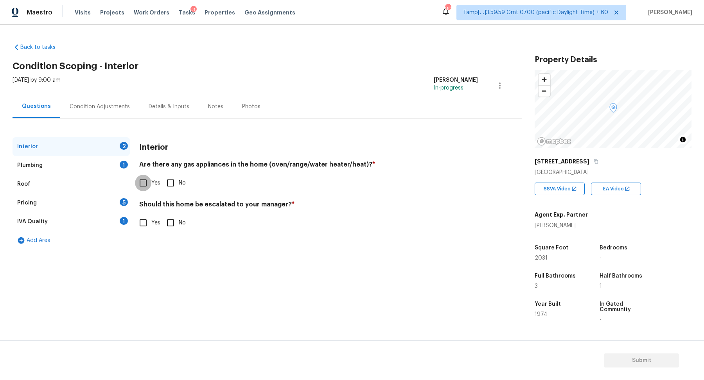
click at [145, 188] on input "Yes" at bounding box center [143, 183] width 16 height 16
checkbox input "true"
click at [170, 222] on input "No" at bounding box center [170, 223] width 16 height 16
checkbox input "true"
click at [152, 222] on span "Yes" at bounding box center [155, 223] width 9 height 8
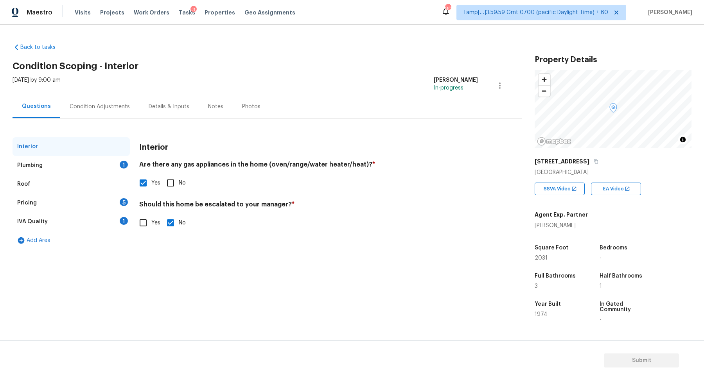
click at [151, 222] on input "Yes" at bounding box center [143, 223] width 16 height 16
checkbox input "true"
checkbox input "false"
click at [166, 183] on input "No" at bounding box center [170, 183] width 16 height 16
checkbox input "true"
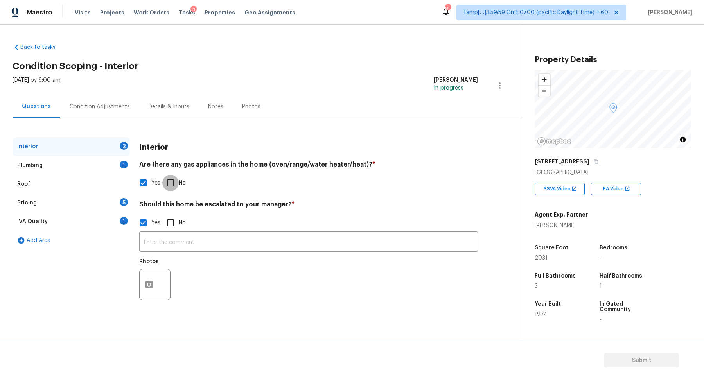
checkbox input "false"
click at [154, 274] on button "button" at bounding box center [149, 284] width 19 height 30
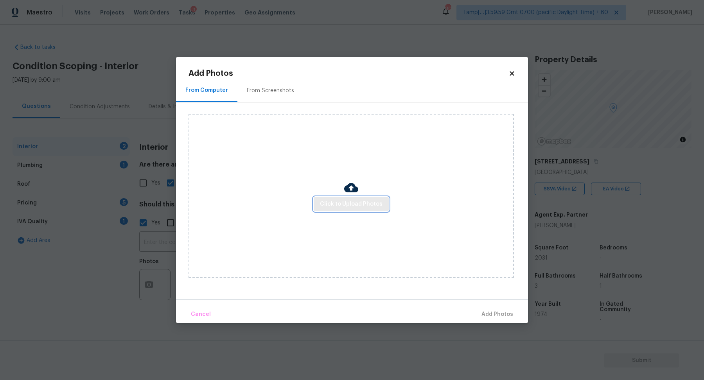
click at [336, 200] on span "Click to Upload Photos" at bounding box center [351, 204] width 63 height 10
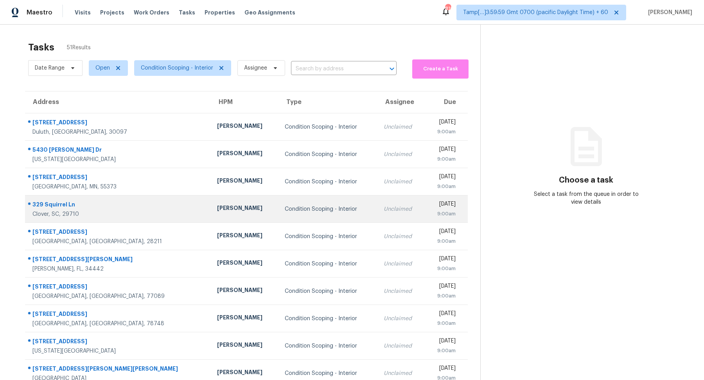
scroll to position [27, 0]
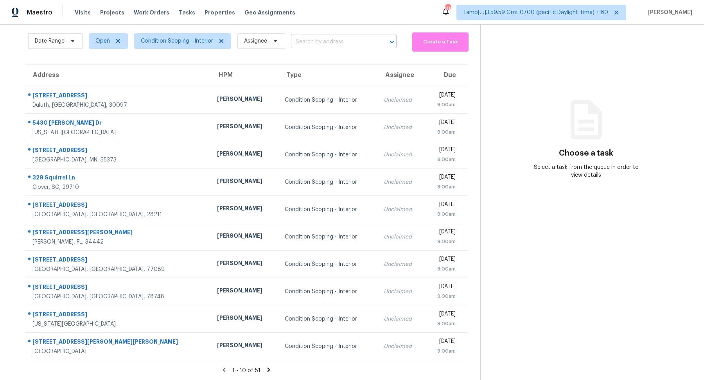
click at [334, 47] on input "text" at bounding box center [333, 42] width 84 height 12
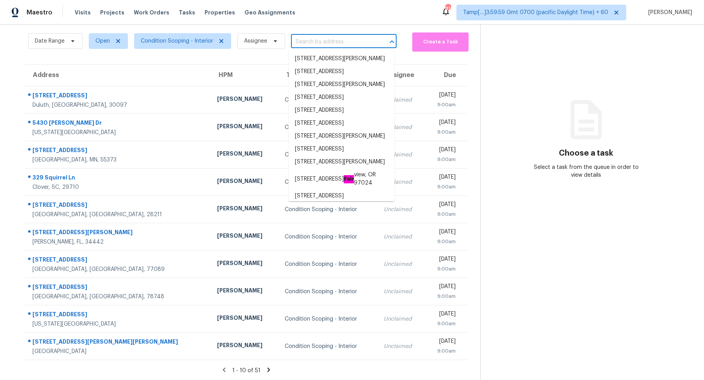
paste input "[STREET_ADDRESS][US_STATE]"
type input "[STREET_ADDRESS][US_STATE]"
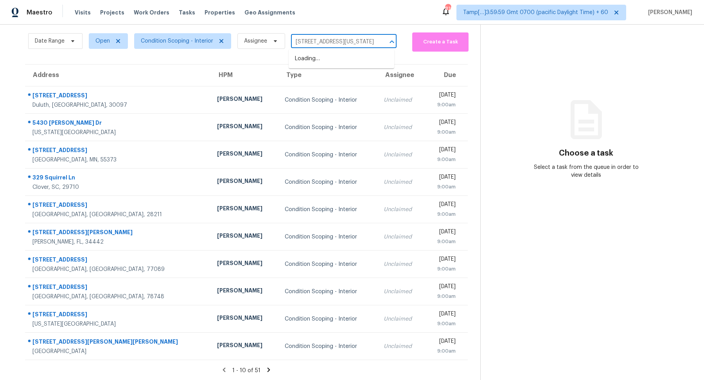
scroll to position [0, 44]
click at [346, 56] on li "[STREET_ADDRESS][US_STATE]" at bounding box center [342, 58] width 106 height 13
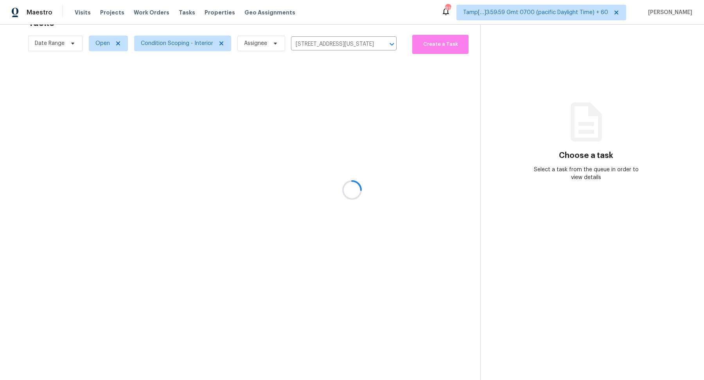
scroll to position [24, 0]
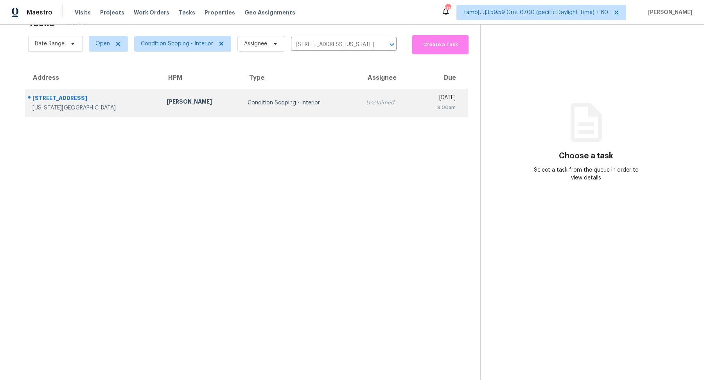
click at [346, 111] on td "Unclaimed" at bounding box center [388, 102] width 57 height 27
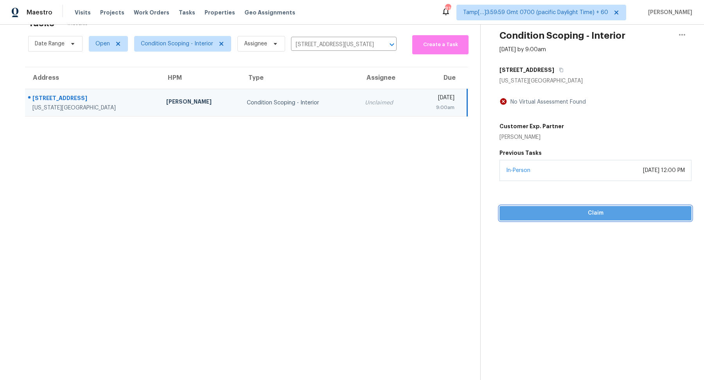
click at [346, 206] on button "Claim" at bounding box center [595, 213] width 192 height 14
click at [346, 208] on button "Start Assessment" at bounding box center [595, 213] width 192 height 14
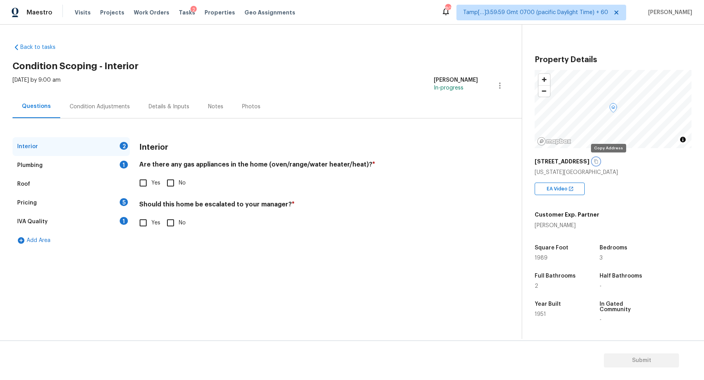
click at [346, 160] on icon "button" at bounding box center [596, 162] width 4 height 4
click at [156, 186] on span "Yes" at bounding box center [155, 183] width 9 height 8
click at [151, 186] on input "Yes" at bounding box center [143, 183] width 16 height 16
checkbox input "true"
click at [151, 224] on input "Yes" at bounding box center [143, 223] width 16 height 16
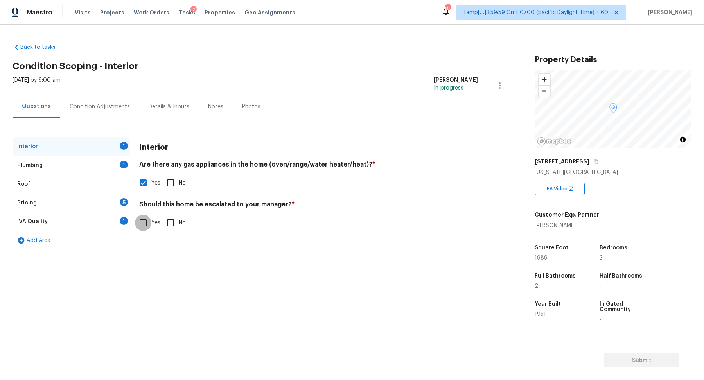
checkbox input "true"
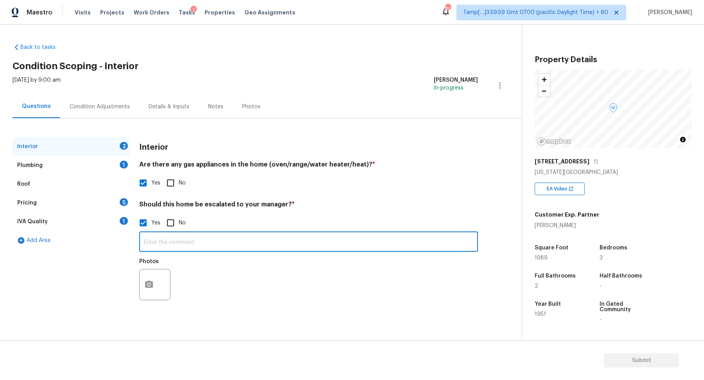
click at [188, 237] on input "text" at bounding box center [308, 242] width 339 height 18
paste input "Overall, properties in a good area. Just a very odd property. This is actually …"
click at [148, 242] on input "Overall, properties in a good area. Just a very odd property. This is actually …" at bounding box center [308, 242] width 339 height 18
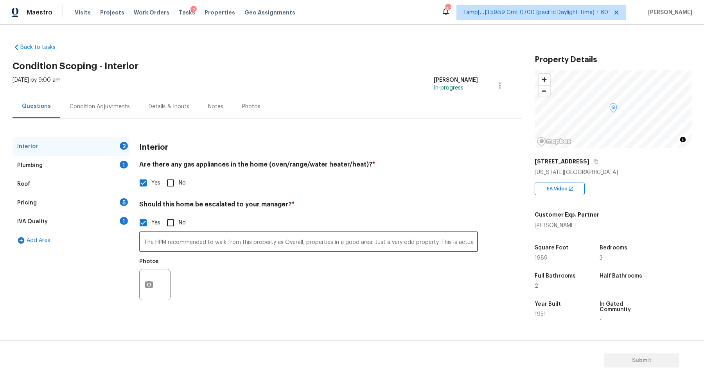
click at [288, 245] on input "The HPM recommended to walk from this property as Overall, properties in a good…" at bounding box center [308, 242] width 339 height 18
click at [323, 243] on input "The HPM recommended to walk from this property as the properties in a good area…" at bounding box center [308, 242] width 339 height 18
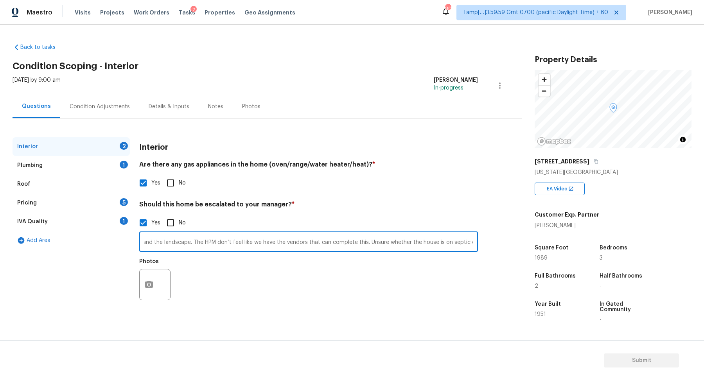
type input "The HPM recommended to walk from this property as the properties in a good area…"
click at [346, 210] on h4 "Should this home be escalated to your manager? *" at bounding box center [308, 206] width 339 height 11
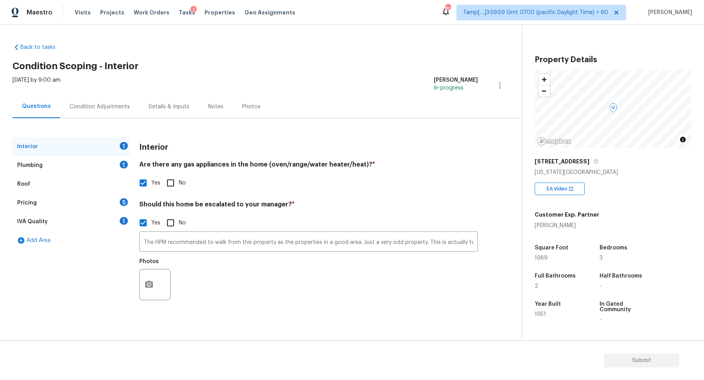
click at [247, 190] on div "Yes No" at bounding box center [308, 183] width 339 height 16
click at [151, 282] on icon "button" at bounding box center [149, 284] width 8 height 7
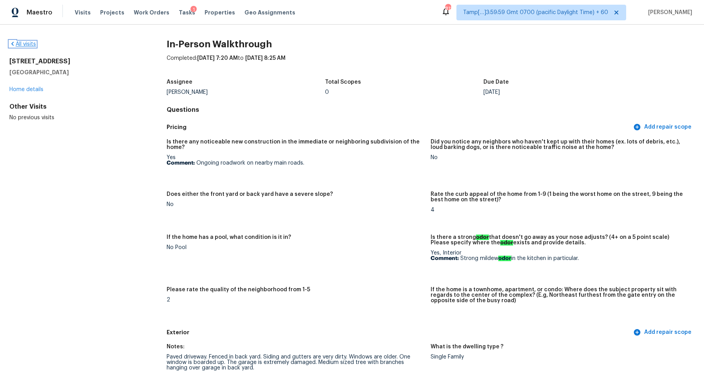
click at [17, 44] on link "All visits" at bounding box center [22, 43] width 27 height 5
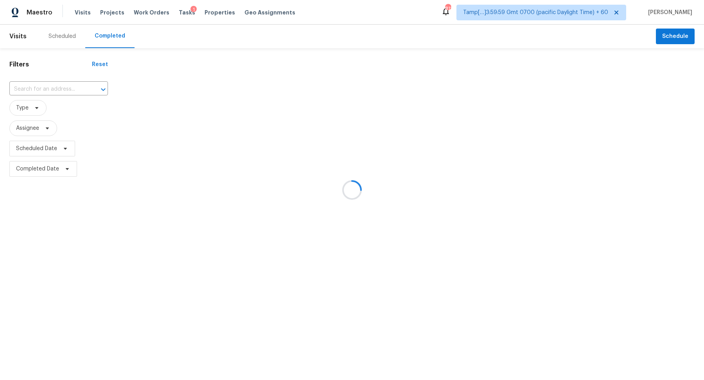
click at [57, 88] on div at bounding box center [352, 190] width 704 height 380
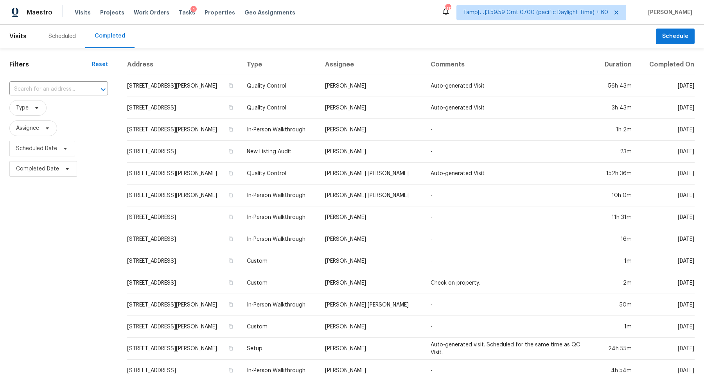
click at [57, 88] on input "text" at bounding box center [47, 89] width 77 height 12
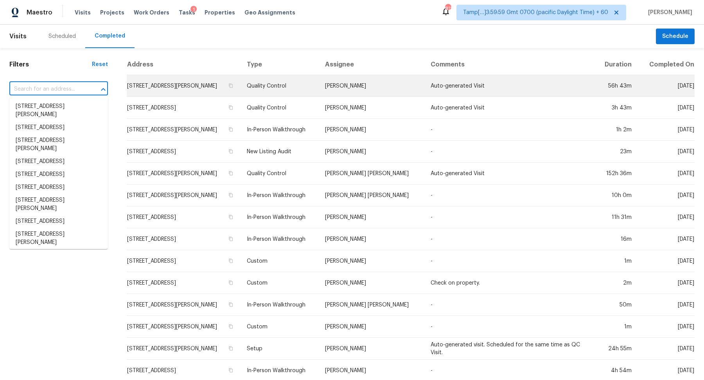
paste input "4222 N Bellefontaine Ave, Kansas City, MO 64117"
type input "4222 N Bellefontaine Ave, Kansas City, MO 64117"
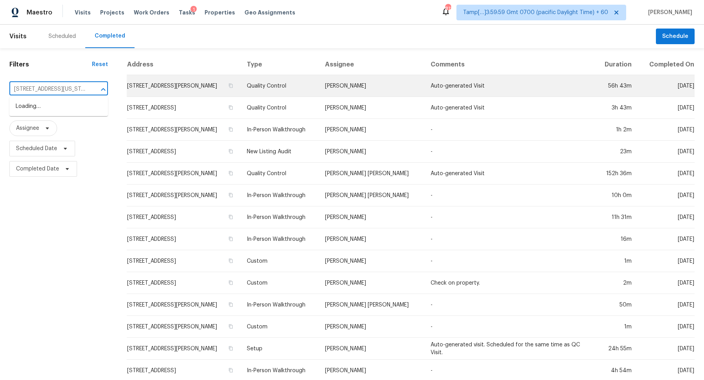
scroll to position [0, 51]
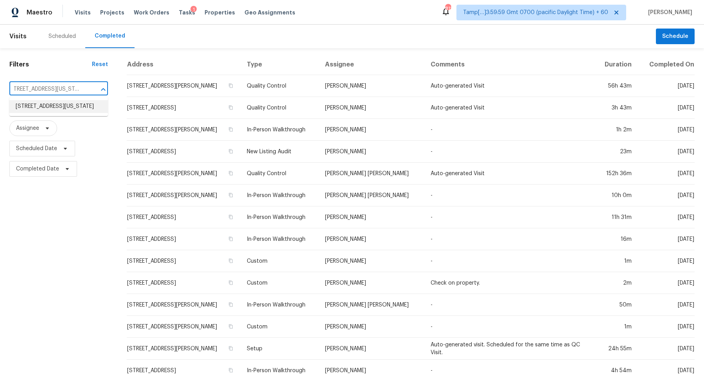
click at [51, 109] on li "4222 N Bellefontaine Ave, Kansas City, MO 64117" at bounding box center [58, 106] width 99 height 13
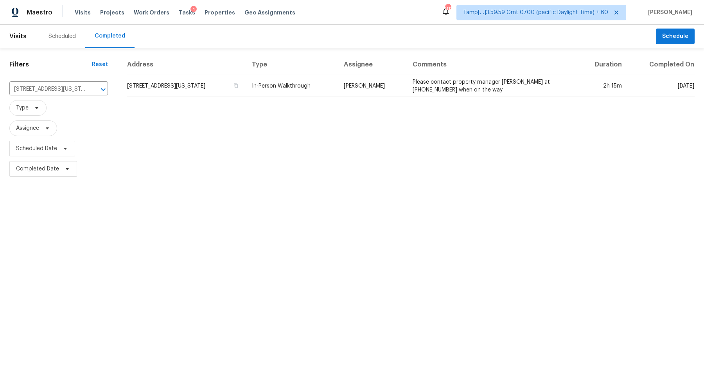
click at [203, 79] on td "4222 N Bellefontaine Ave, Kansas City, MO 64117" at bounding box center [186, 86] width 119 height 22
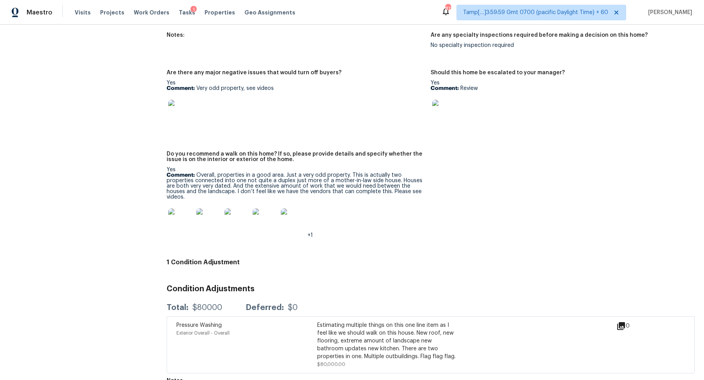
scroll to position [1908, 0]
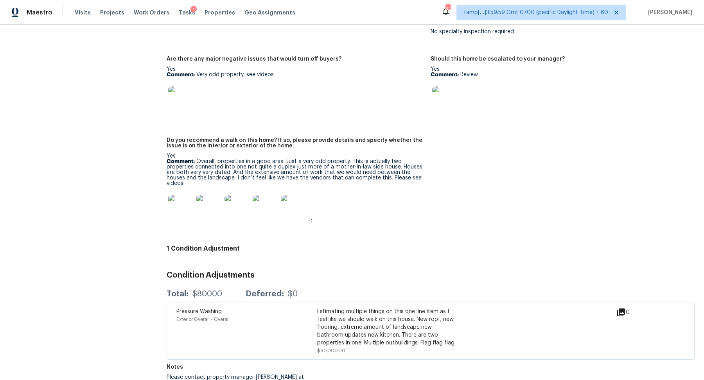
click at [175, 204] on img at bounding box center [180, 207] width 25 height 25
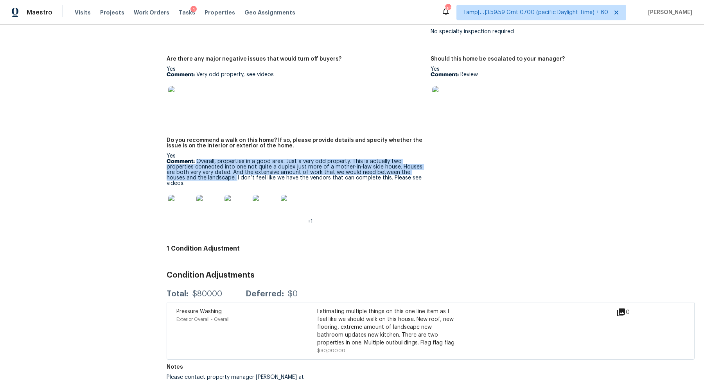
drag, startPoint x: 197, startPoint y: 151, endPoint x: 235, endPoint y: 167, distance: 41.3
click at [235, 167] on p "Comment: Overall, properties in a good area. Just a very odd property. This is …" at bounding box center [296, 172] width 258 height 27
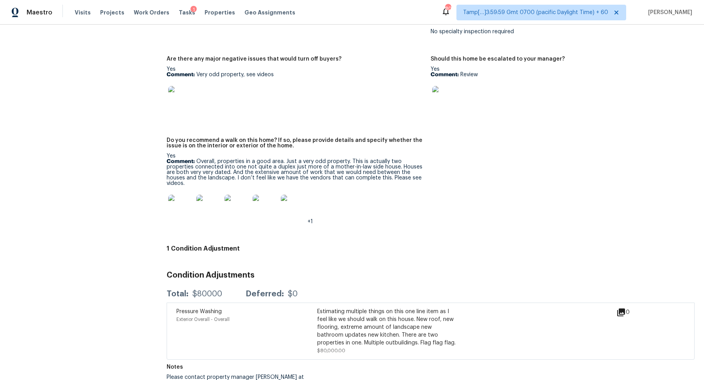
click at [349, 171] on p "Comment: Overall, properties in a good area. Just a very odd property. This is …" at bounding box center [296, 172] width 258 height 27
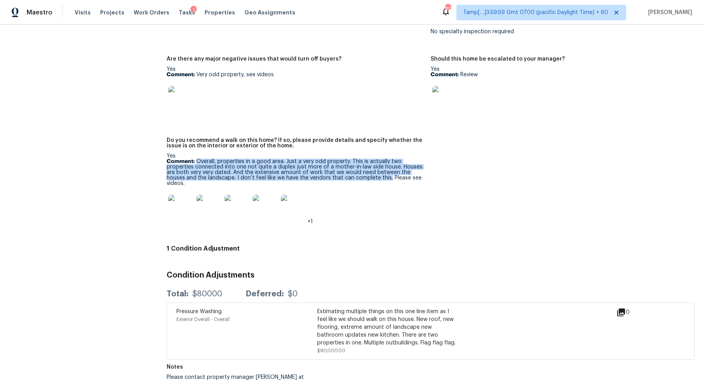
drag, startPoint x: 197, startPoint y: 152, endPoint x: 388, endPoint y: 167, distance: 191.8
click at [388, 167] on p "Comment: Overall, properties in a good area. Just a very odd property. This is …" at bounding box center [296, 172] width 258 height 27
copy p "Overall, properties in a good area. Just a very odd property. This is actually …"
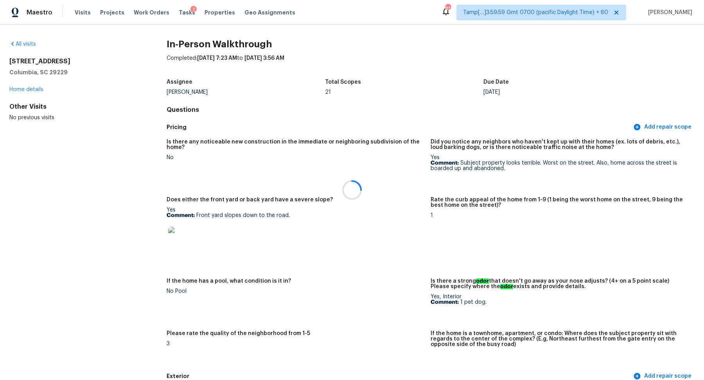
click at [31, 45] on div at bounding box center [352, 190] width 704 height 380
click at [24, 45] on link "All visits" at bounding box center [22, 43] width 27 height 5
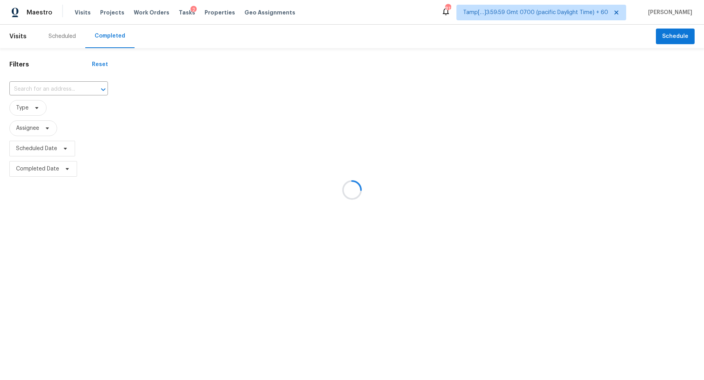
click at [51, 90] on div at bounding box center [352, 190] width 704 height 380
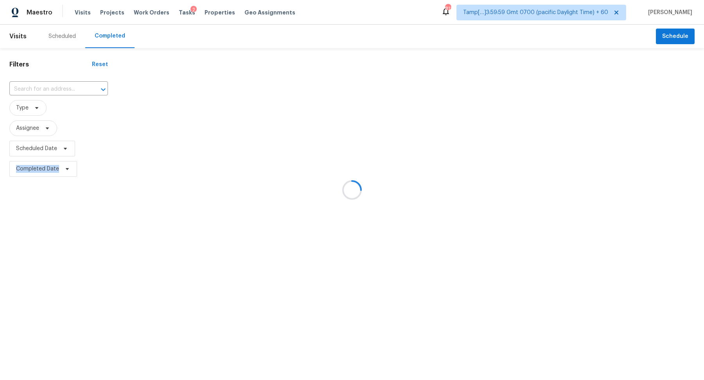
click at [51, 90] on div at bounding box center [352, 190] width 704 height 380
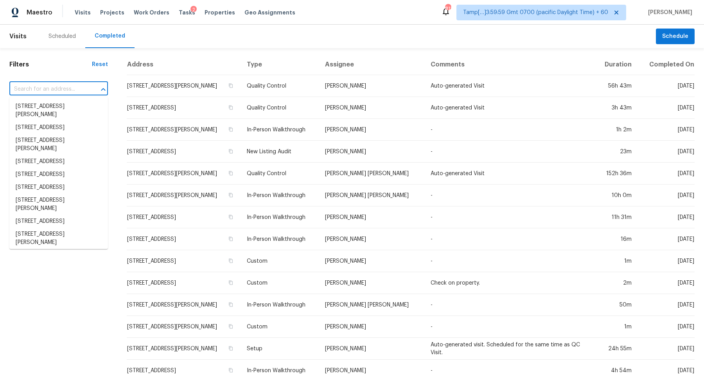
click at [51, 90] on input "text" at bounding box center [47, 89] width 77 height 12
paste input "[STREET_ADDRESS][PERSON_NAME][PERSON_NAME]"
type input "[STREET_ADDRESS][PERSON_NAME][PERSON_NAME]"
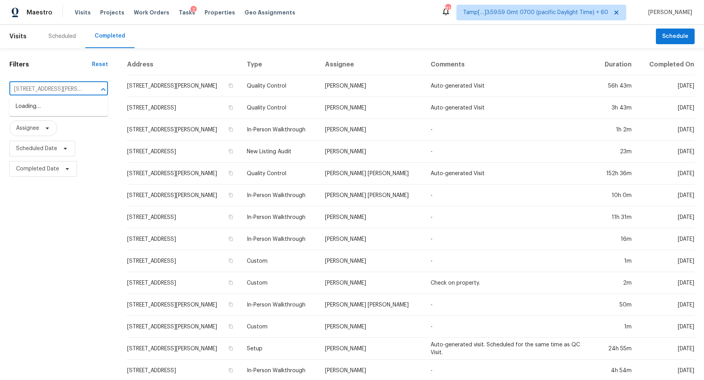
scroll to position [0, 86]
click at [27, 109] on li "[STREET_ADDRESS][PERSON_NAME][PERSON_NAME]" at bounding box center [58, 110] width 99 height 21
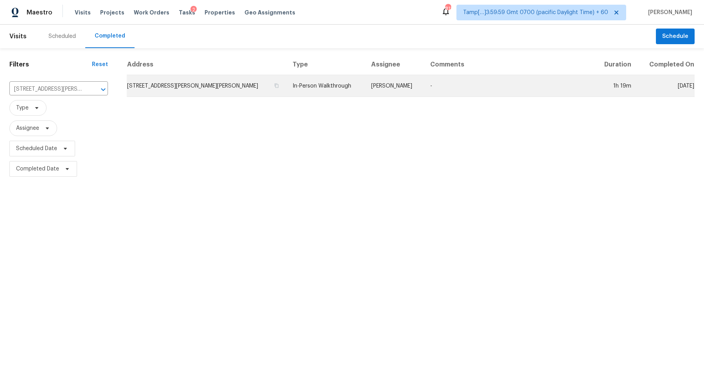
click at [208, 85] on td "[STREET_ADDRESS][PERSON_NAME][PERSON_NAME]" at bounding box center [207, 86] width 160 height 22
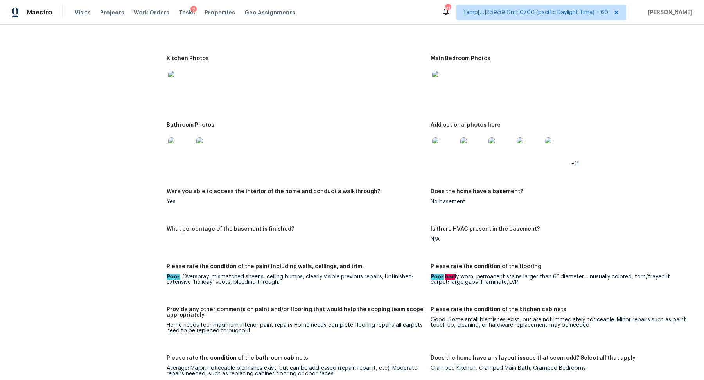
scroll to position [883, 0]
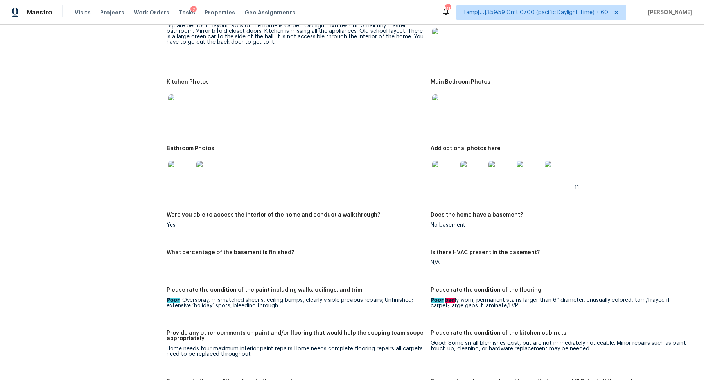
click at [445, 178] on img at bounding box center [444, 173] width 25 height 25
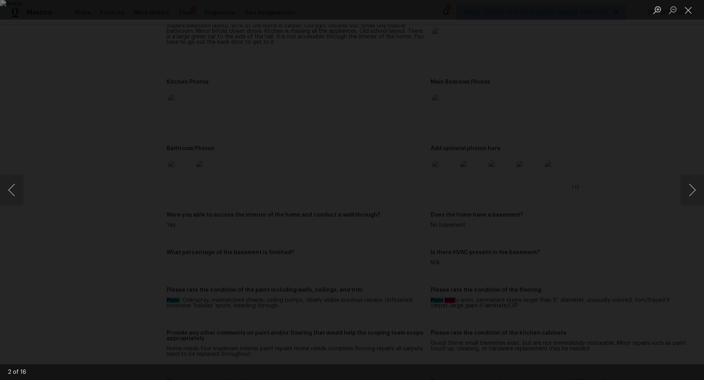
click at [592, 178] on div "Lightbox" at bounding box center [352, 190] width 704 height 380
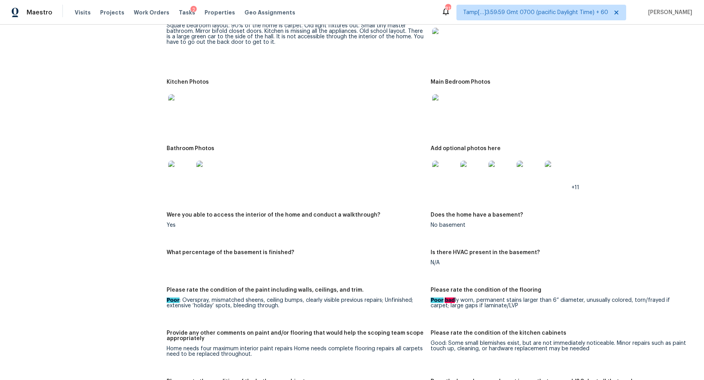
click at [436, 167] on img at bounding box center [444, 173] width 25 height 25
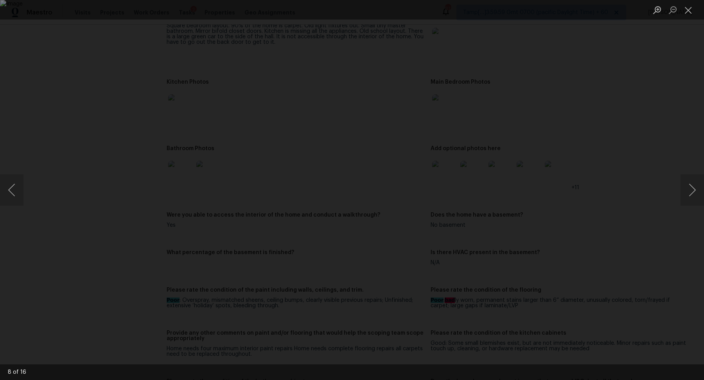
click at [646, 173] on div "Lightbox" at bounding box center [352, 190] width 704 height 380
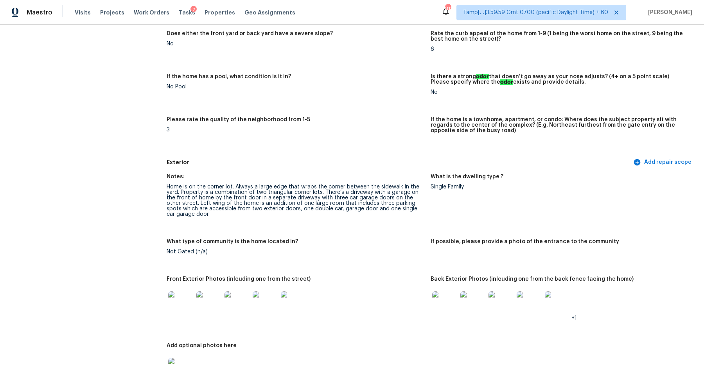
scroll to position [0, 0]
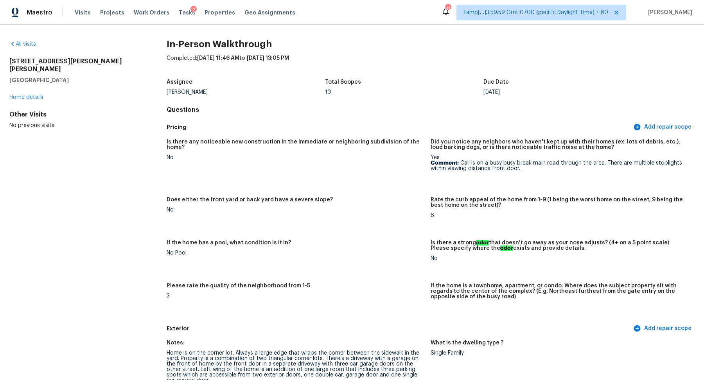
click at [37, 48] on div "All visits [STREET_ADDRESS][PERSON_NAME][PERSON_NAME] Home details Other Visits…" at bounding box center [75, 84] width 132 height 89
click at [29, 43] on link "All visits" at bounding box center [22, 43] width 27 height 5
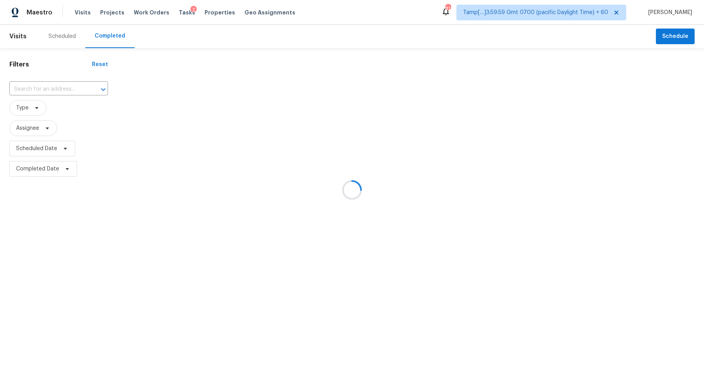
click at [55, 80] on div at bounding box center [352, 190] width 704 height 380
click at [55, 83] on div at bounding box center [352, 190] width 704 height 380
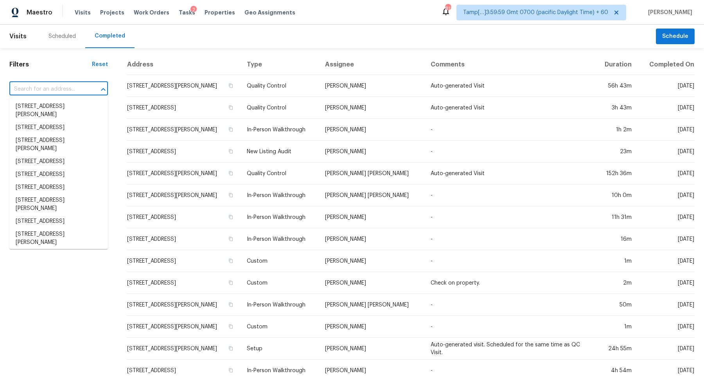
click at [58, 86] on input "text" at bounding box center [47, 89] width 77 height 12
paste input "[STREET_ADDRESS][PERSON_NAME]"
type input "[STREET_ADDRESS][PERSON_NAME]"
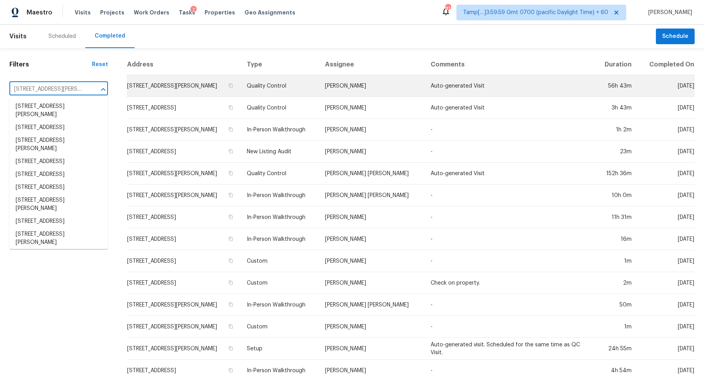
scroll to position [0, 52]
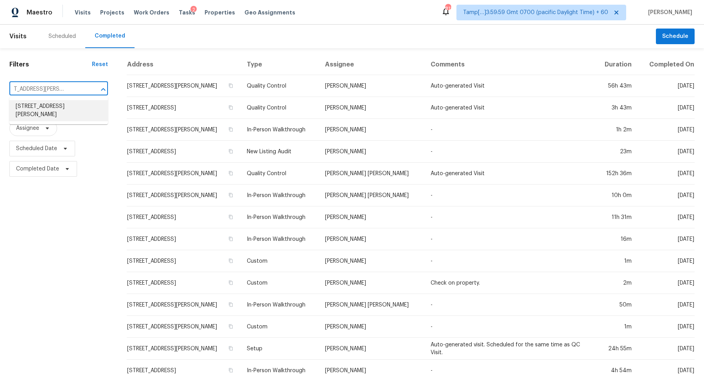
click at [70, 109] on li "[STREET_ADDRESS][PERSON_NAME]" at bounding box center [58, 110] width 99 height 21
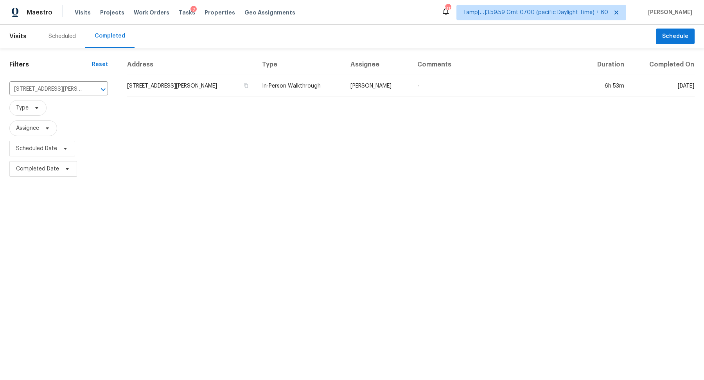
click at [224, 83] on td "[STREET_ADDRESS][PERSON_NAME]" at bounding box center [191, 86] width 129 height 22
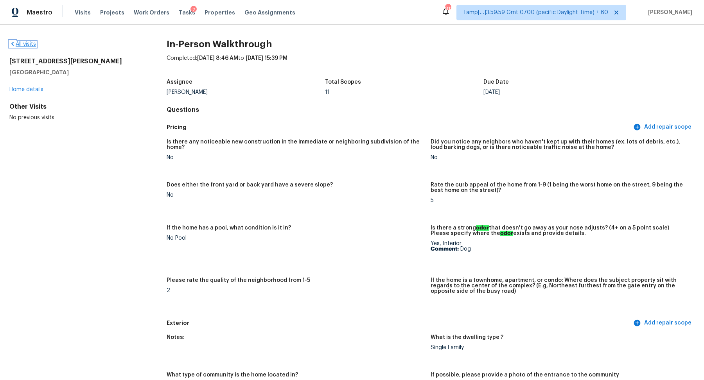
click at [30, 45] on link "All visits" at bounding box center [22, 43] width 27 height 5
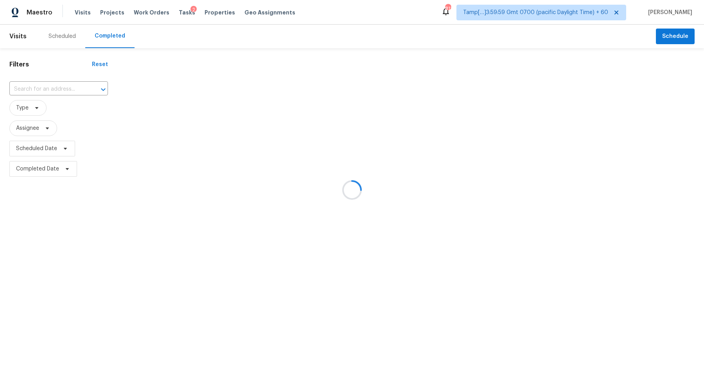
click at [46, 90] on div at bounding box center [352, 190] width 704 height 380
click at [53, 90] on div at bounding box center [352, 190] width 704 height 380
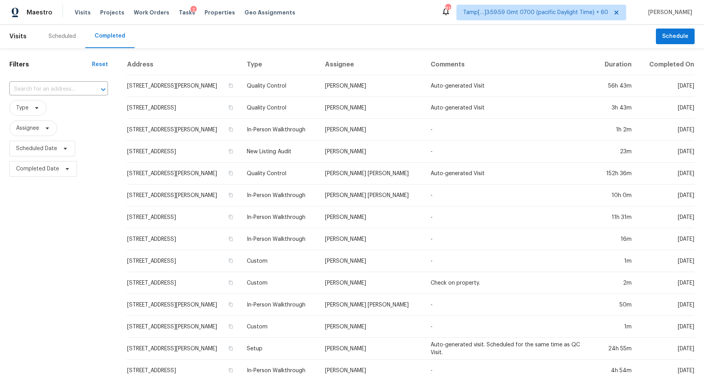
click at [53, 90] on input "text" at bounding box center [47, 89] width 77 height 12
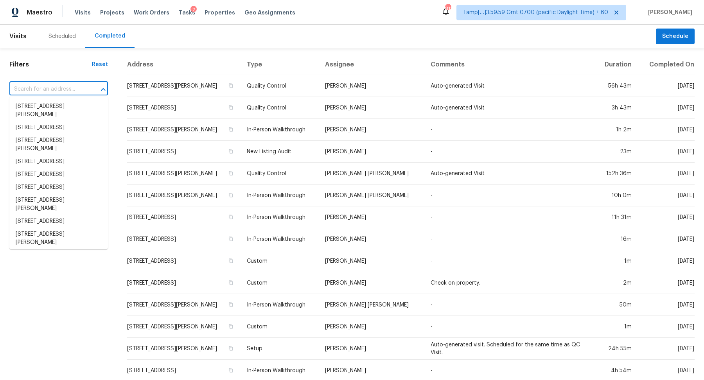
paste input "[STREET_ADDRESS]"
type input "[STREET_ADDRESS]"
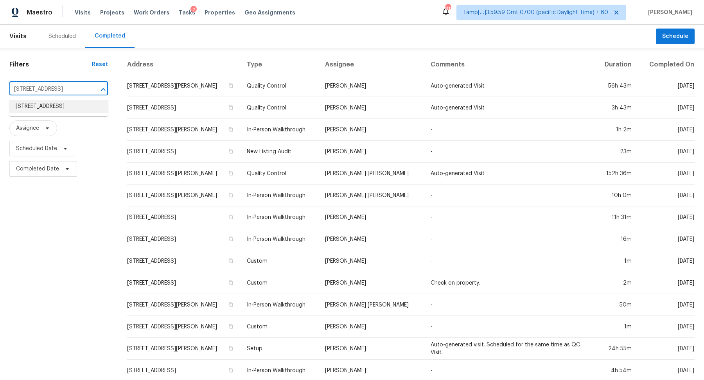
click at [40, 110] on li "[STREET_ADDRESS]" at bounding box center [58, 106] width 99 height 13
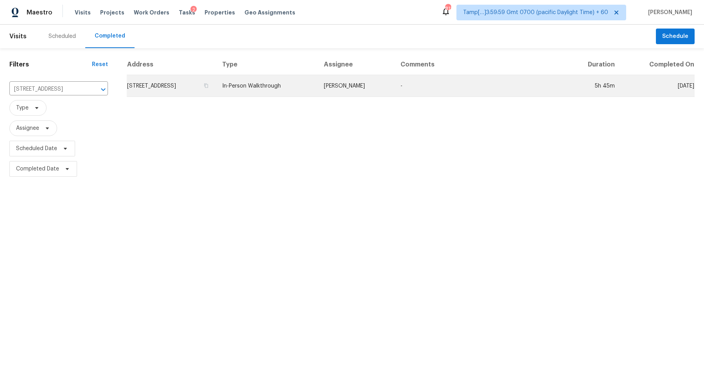
click at [196, 85] on td "[STREET_ADDRESS]" at bounding box center [171, 86] width 89 height 22
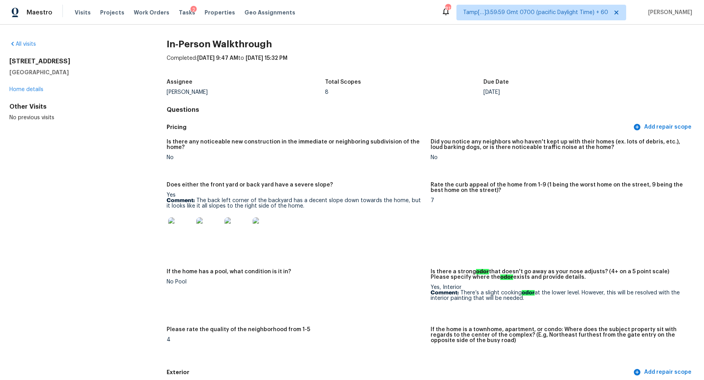
click at [30, 47] on div "All visits" at bounding box center [75, 44] width 132 height 8
click at [23, 45] on link "All visits" at bounding box center [22, 43] width 27 height 5
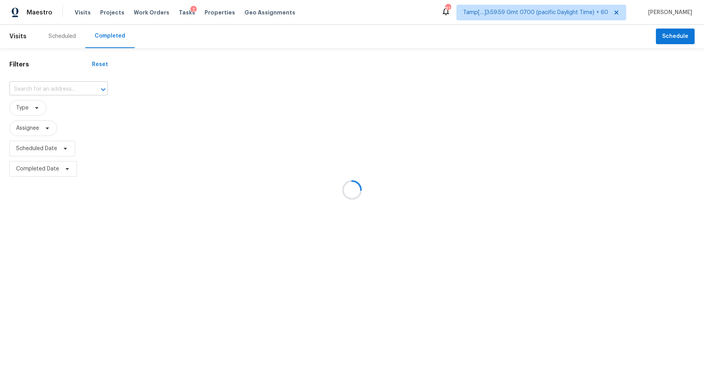
click at [76, 90] on input "text" at bounding box center [47, 89] width 77 height 12
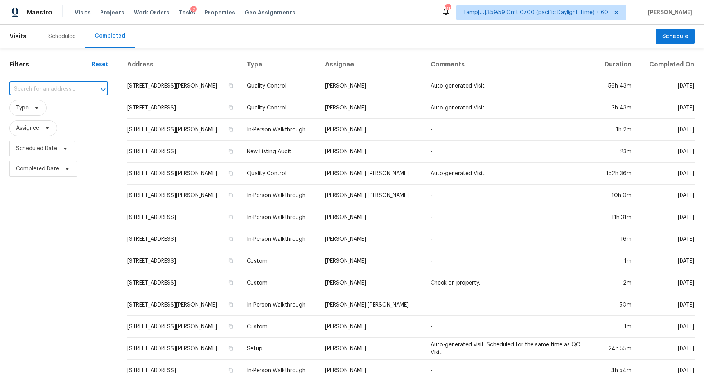
click at [76, 90] on input "text" at bounding box center [47, 89] width 77 height 12
paste input "1025 Lakeside Cir, Covington, GA 30016"
type input "1025 Lakeside Cir, Covington, GA 30016"
click at [51, 111] on li "1025 Lakeside Cir, Covington, GA 30016" at bounding box center [58, 106] width 99 height 13
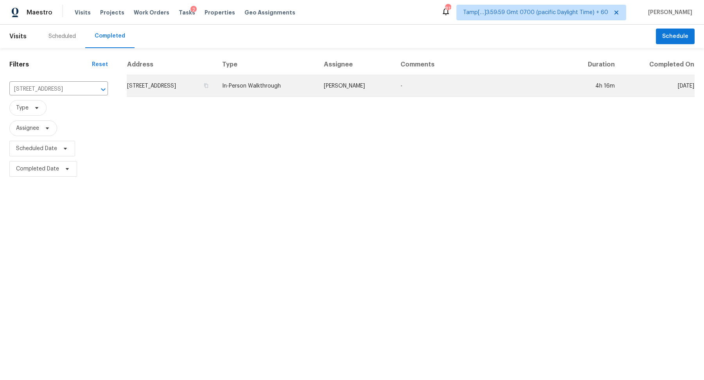
click at [175, 81] on td "1025 Lakeside Cir, Covington, GA 30016" at bounding box center [171, 86] width 89 height 22
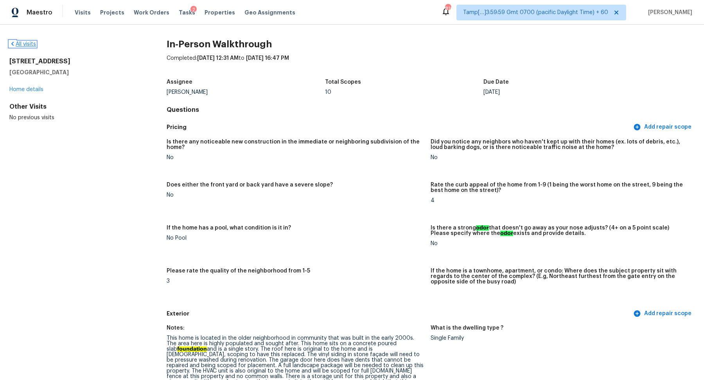
click at [32, 45] on link "All visits" at bounding box center [22, 43] width 27 height 5
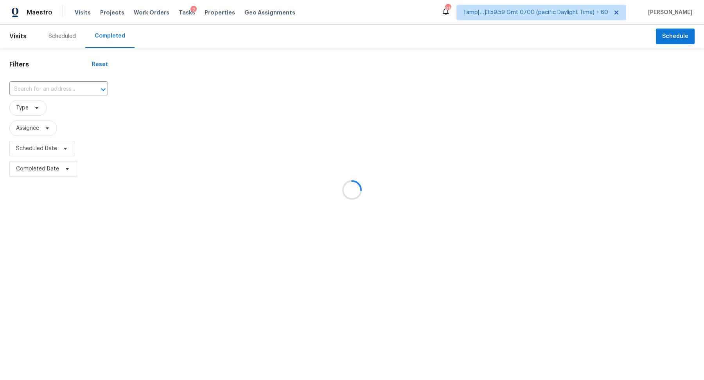
click at [44, 90] on div at bounding box center [352, 190] width 704 height 380
click at [44, 90] on input "text" at bounding box center [47, 89] width 77 height 12
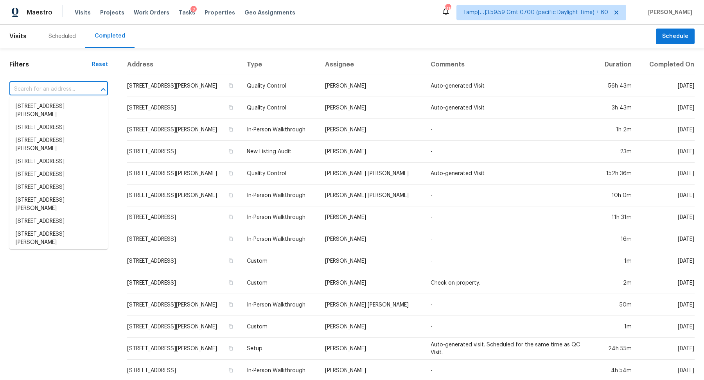
click at [65, 89] on input "text" at bounding box center [47, 89] width 77 height 12
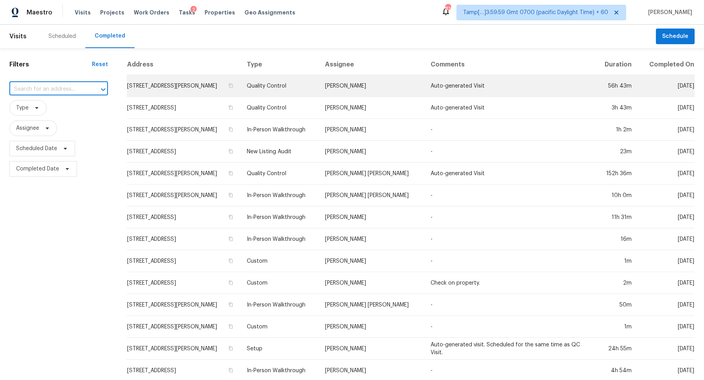
paste input "23352 Burton St, West Hills, CA 91304"
type input "23352 Burton St, West Hills, CA 91304"
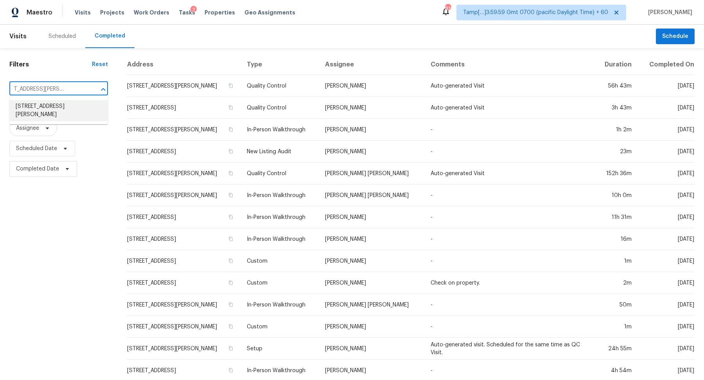
click at [69, 105] on li "23352 Burton St, West Hills, CA 91304" at bounding box center [58, 110] width 99 height 21
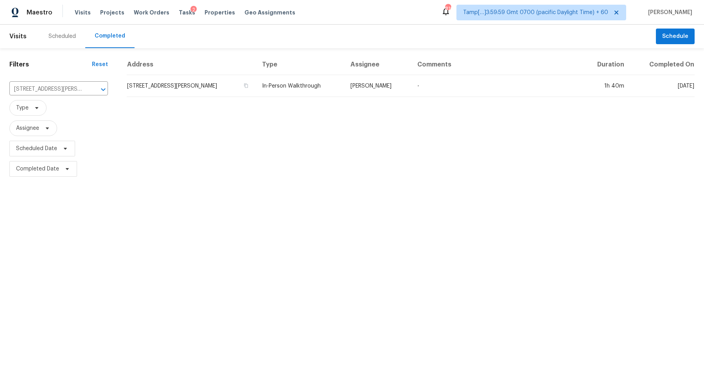
click at [246, 90] on td "23352 Burton St, West Hills, CA 91304" at bounding box center [191, 86] width 129 height 22
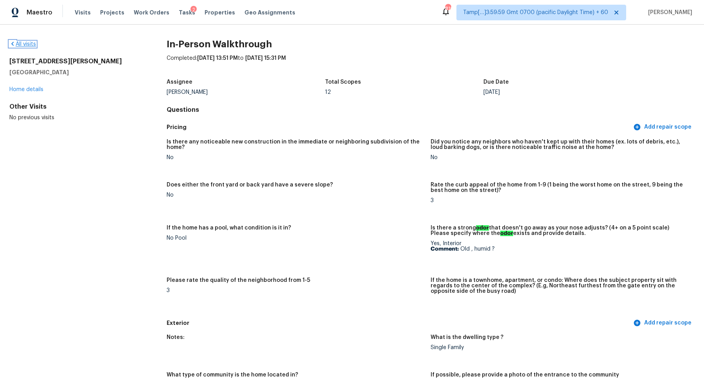
click at [27, 43] on link "All visits" at bounding box center [22, 43] width 27 height 5
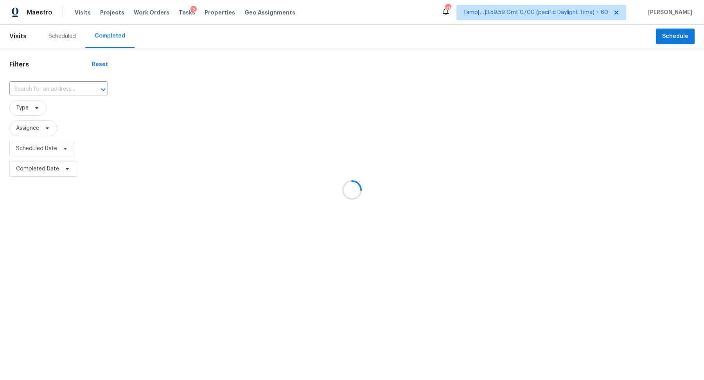
click at [40, 79] on div at bounding box center [352, 190] width 704 height 380
click at [40, 84] on div at bounding box center [352, 190] width 704 height 380
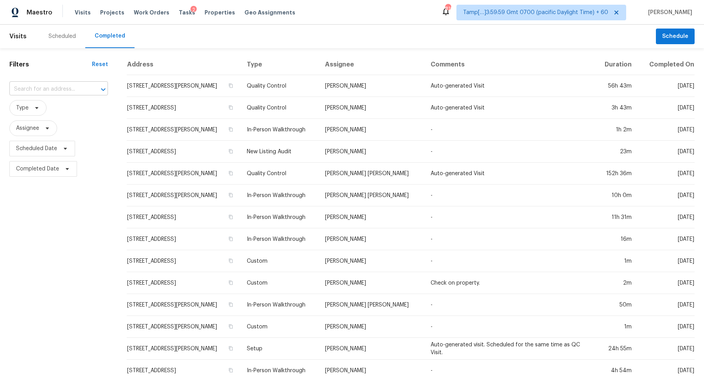
click at [47, 86] on input "text" at bounding box center [47, 89] width 77 height 12
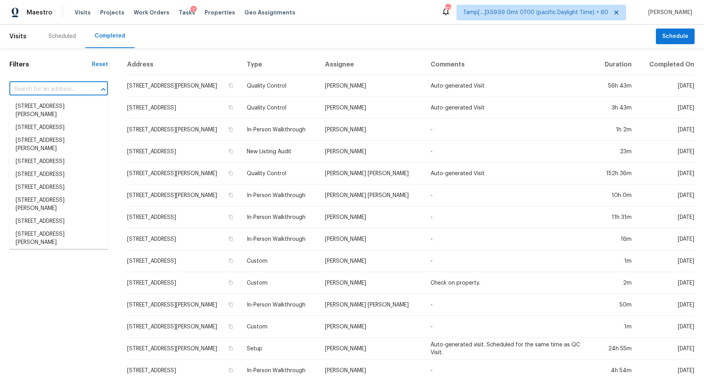
paste input "3711 Nathans Way, Greensboro, NC 27405"
type input "3711 Nathans Way, Greensboro, NC 27405"
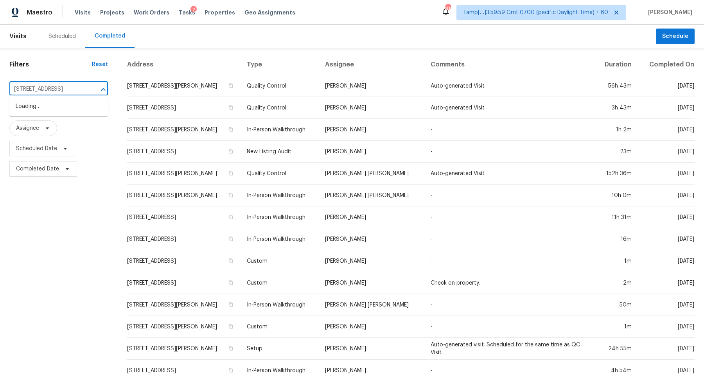
scroll to position [0, 34]
click at [39, 111] on li "3711 Nathans Way, Greensboro, NC 27405" at bounding box center [58, 106] width 99 height 13
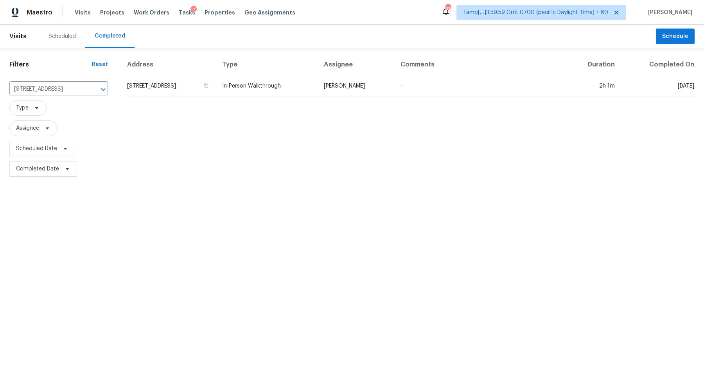
click at [198, 93] on td "3711 Nathans Way, Greensboro, NC 27405" at bounding box center [171, 86] width 89 height 22
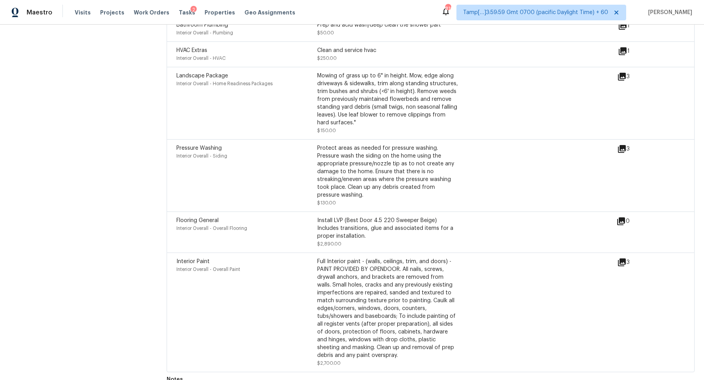
scroll to position [2142, 0]
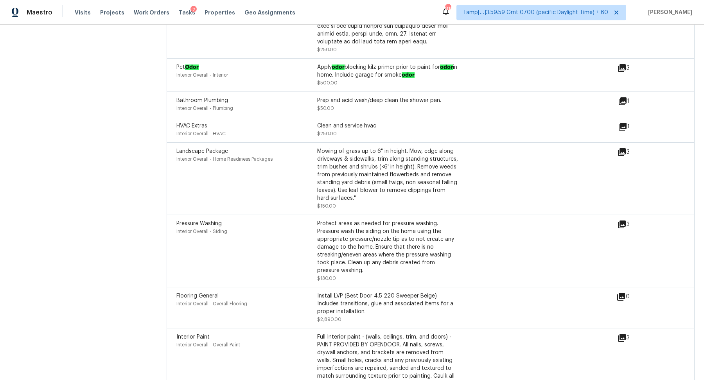
click at [623, 65] on icon at bounding box center [622, 68] width 8 height 8
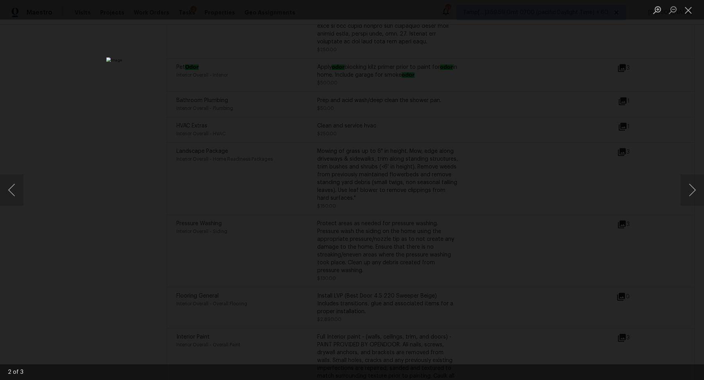
click at [502, 222] on div "Lightbox" at bounding box center [352, 190] width 704 height 380
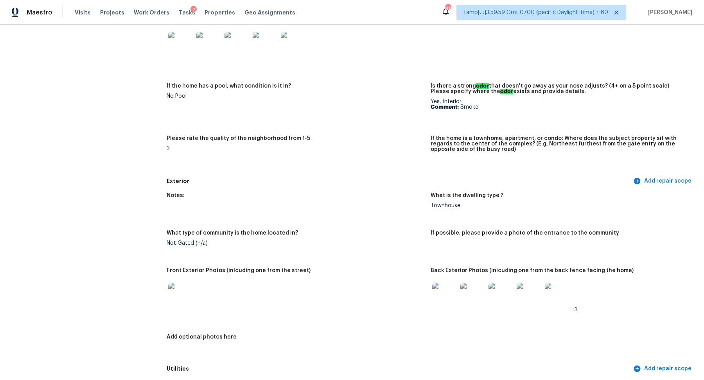
scroll to position [0, 0]
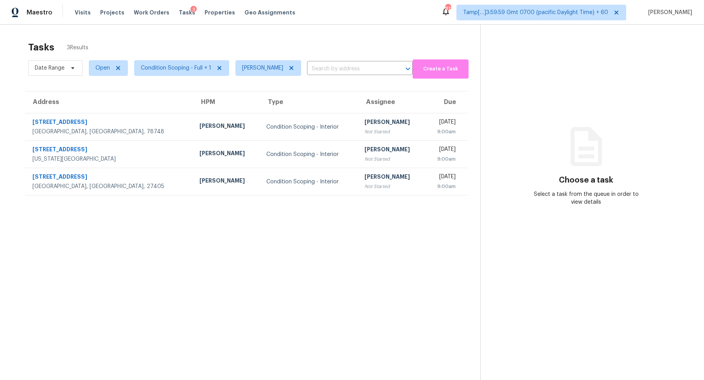
click at [274, 127] on div "Condition Scoping - Interior" at bounding box center [309, 127] width 86 height 8
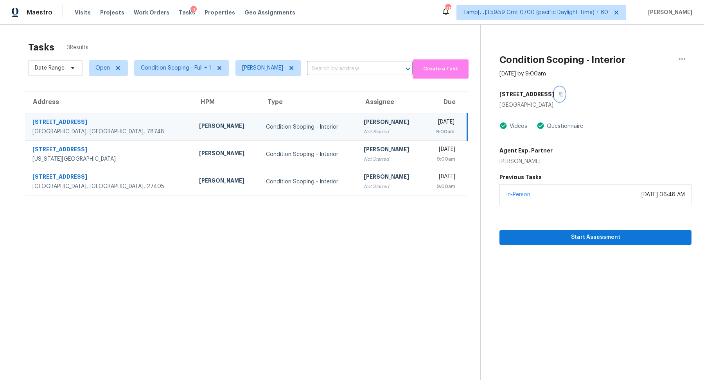
click at [563, 96] on icon "button" at bounding box center [561, 94] width 5 height 5
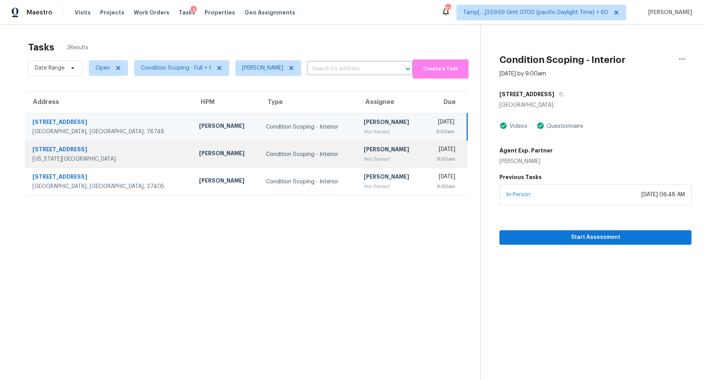
click at [296, 152] on div "Condition Scoping - Interior" at bounding box center [308, 155] width 85 height 8
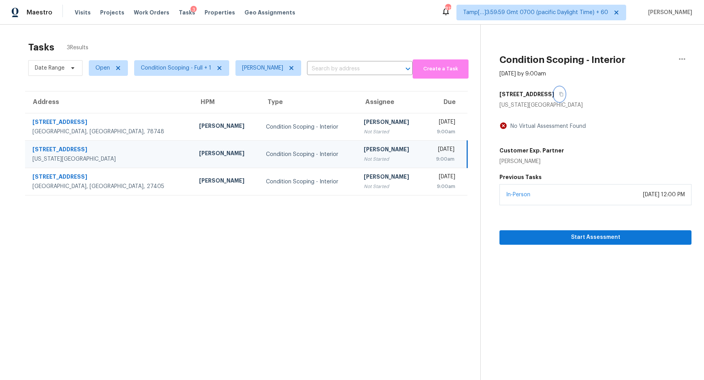
click at [565, 94] on button "button" at bounding box center [559, 94] width 11 height 14
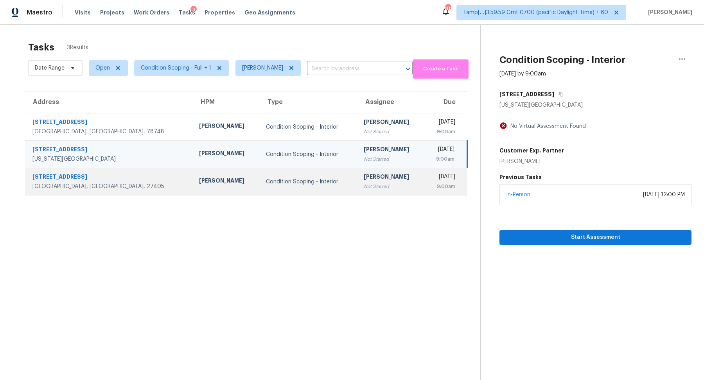
click at [300, 186] on td "Condition Scoping - Interior" at bounding box center [309, 181] width 98 height 27
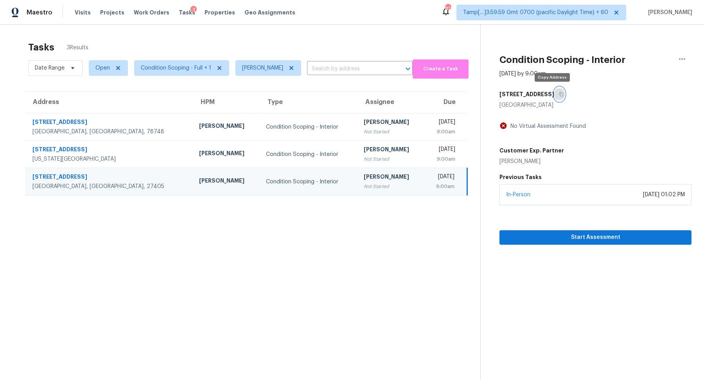
click at [559, 95] on icon "button" at bounding box center [561, 94] width 5 height 5
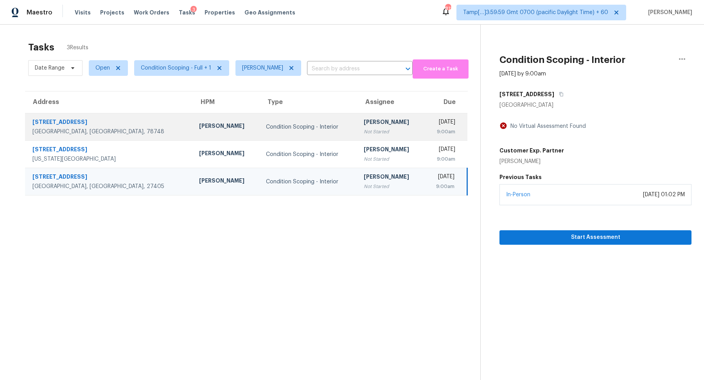
click at [364, 123] on div "[PERSON_NAME]" at bounding box center [391, 123] width 54 height 10
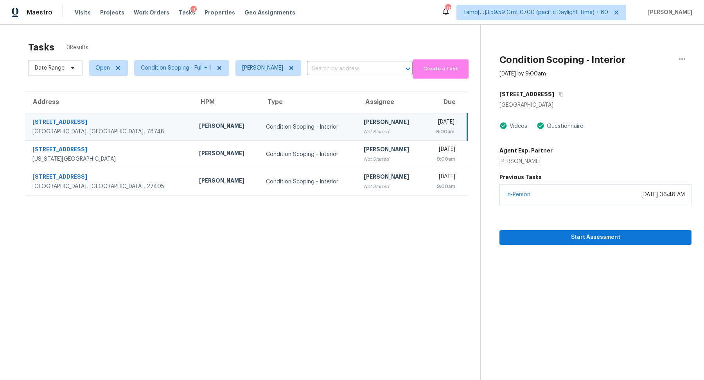
click at [579, 96] on div "[STREET_ADDRESS]" at bounding box center [595, 94] width 192 height 14
click at [563, 96] on icon "button" at bounding box center [562, 94] width 4 height 4
